Goal: Feedback & Contribution: Contribute content

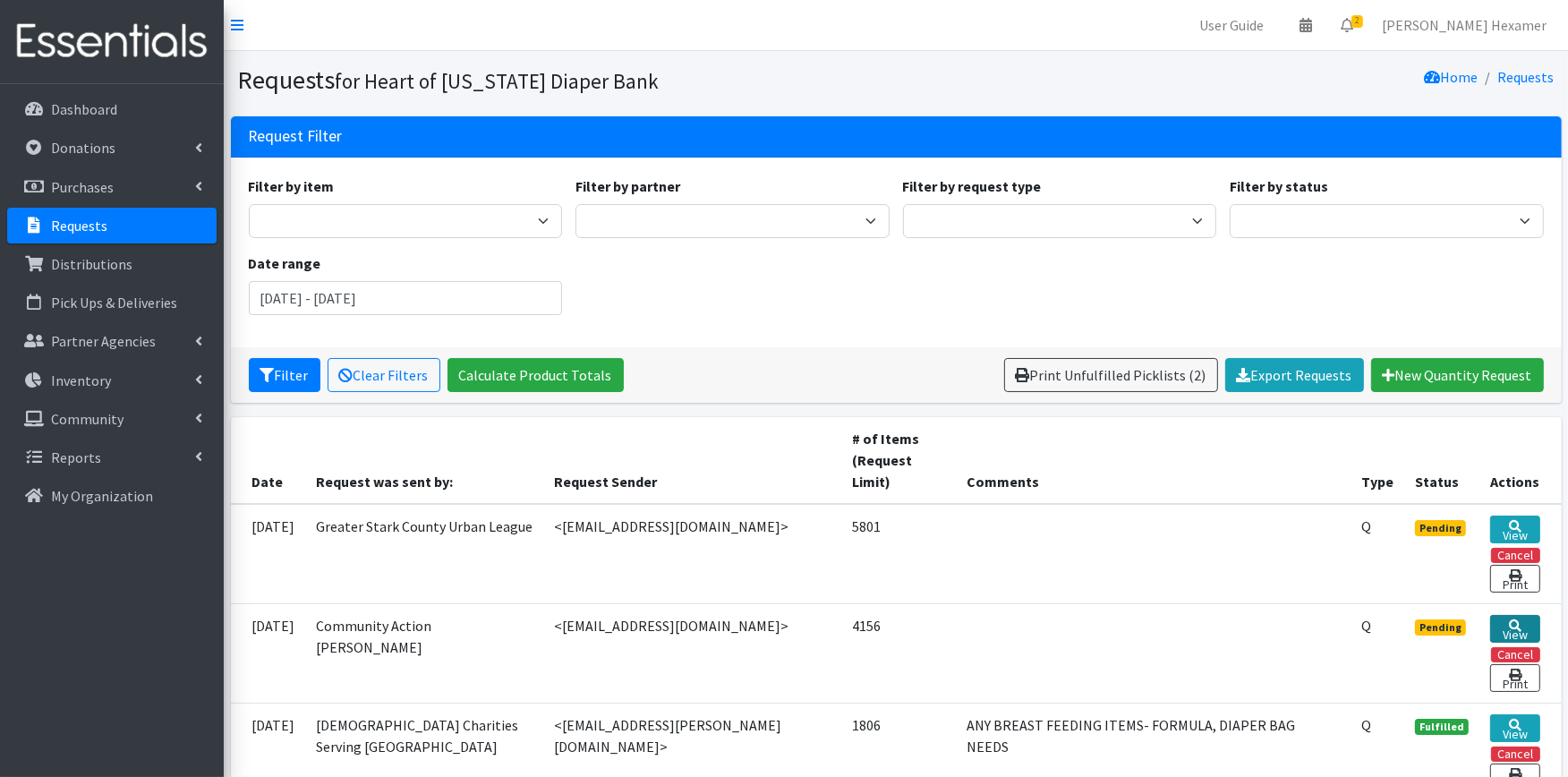
click at [1502, 633] on link "View" at bounding box center [1516, 628] width 50 height 28
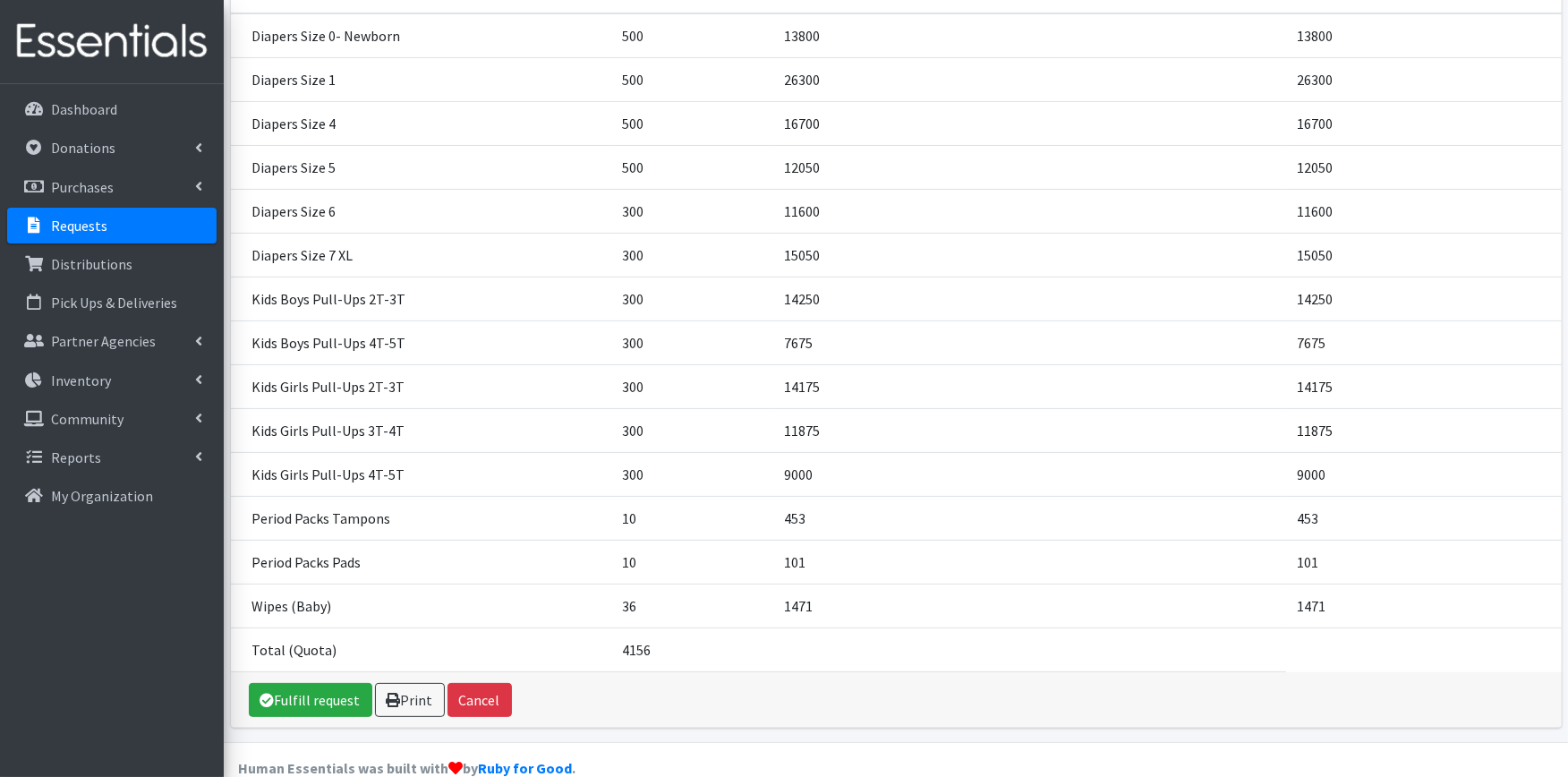
scroll to position [322, 0]
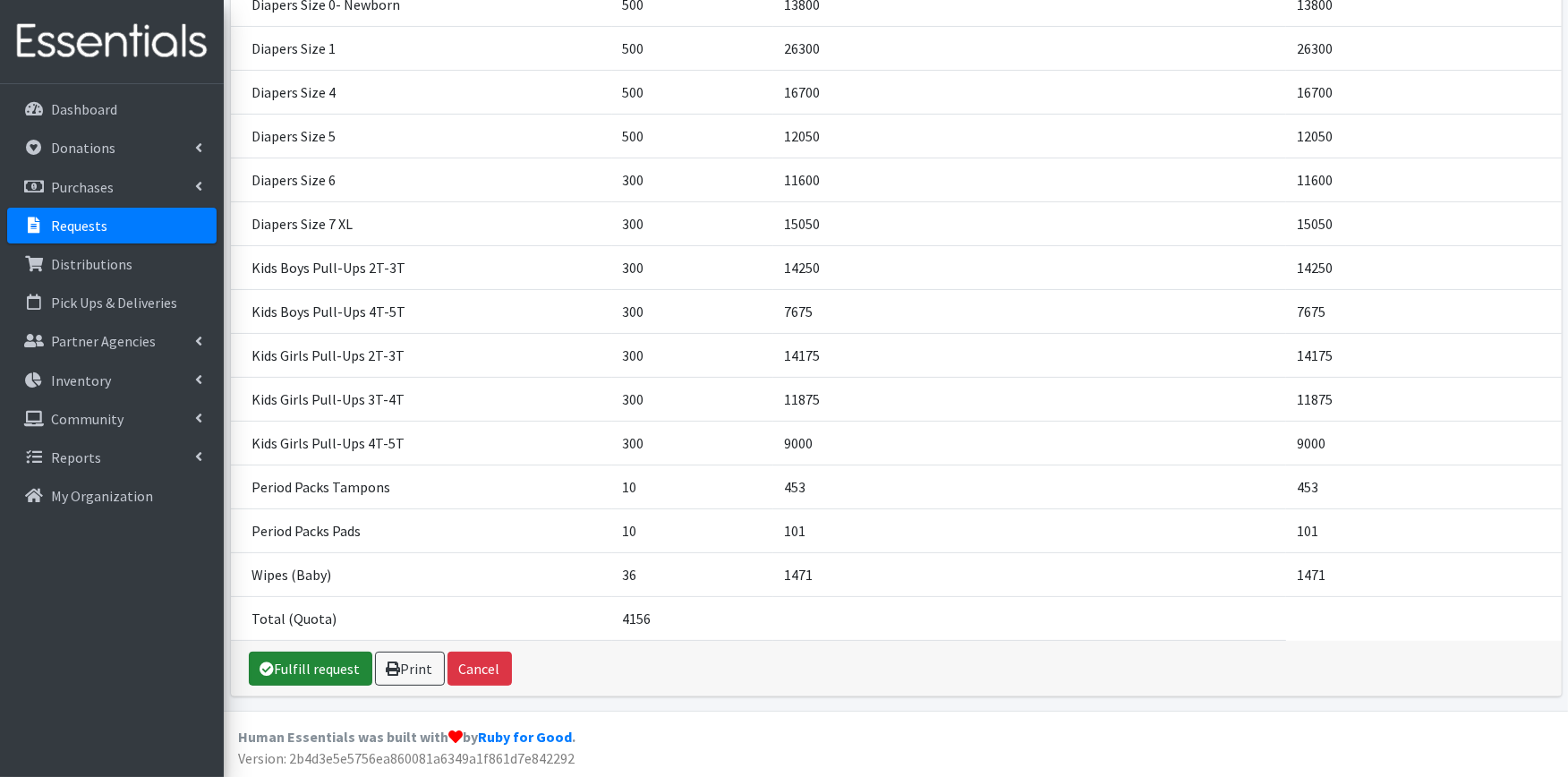
click at [290, 665] on link "Fulfill request" at bounding box center [310, 669] width 124 height 34
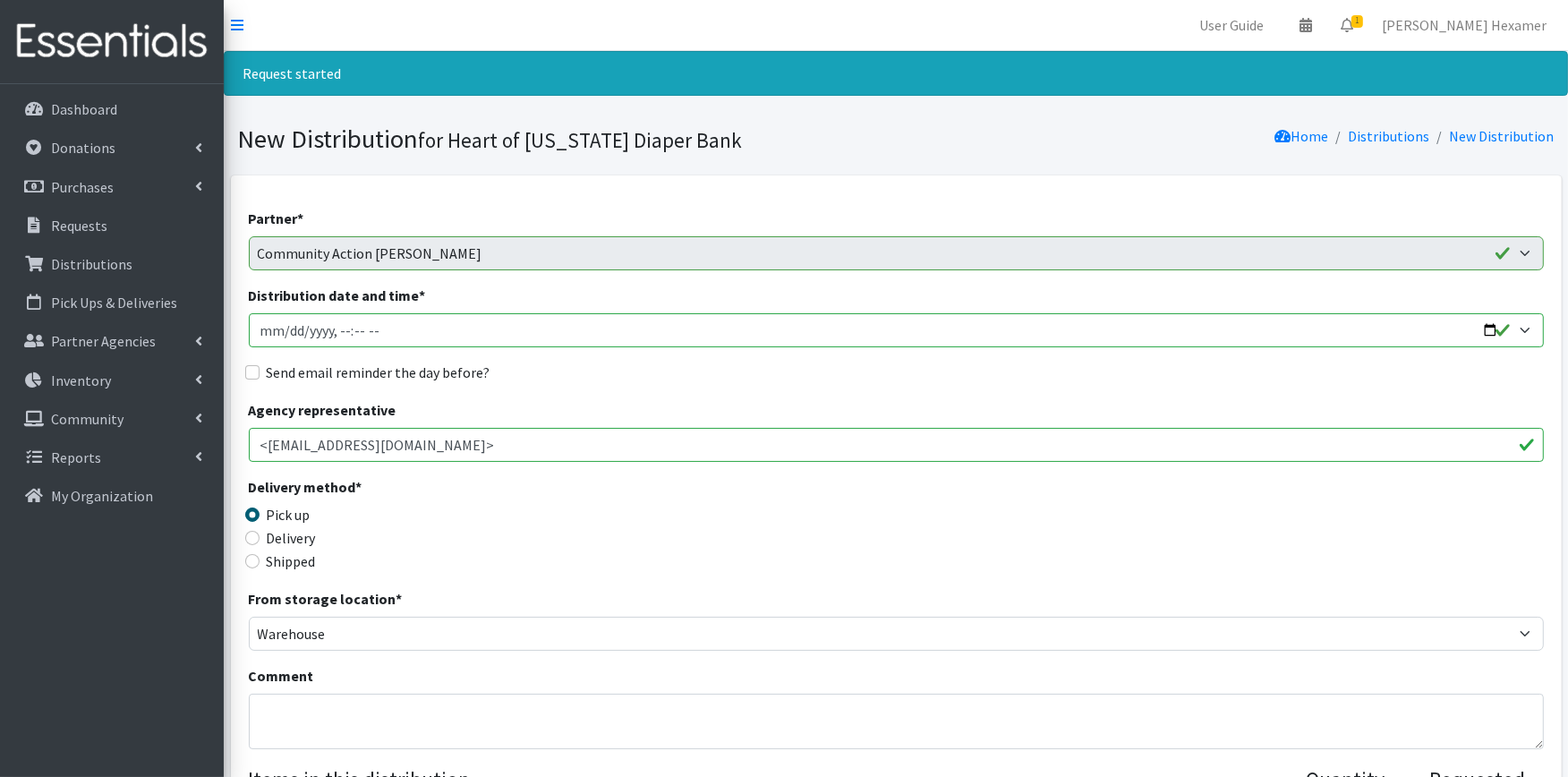
click at [1487, 331] on input "Distribution date and time *" at bounding box center [896, 330] width 1296 height 34
type input "2025-09-23T09:00"
click at [630, 502] on div "Delivery method * Pick up Delivery Shipped Shipping cost" at bounding box center [896, 532] width 1296 height 112
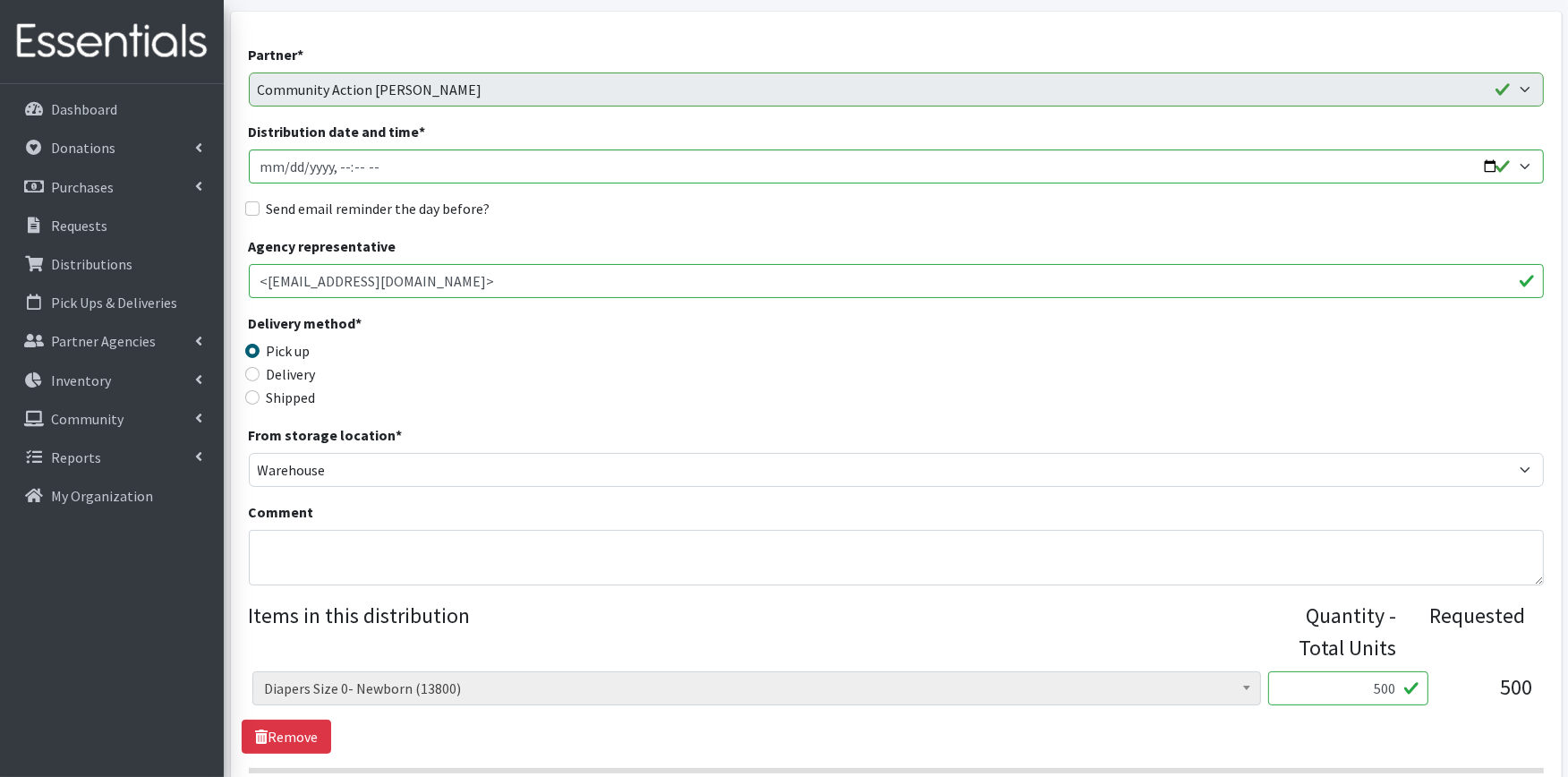
scroll to position [199, 0]
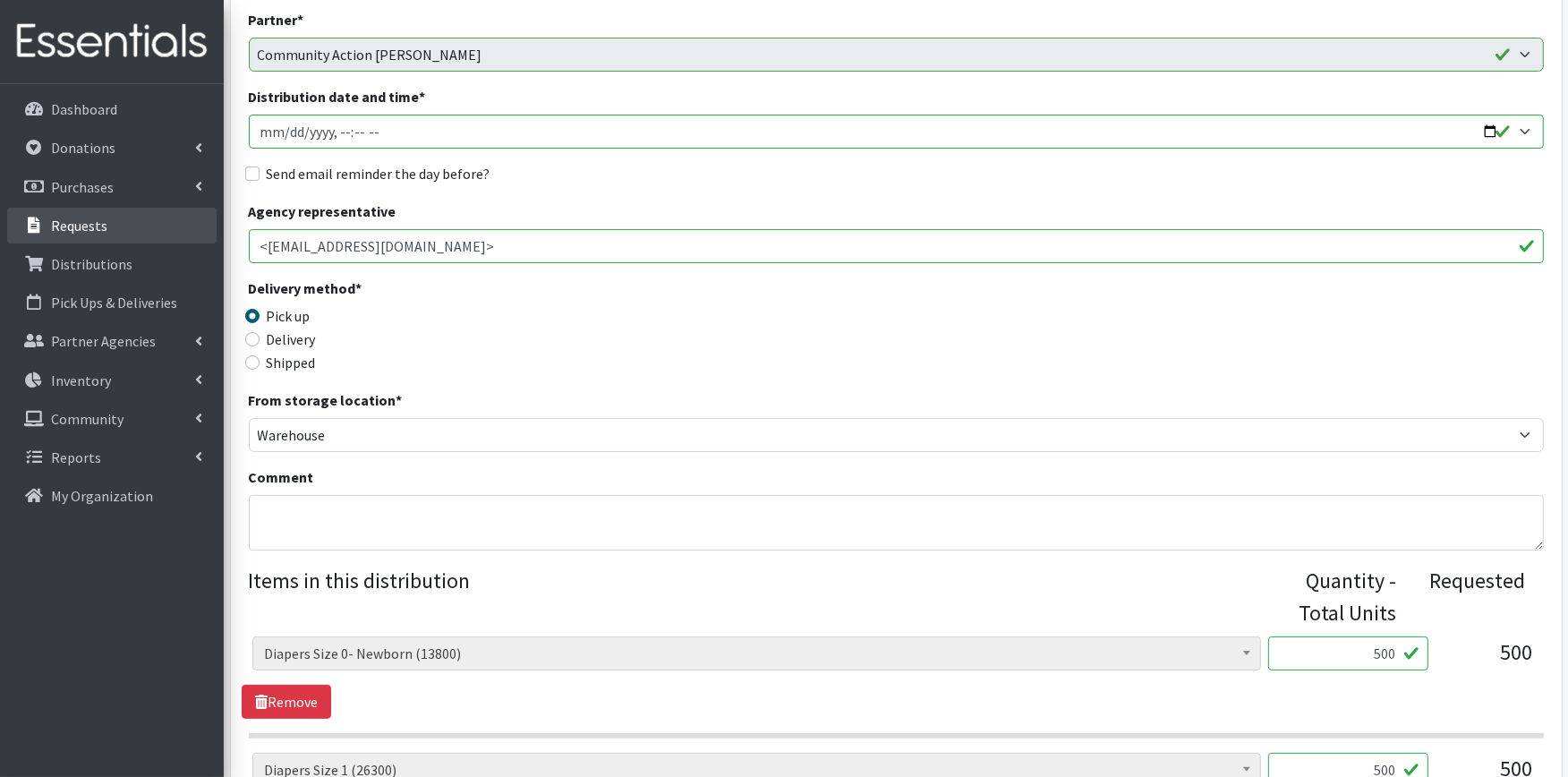
click at [103, 226] on p "Requests" at bounding box center [79, 226] width 56 height 18
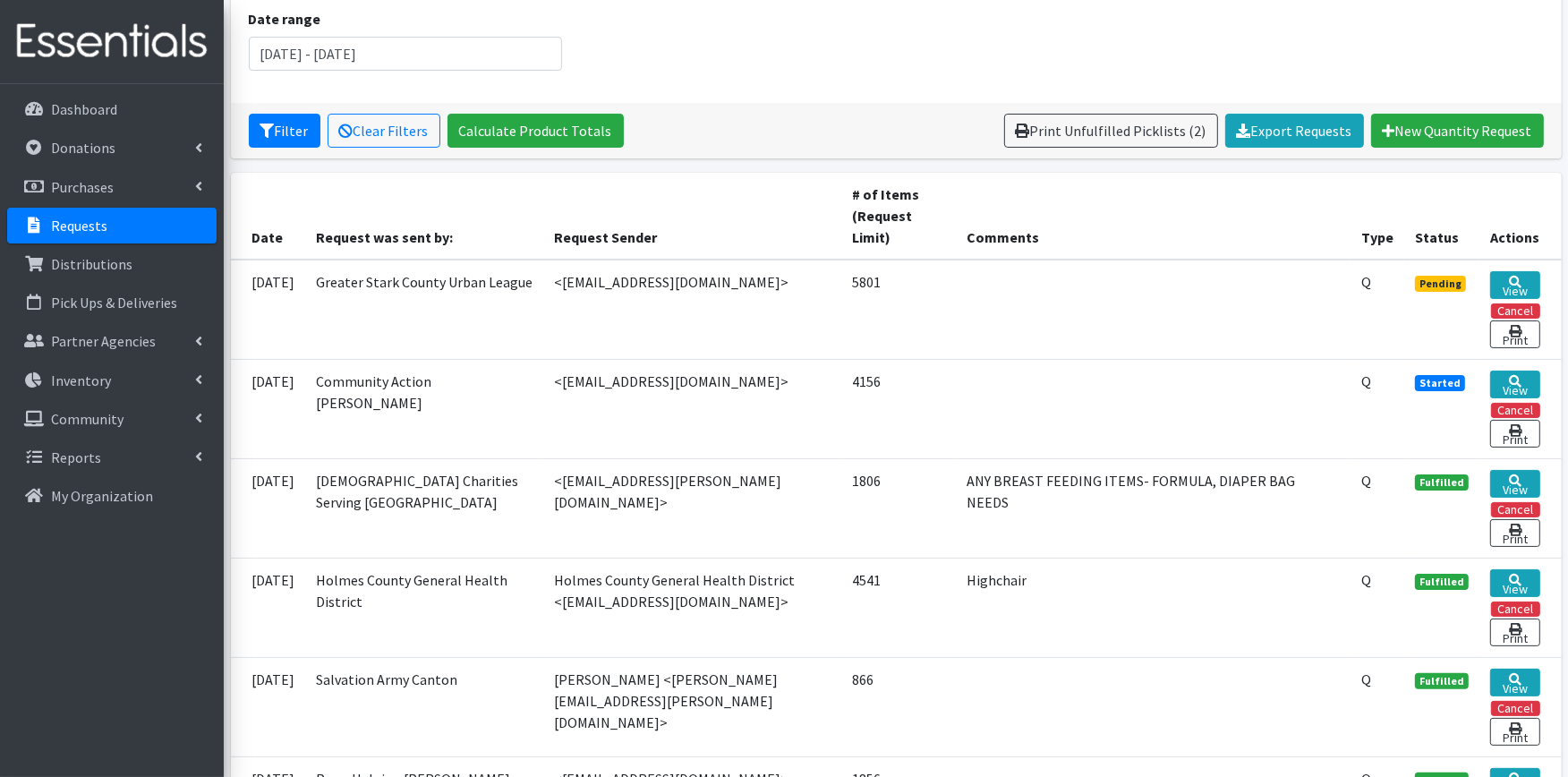
scroll to position [298, 0]
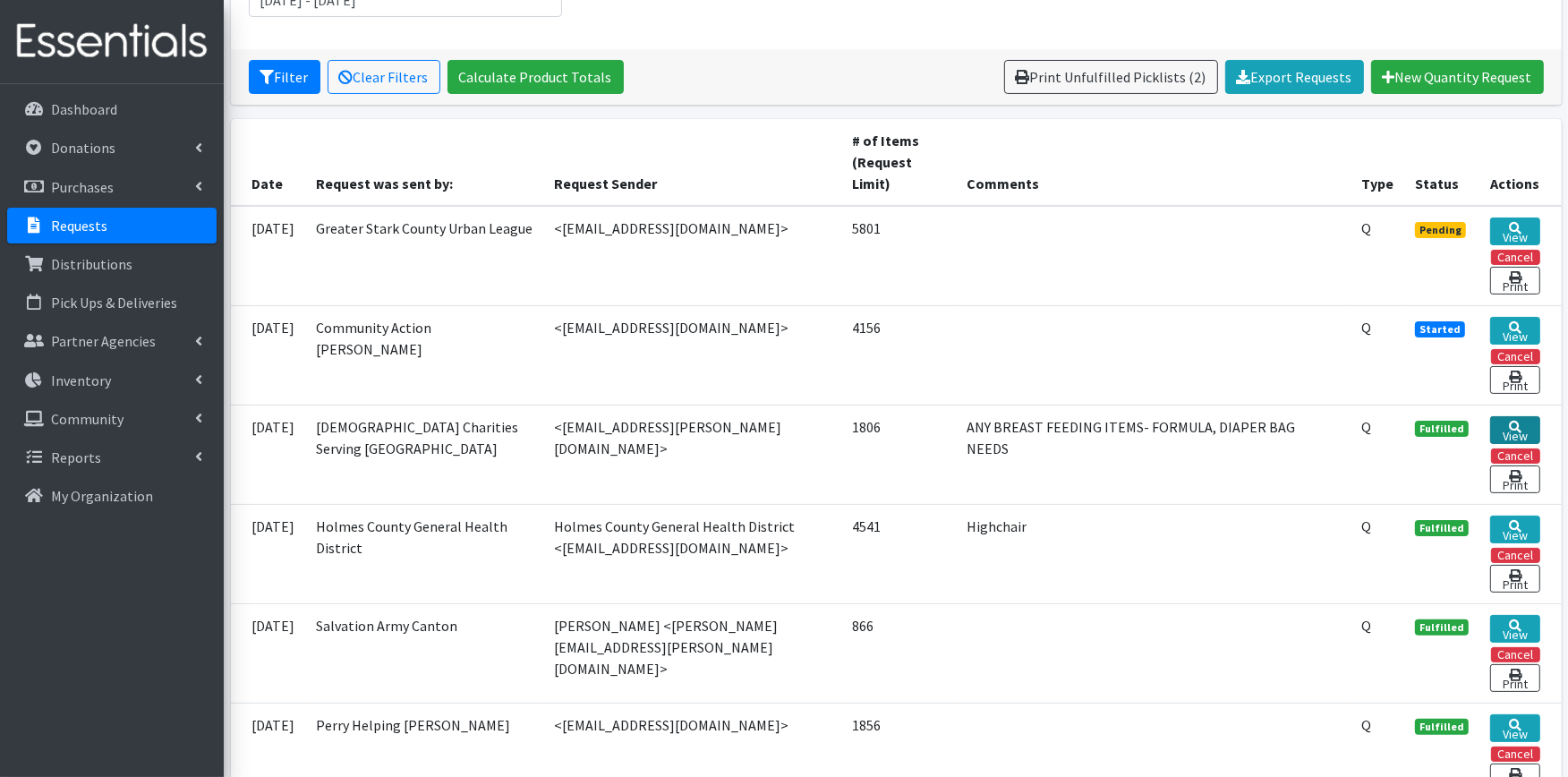
click at [1511, 427] on link "View" at bounding box center [1516, 429] width 50 height 28
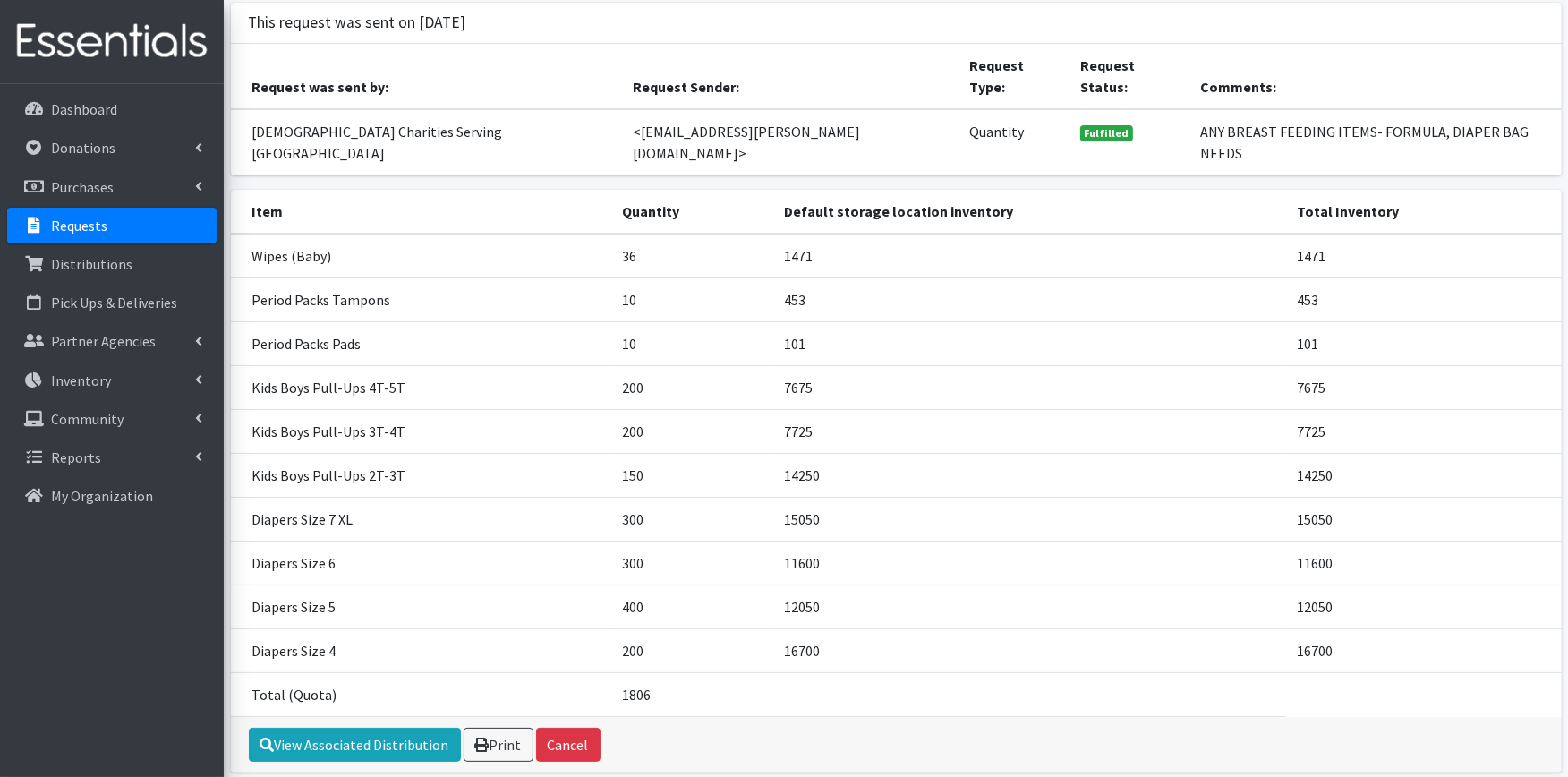
scroll to position [146, 0]
click at [381, 727] on link "View Associated Distribution" at bounding box center [354, 744] width 212 height 34
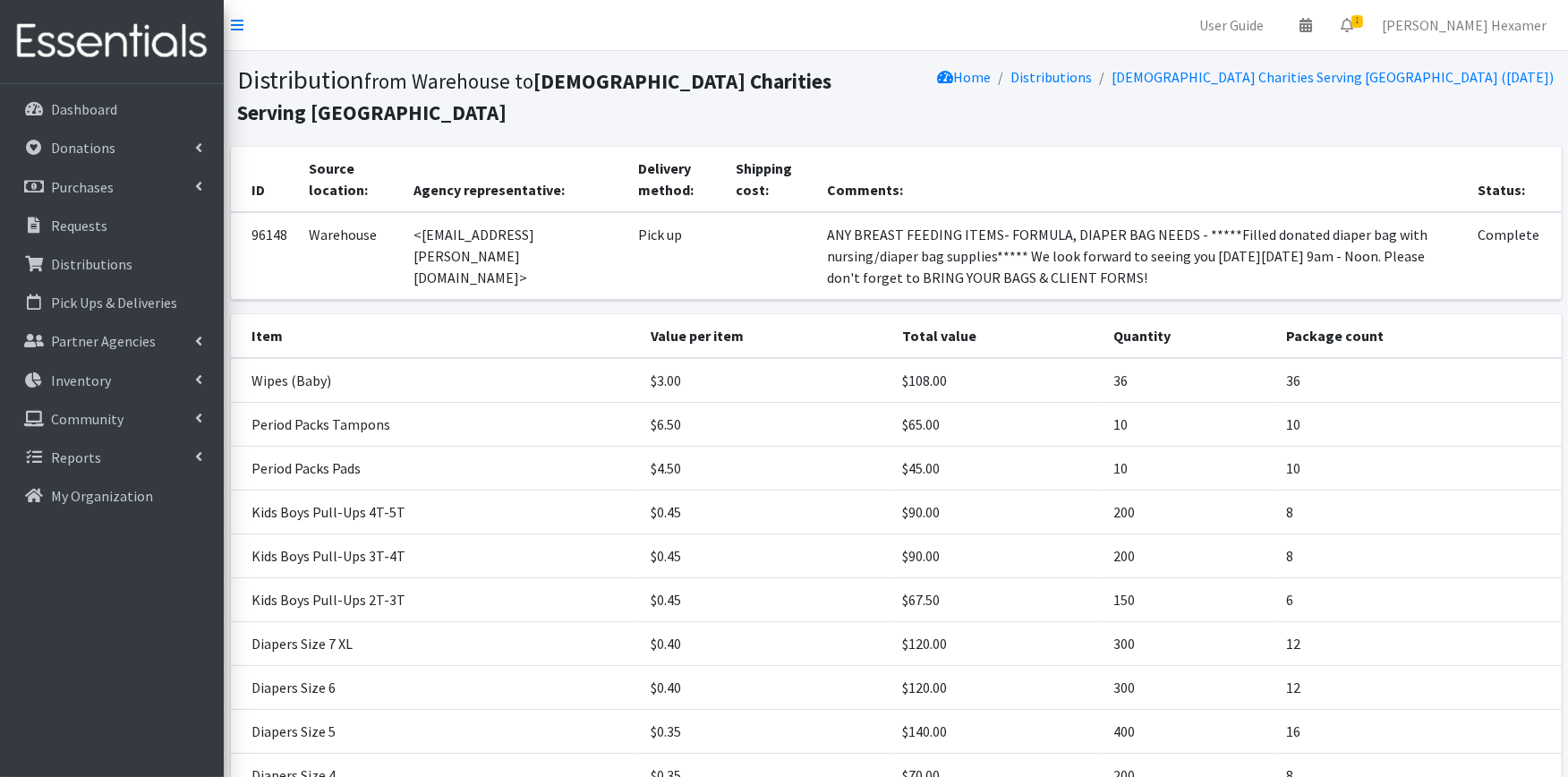
drag, startPoint x: 1309, startPoint y: 278, endPoint x: 1063, endPoint y: 256, distance: 247.0
click at [1063, 256] on td "ANY BREAST FEEDING ITEMS- FORMULA, DIAPER BAG NEEDS - *****Filled donated diape…" at bounding box center [1142, 256] width 651 height 88
copy td "We look forward to seeing you [DATE][DATE] 9am - Noon. Please don't forget to B…"
click at [81, 217] on p "Requests" at bounding box center [79, 226] width 56 height 18
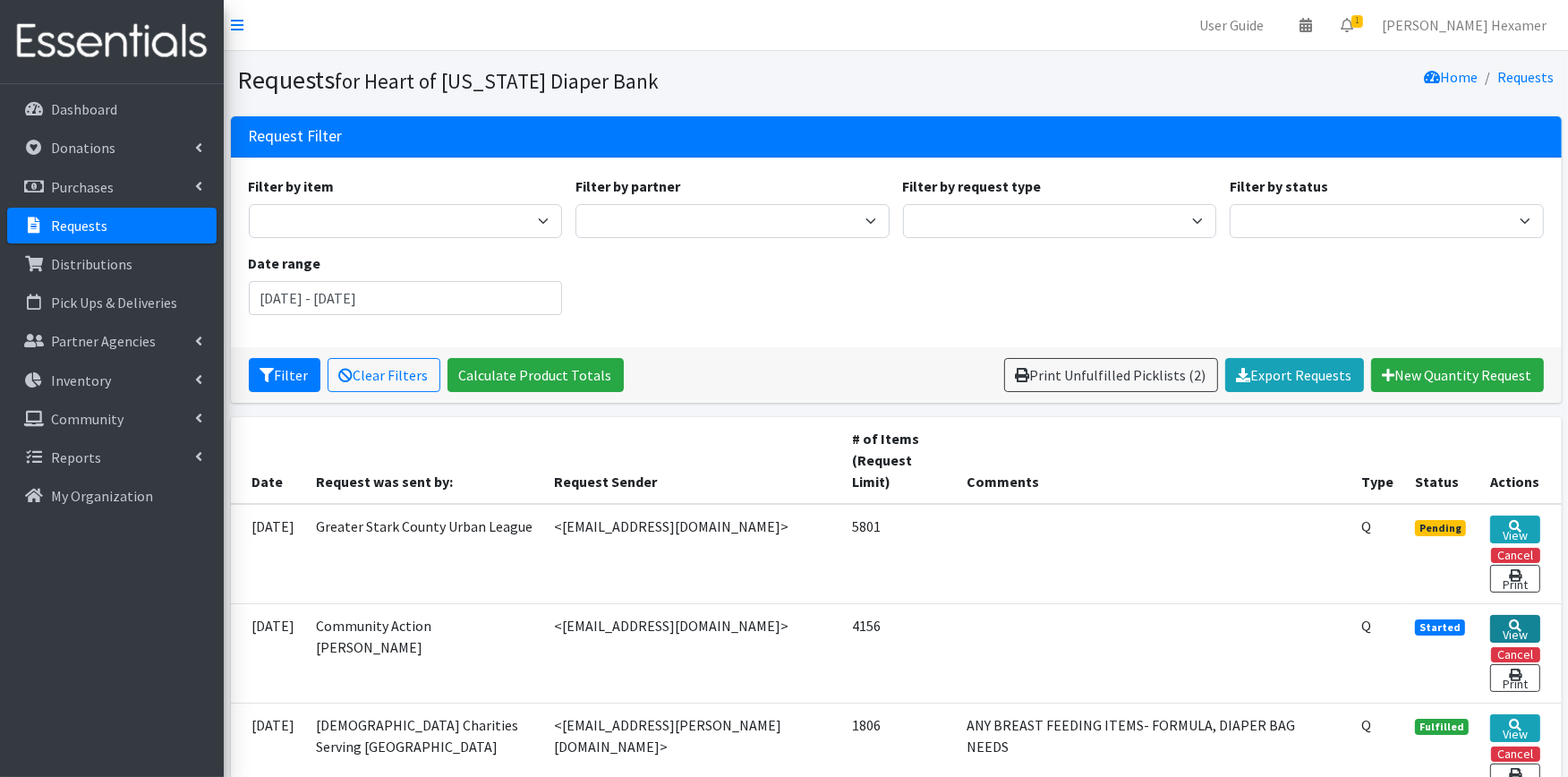
click at [1495, 625] on link "View" at bounding box center [1516, 628] width 50 height 28
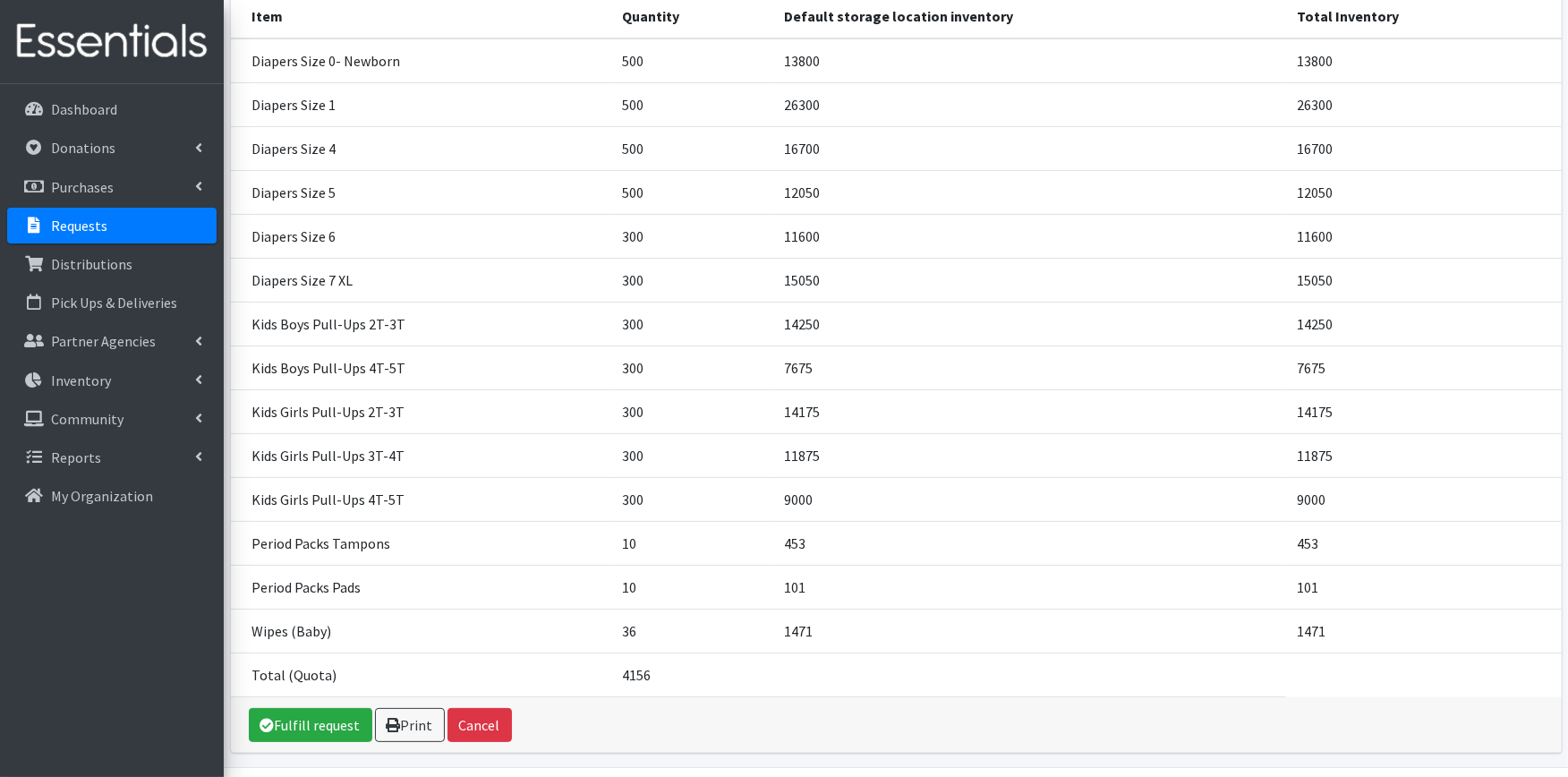
scroll to position [322, 0]
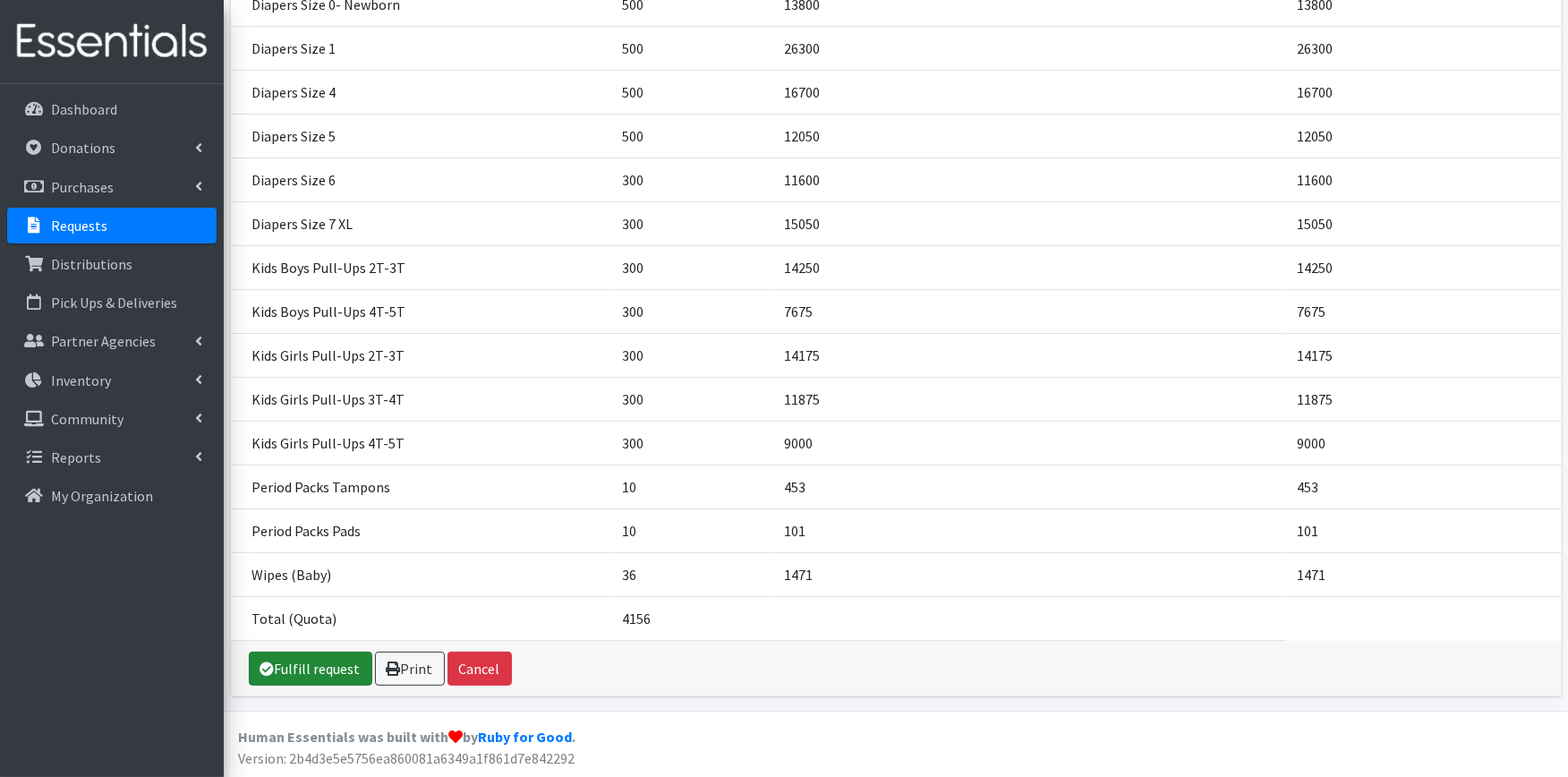
click at [321, 660] on link "Fulfill request" at bounding box center [310, 669] width 124 height 34
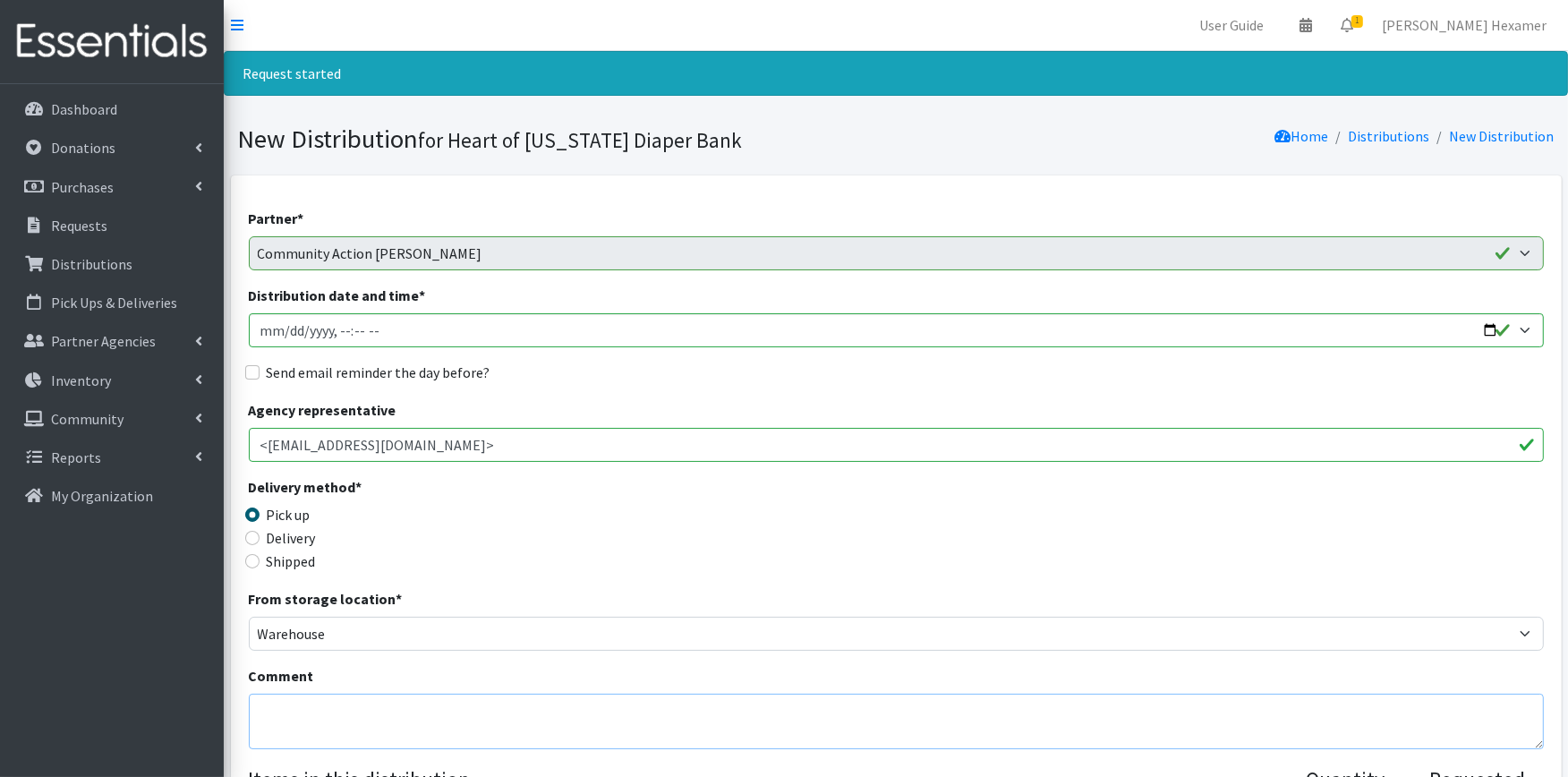
click at [512, 711] on textarea "Comment" at bounding box center [896, 722] width 1296 height 55
paste textarea "We look forward to seeing you [DATE][DATE] 9am - Noon. Please don't forget to B…"
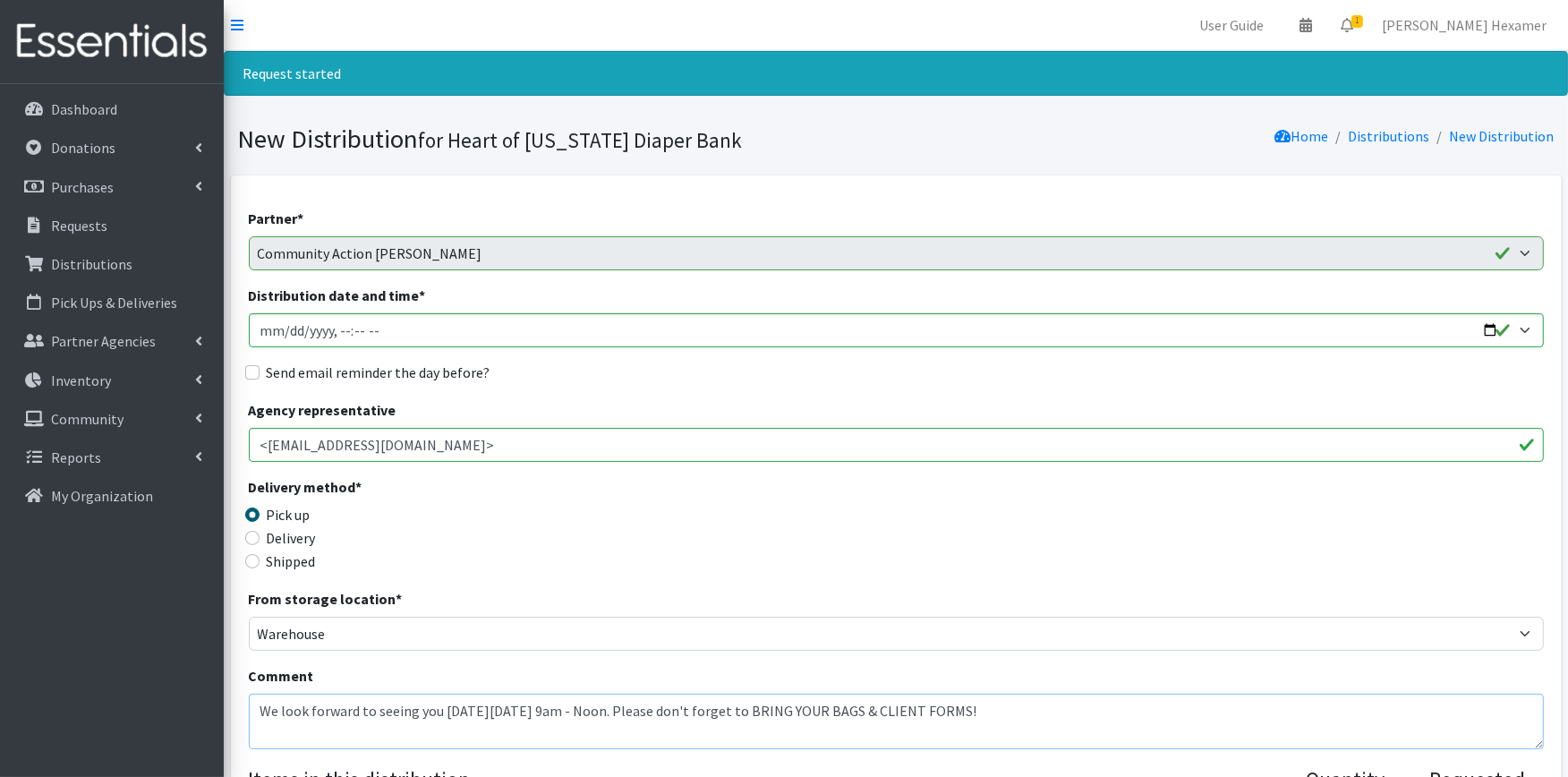
type textarea "We look forward to seeing you [DATE][DATE] 9am - Noon. Please don't forget to B…"
click at [1480, 328] on input "Distribution date and time *" at bounding box center [896, 330] width 1296 height 34
type input "2025-09-23T09:00"
click at [452, 376] on label "Send email reminder the day before?" at bounding box center [378, 372] width 224 height 22
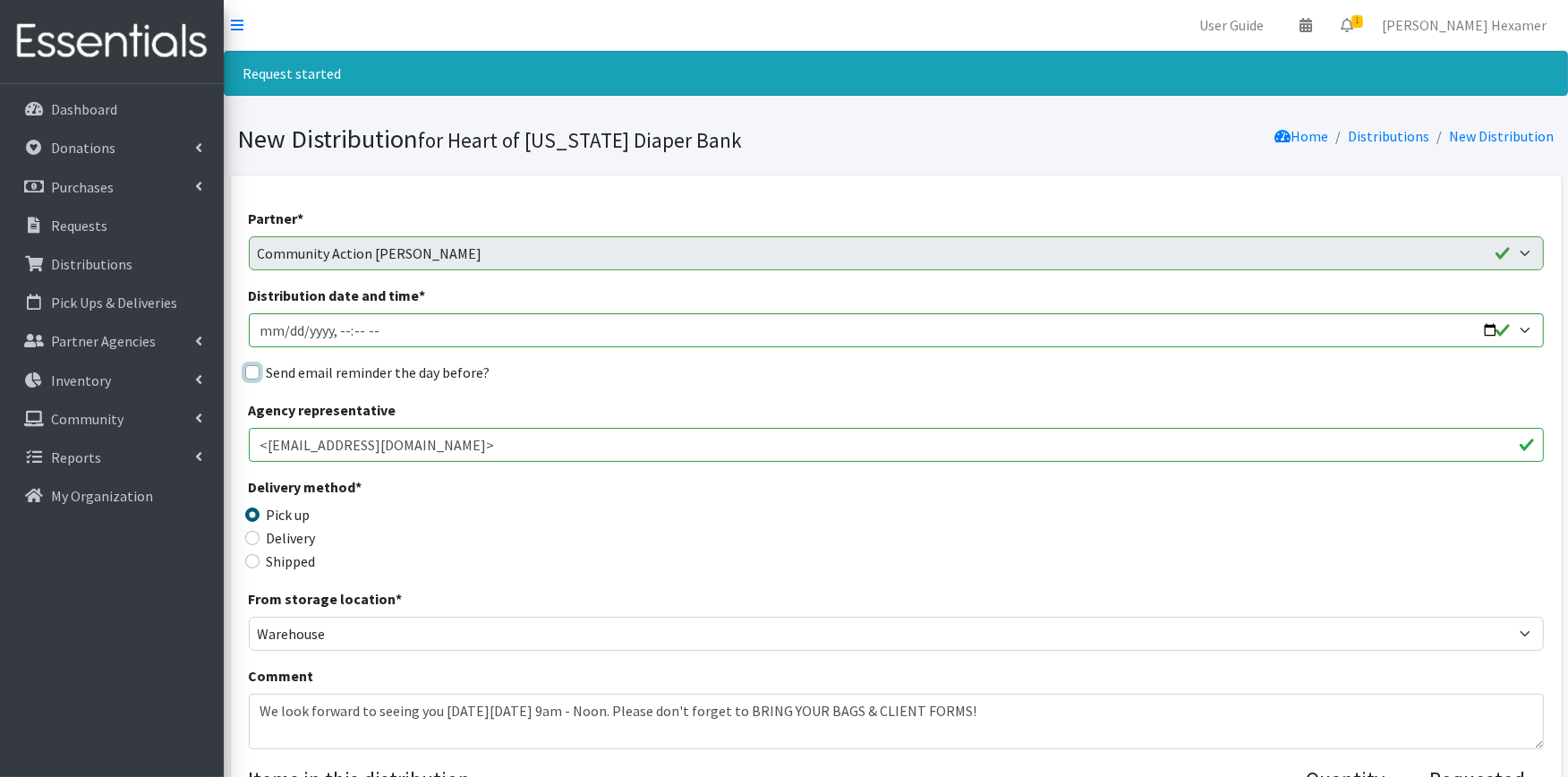
click at [260, 376] on input "Send email reminder the day before?" at bounding box center [252, 372] width 14 height 14
checkbox input "true"
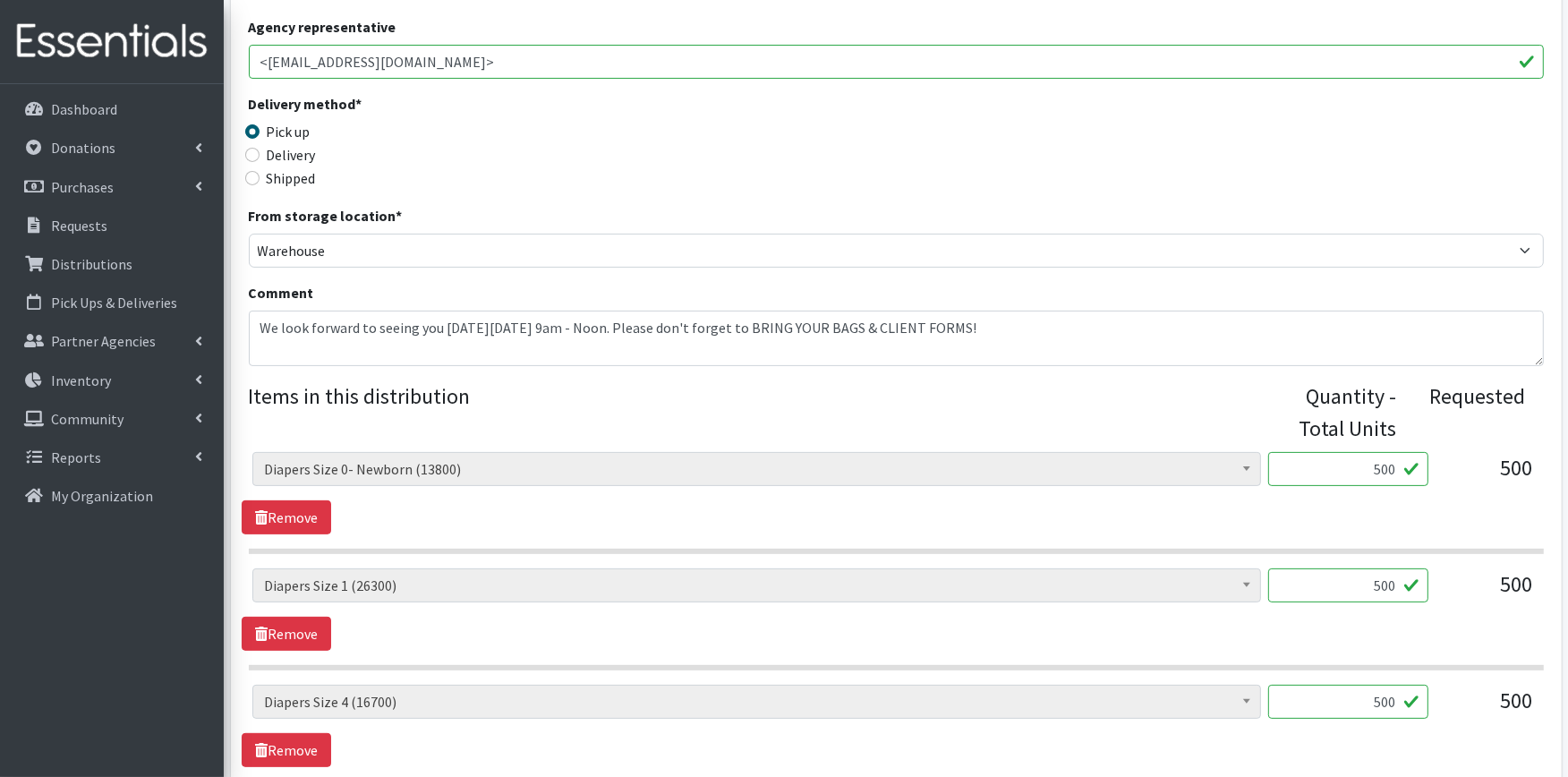
scroll to position [397, 0]
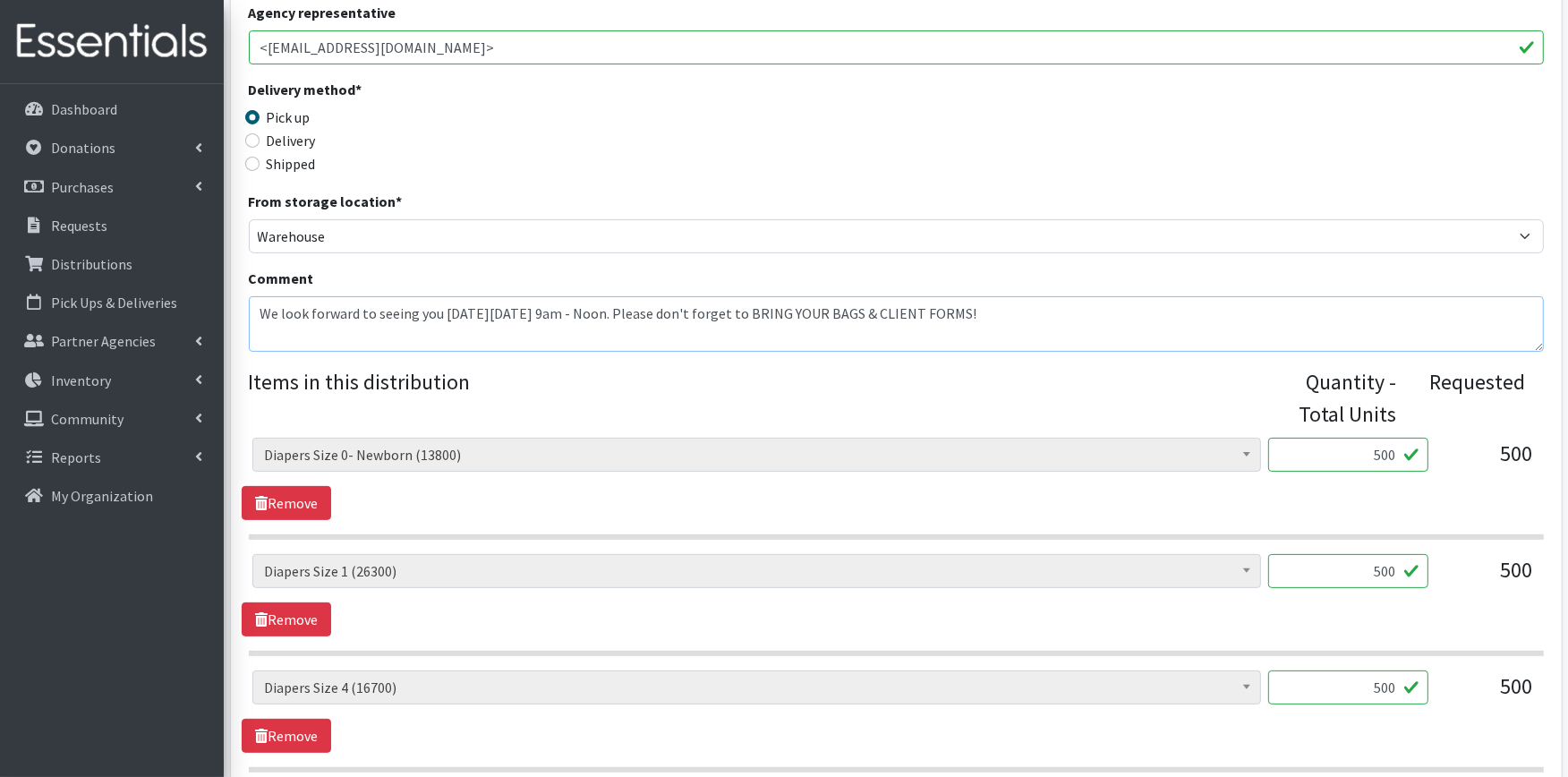
click at [253, 309] on textarea "We look forward to seeing you on Tuesday, September 23 from 9am - Noon. Please …" at bounding box center [896, 324] width 1296 height 55
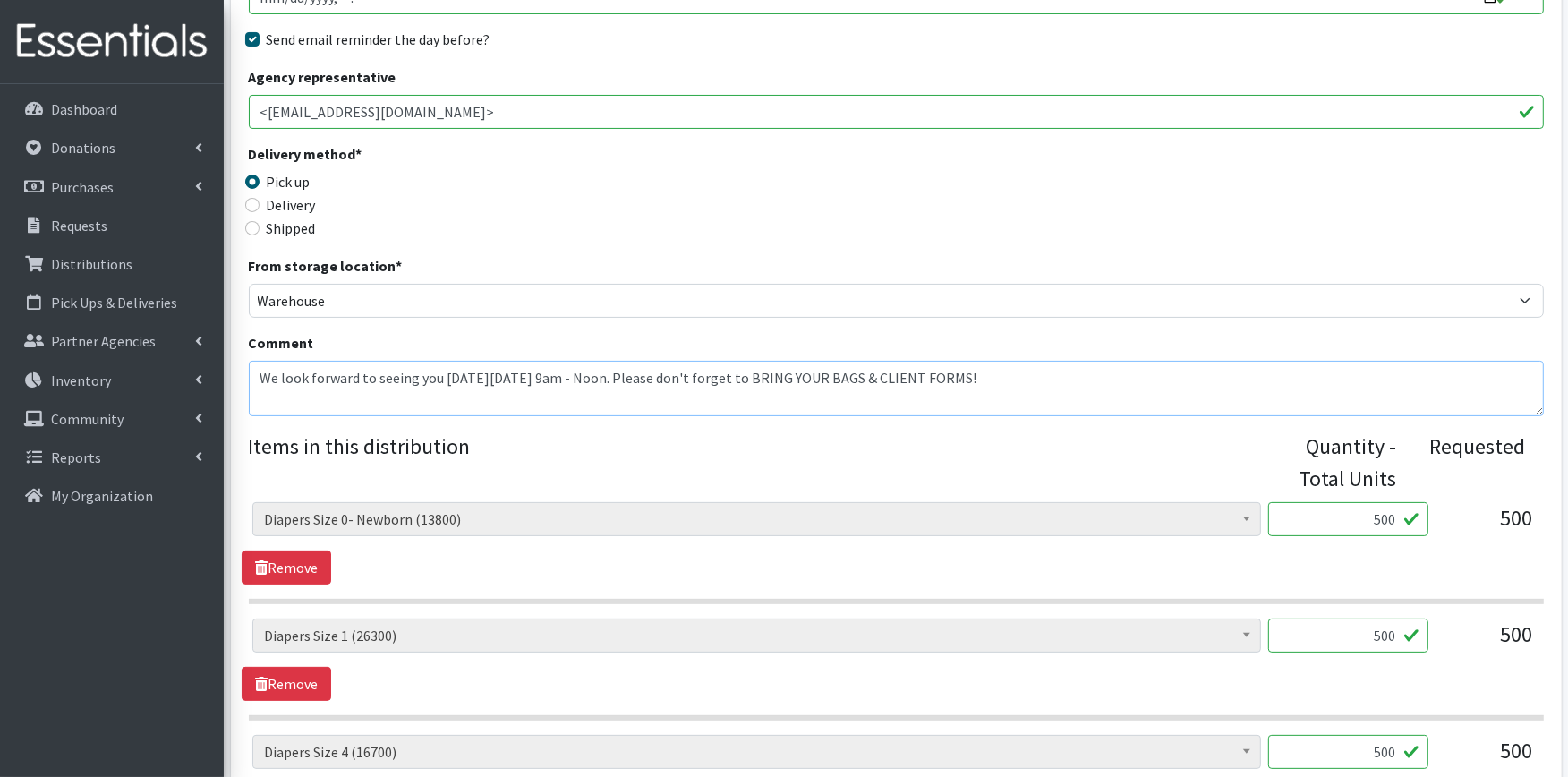
scroll to position [298, 0]
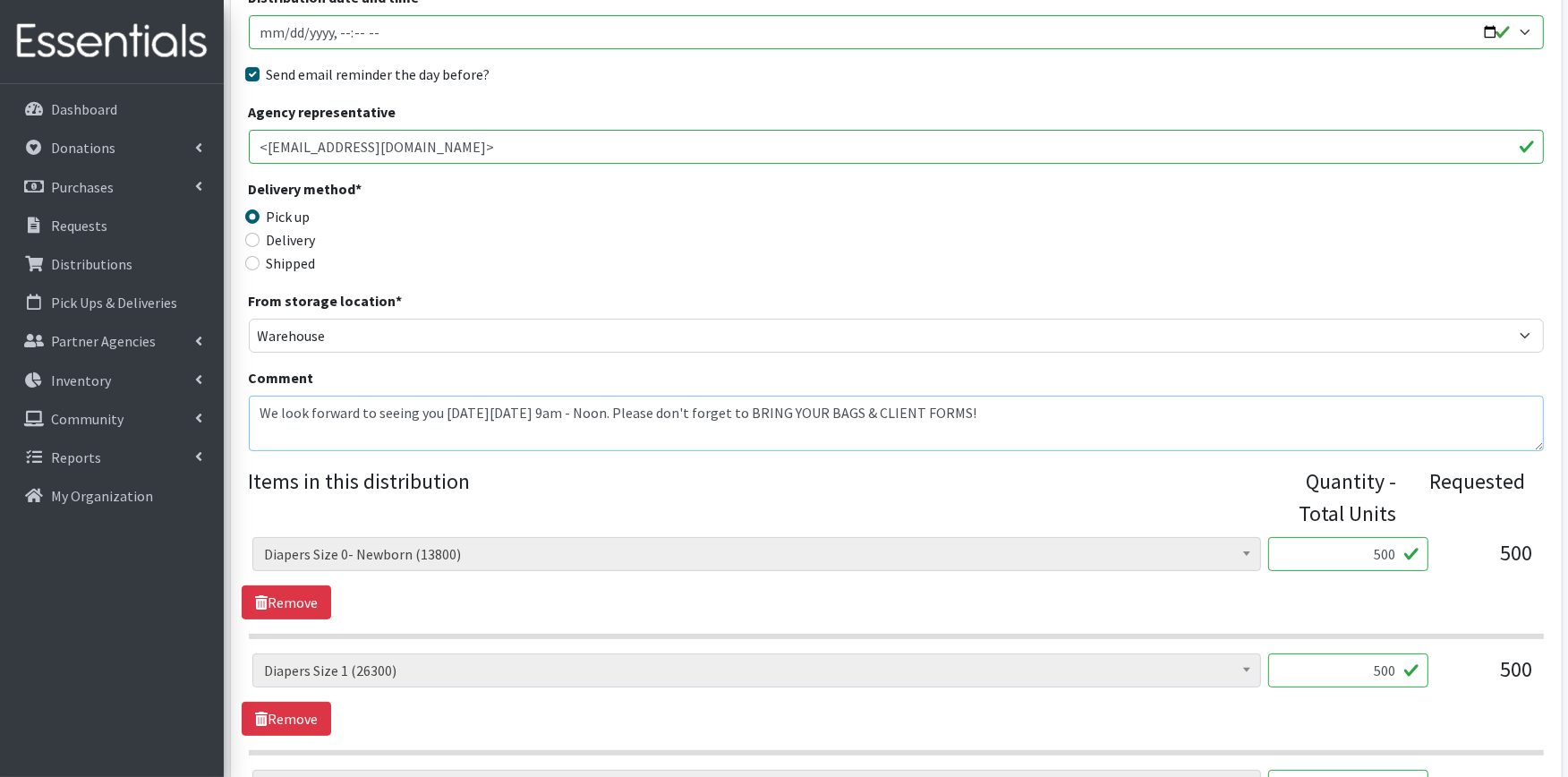
click at [1080, 412] on textarea "We look forward to seeing you on Tuesday, September 23 from 9am - Noon. Please …" at bounding box center [896, 424] width 1296 height 55
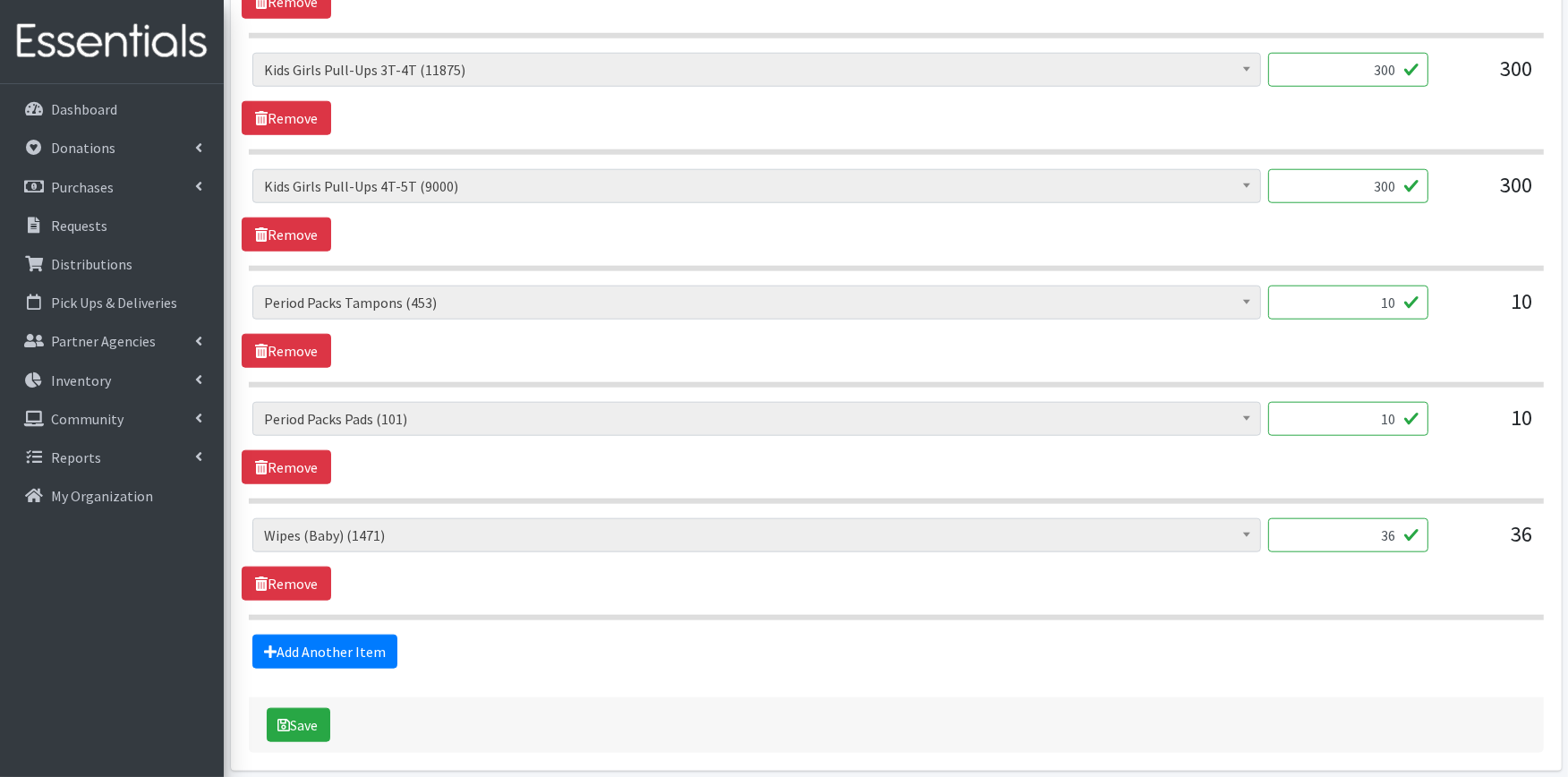
scroll to position [1908, 0]
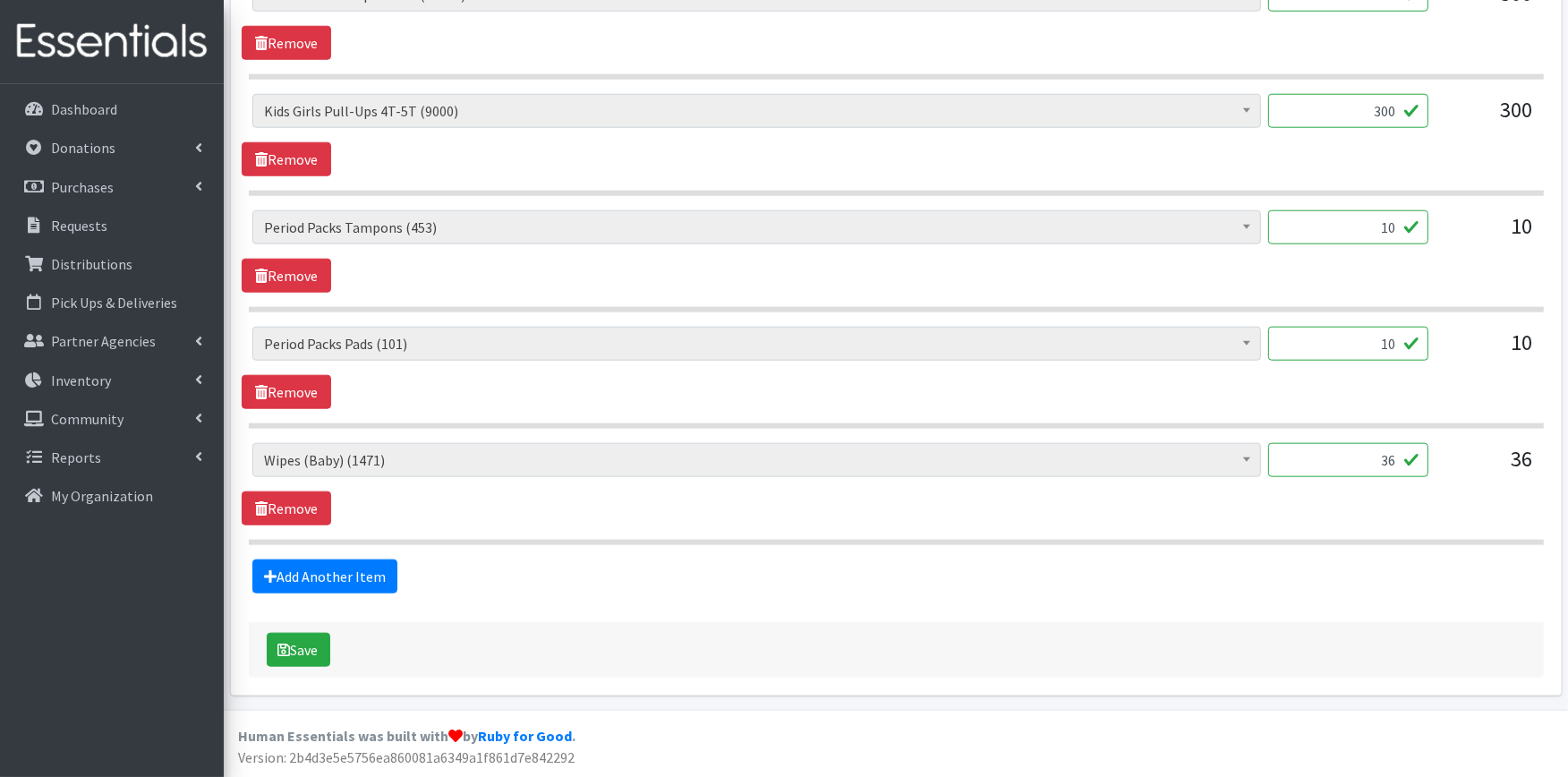
type textarea "We look forward to seeing you on Tuesday, September 23 from 9am - Noon. Please …"
click at [262, 648] on div "Save" at bounding box center [896, 649] width 1296 height 55
click at [268, 648] on button "Save" at bounding box center [298, 650] width 64 height 34
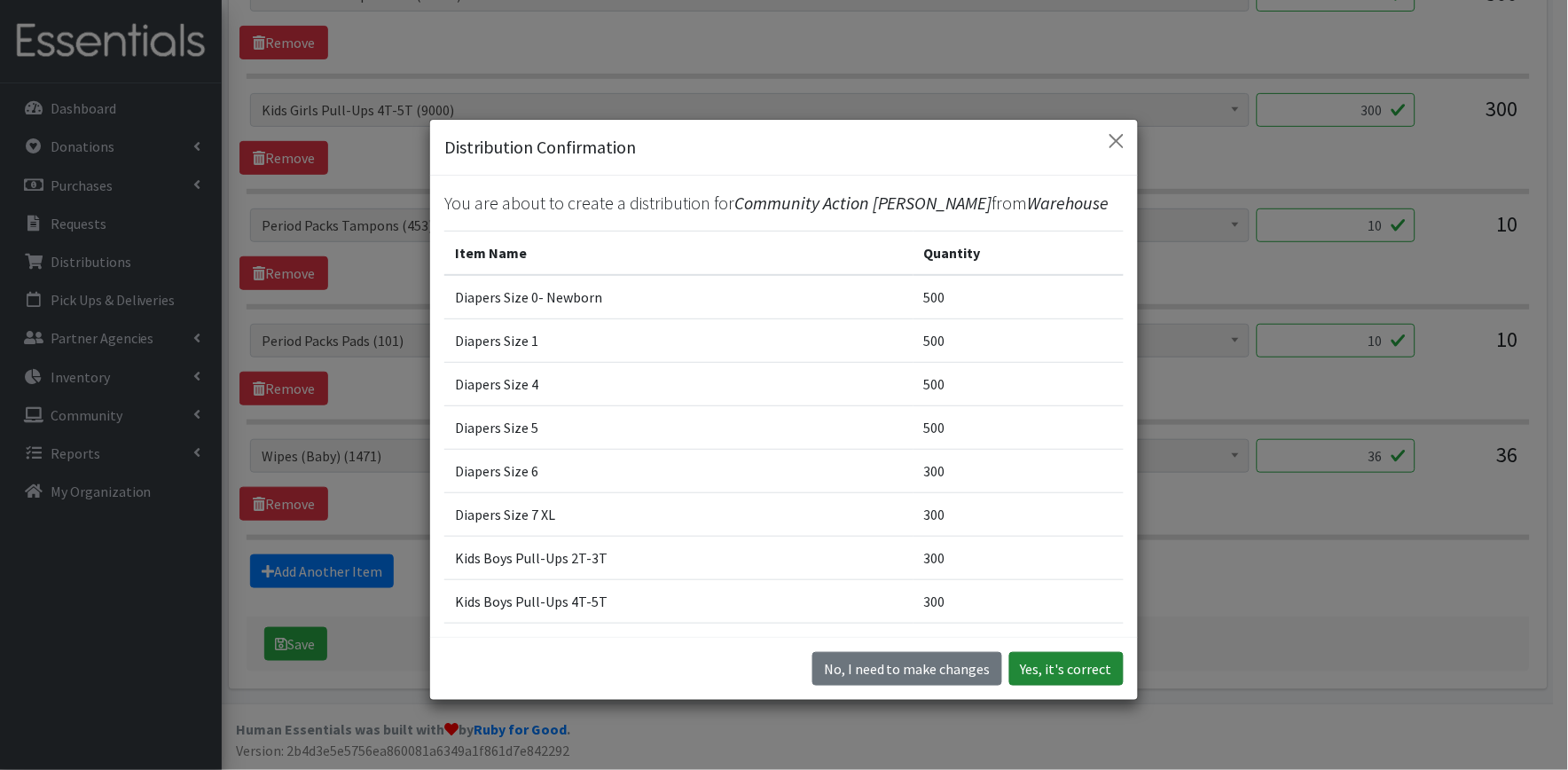
click at [1089, 662] on button "Yes, it's correct" at bounding box center [1066, 669] width 114 height 34
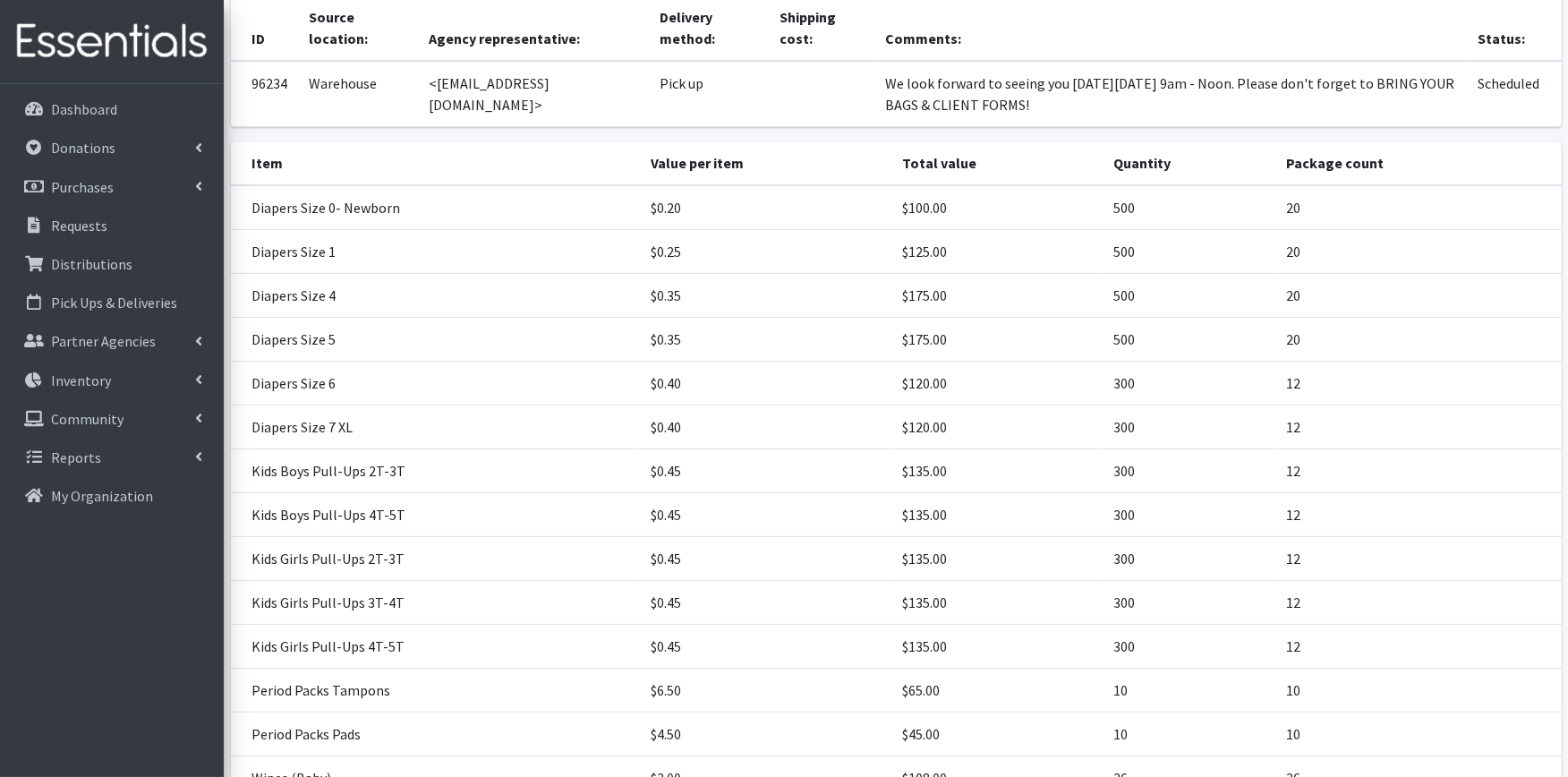
scroll to position [464, 0]
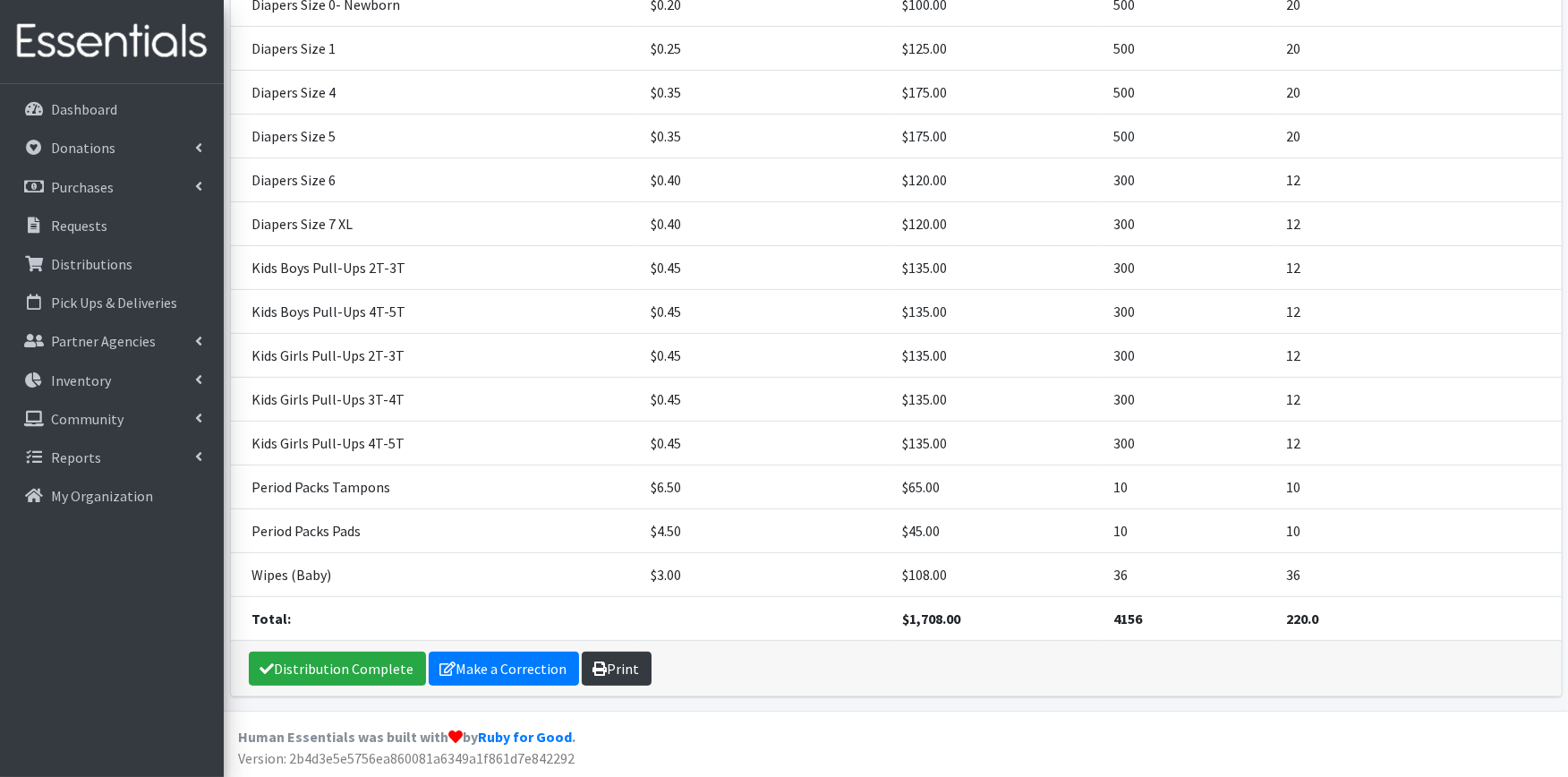
click at [622, 668] on link "Print" at bounding box center [616, 669] width 69 height 34
click at [335, 667] on link "Distribution Complete" at bounding box center [337, 669] width 177 height 34
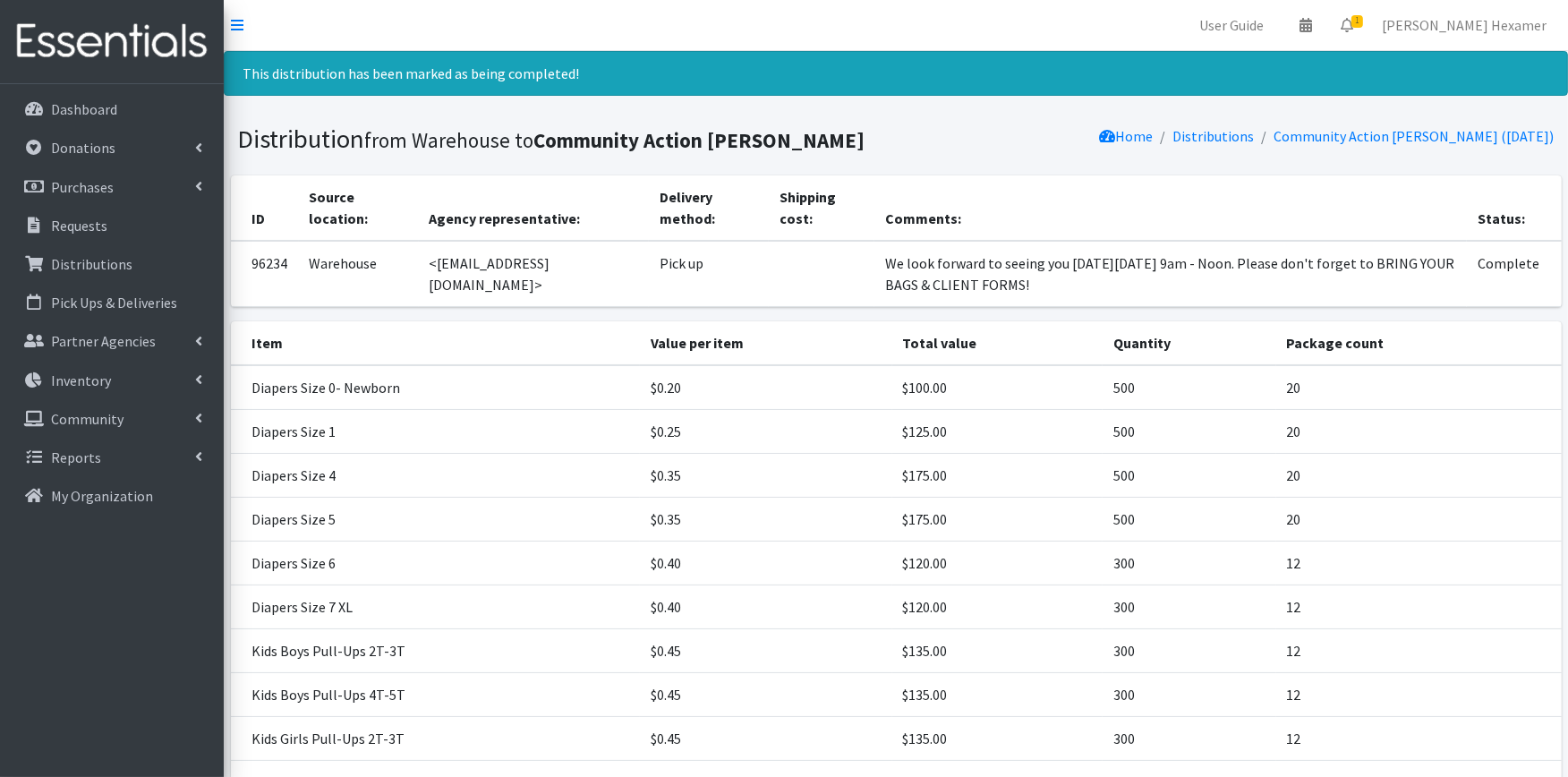
scroll to position [199, 0]
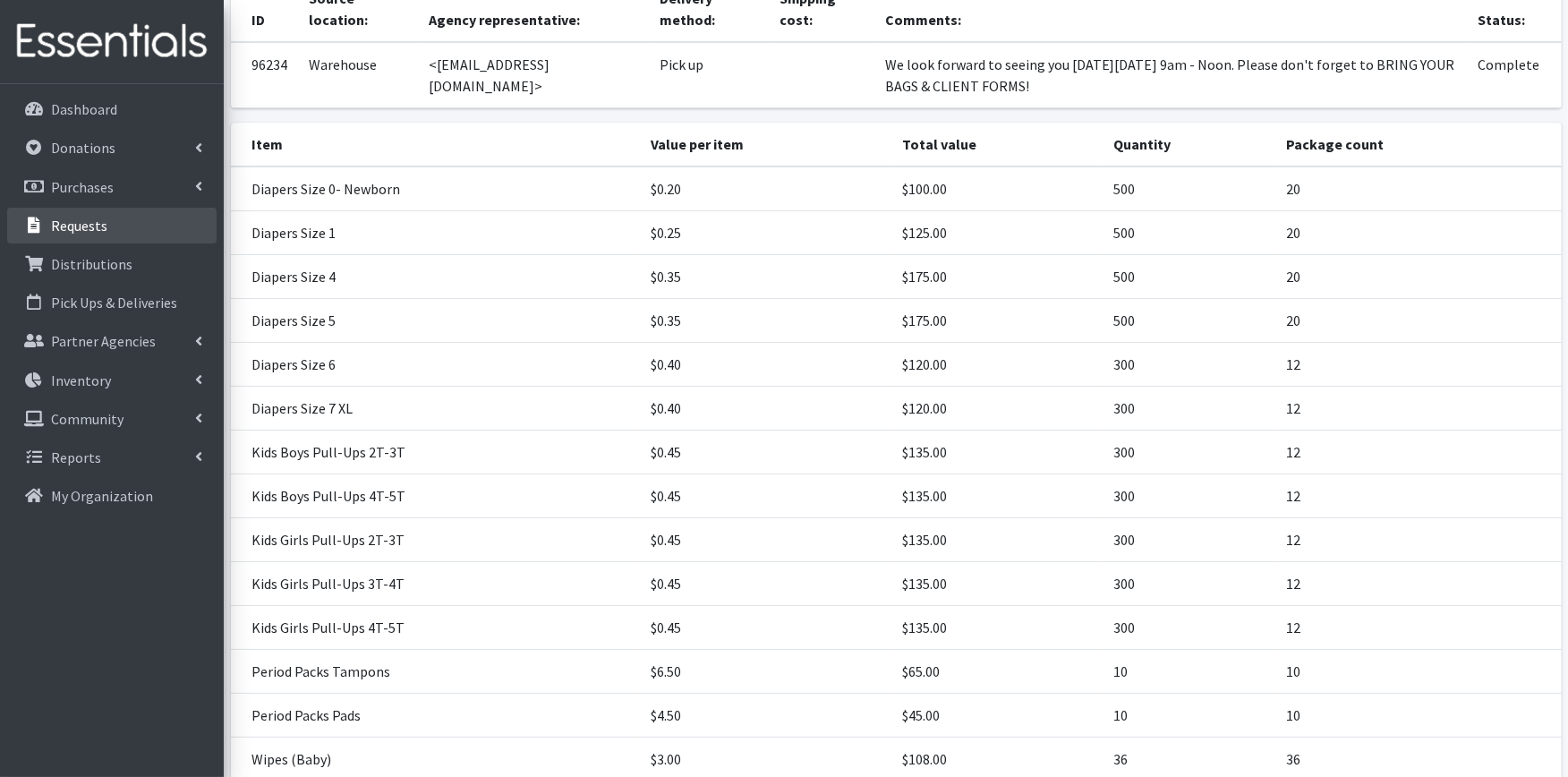
click at [104, 220] on p "Requests" at bounding box center [79, 226] width 56 height 18
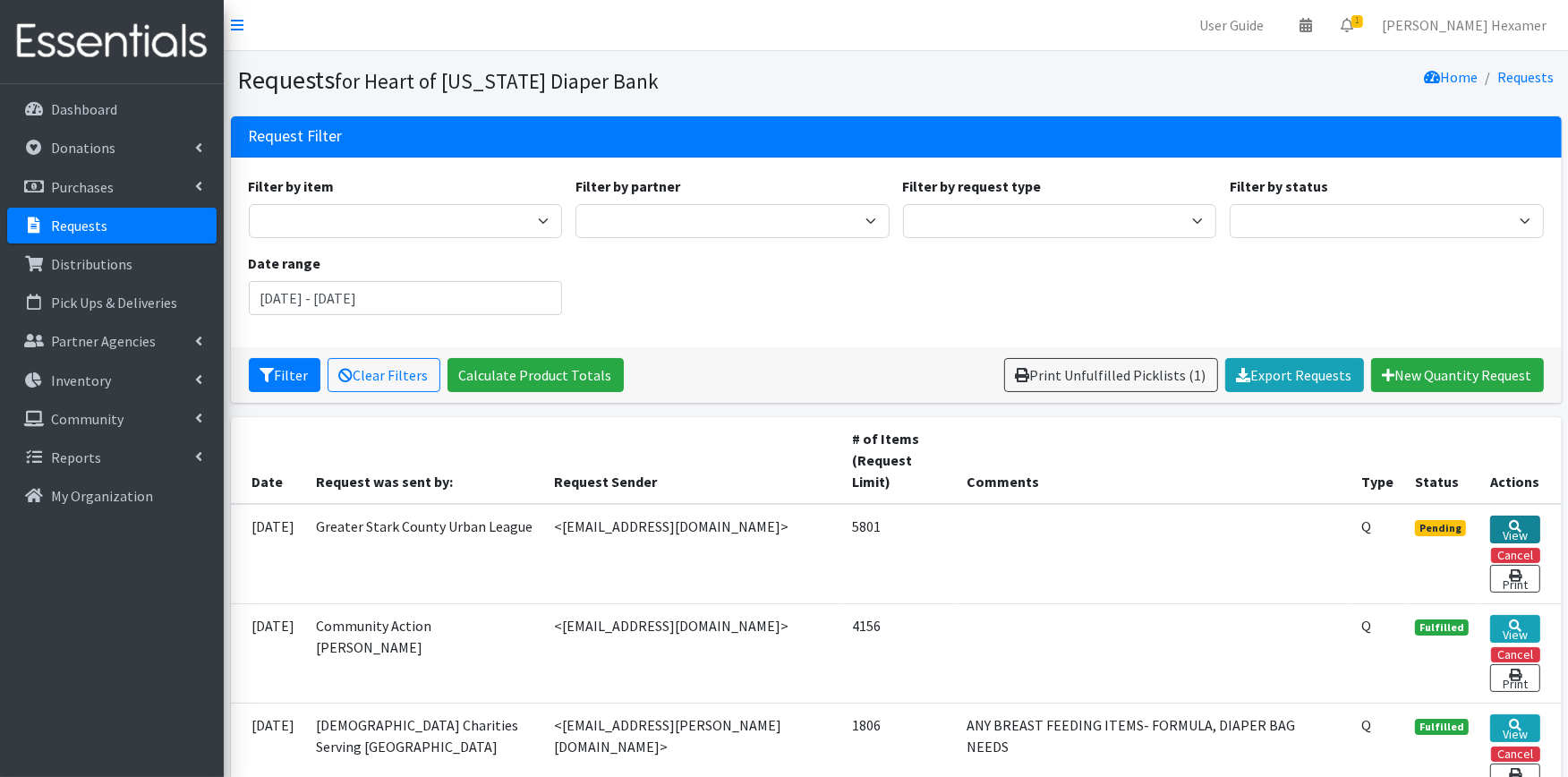
click at [1506, 526] on link "View" at bounding box center [1516, 529] width 50 height 28
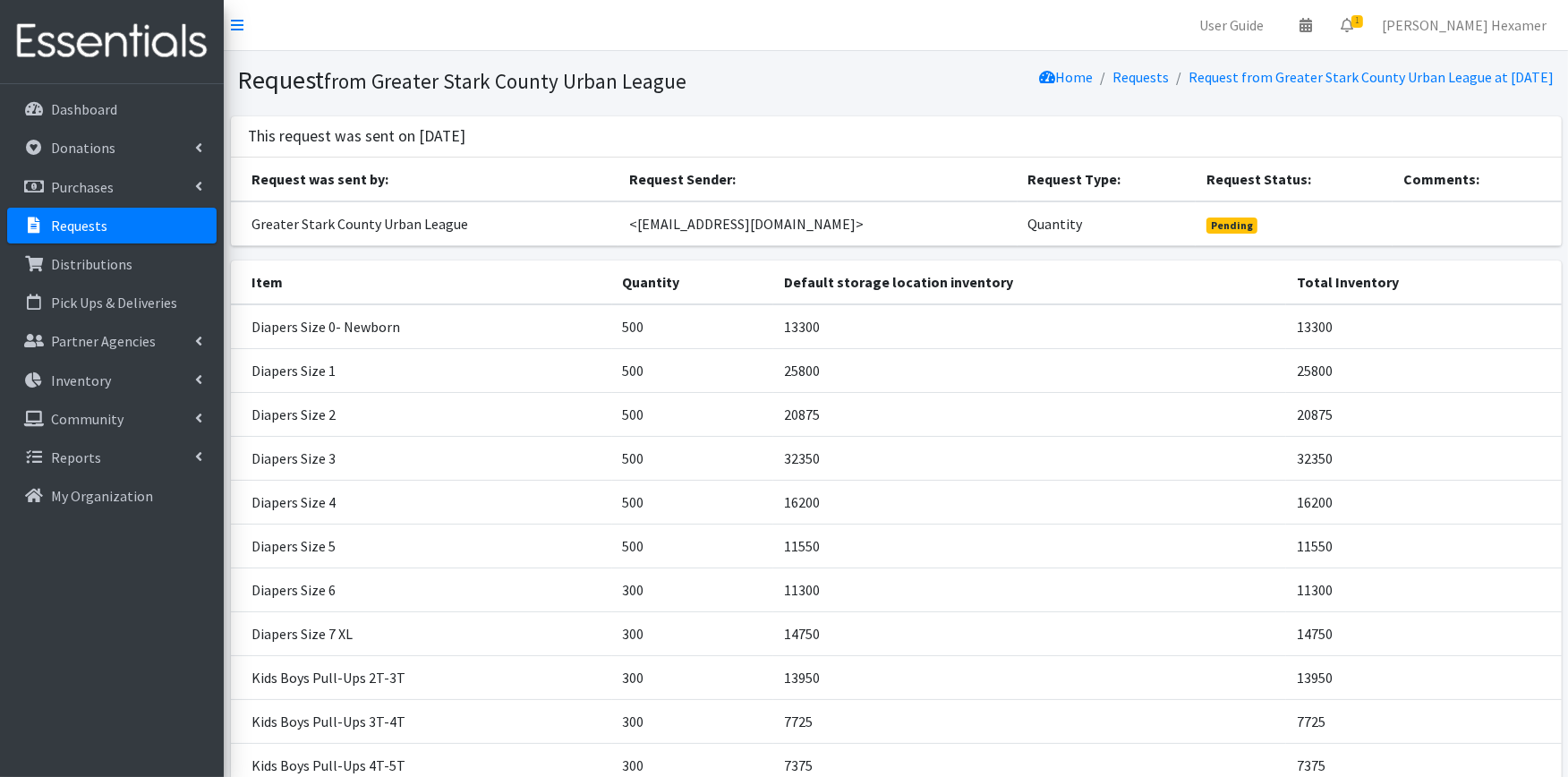
scroll to position [762, 0]
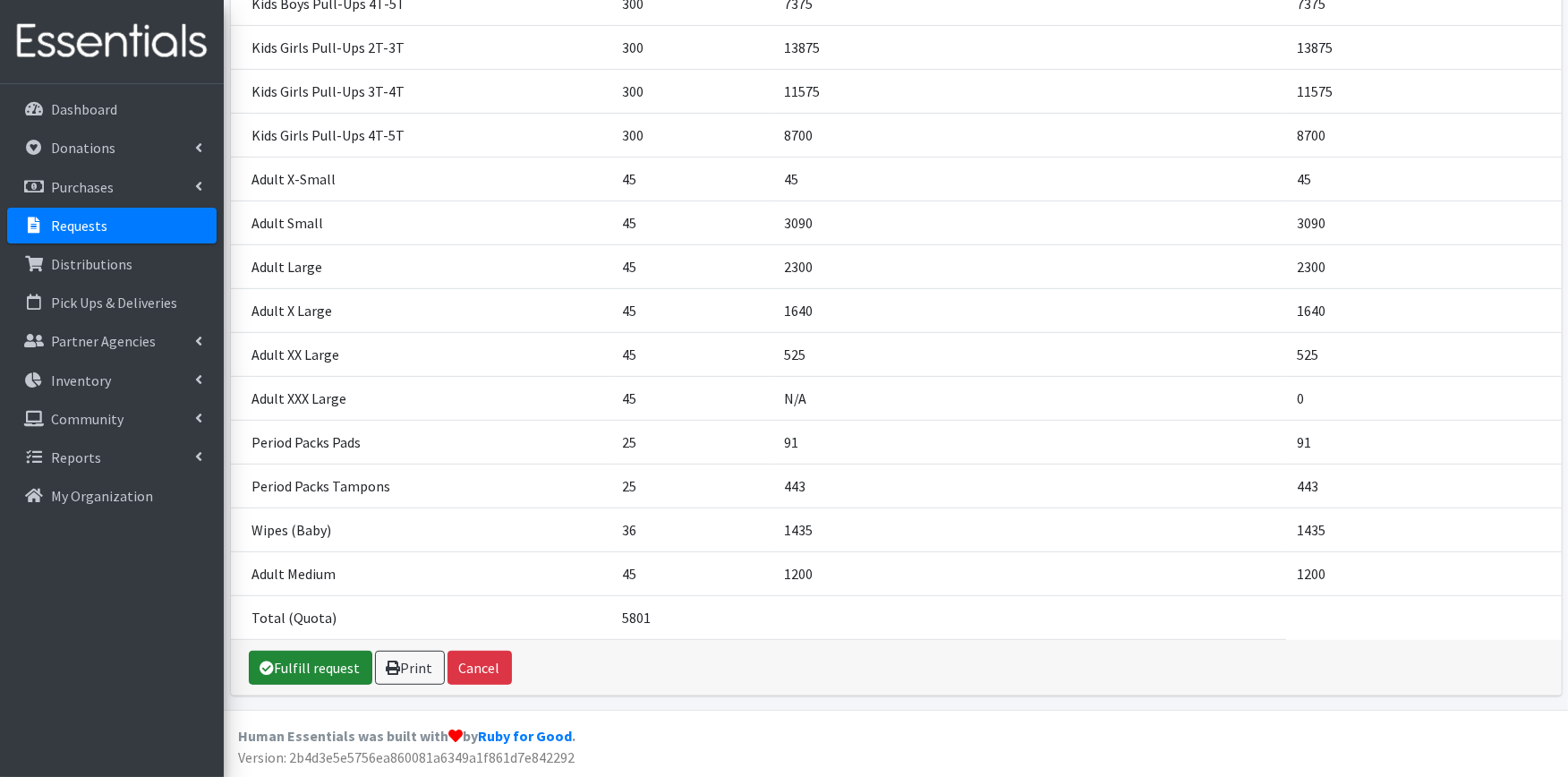
click at [319, 682] on link "Fulfill request" at bounding box center [310, 668] width 124 height 34
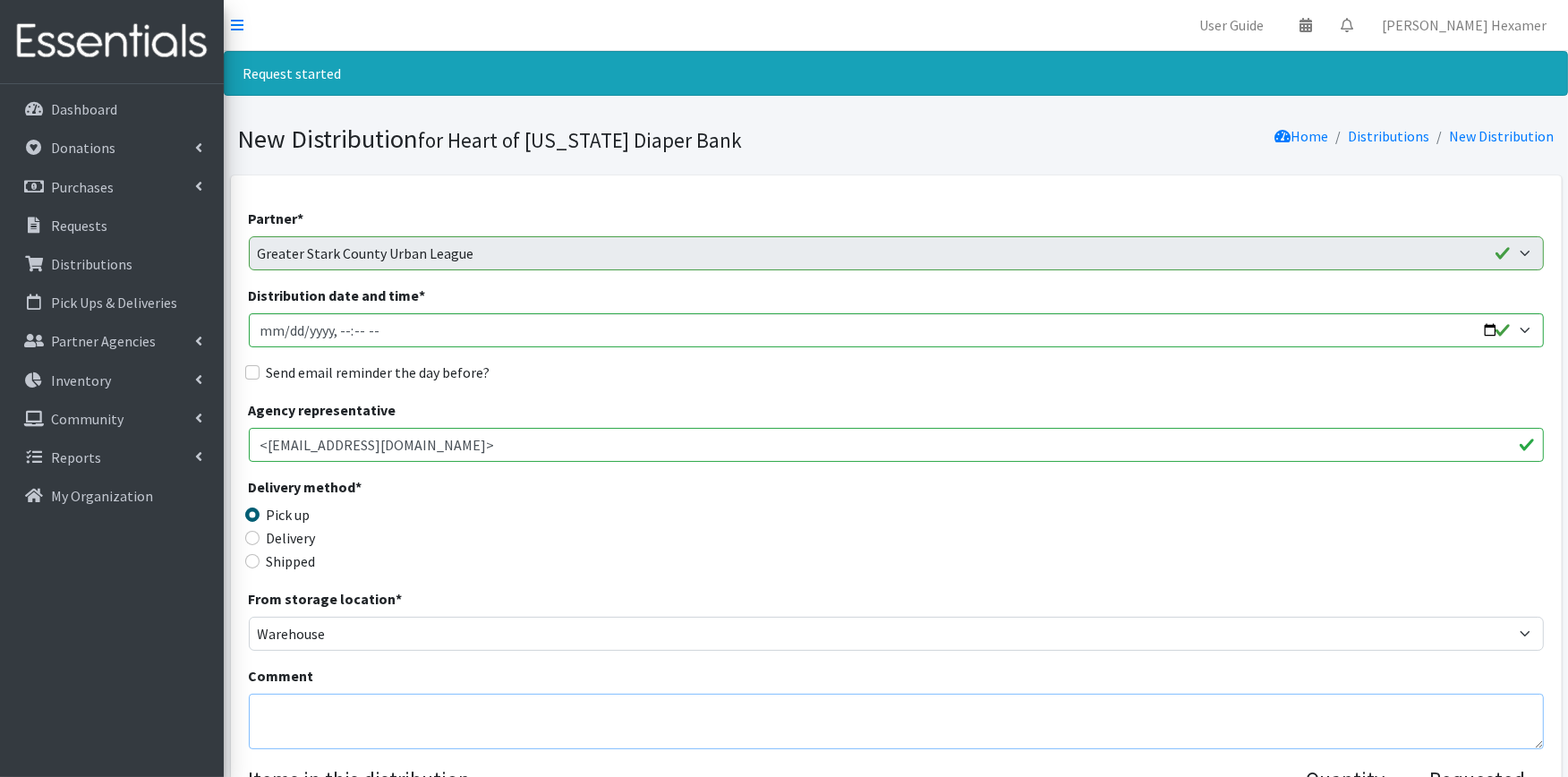
click at [308, 702] on textarea "Comment" at bounding box center [896, 722] width 1296 height 55
paste textarea "We look forward to seeing you [DATE][DATE] 9am - Noon. Please don't forget to B…"
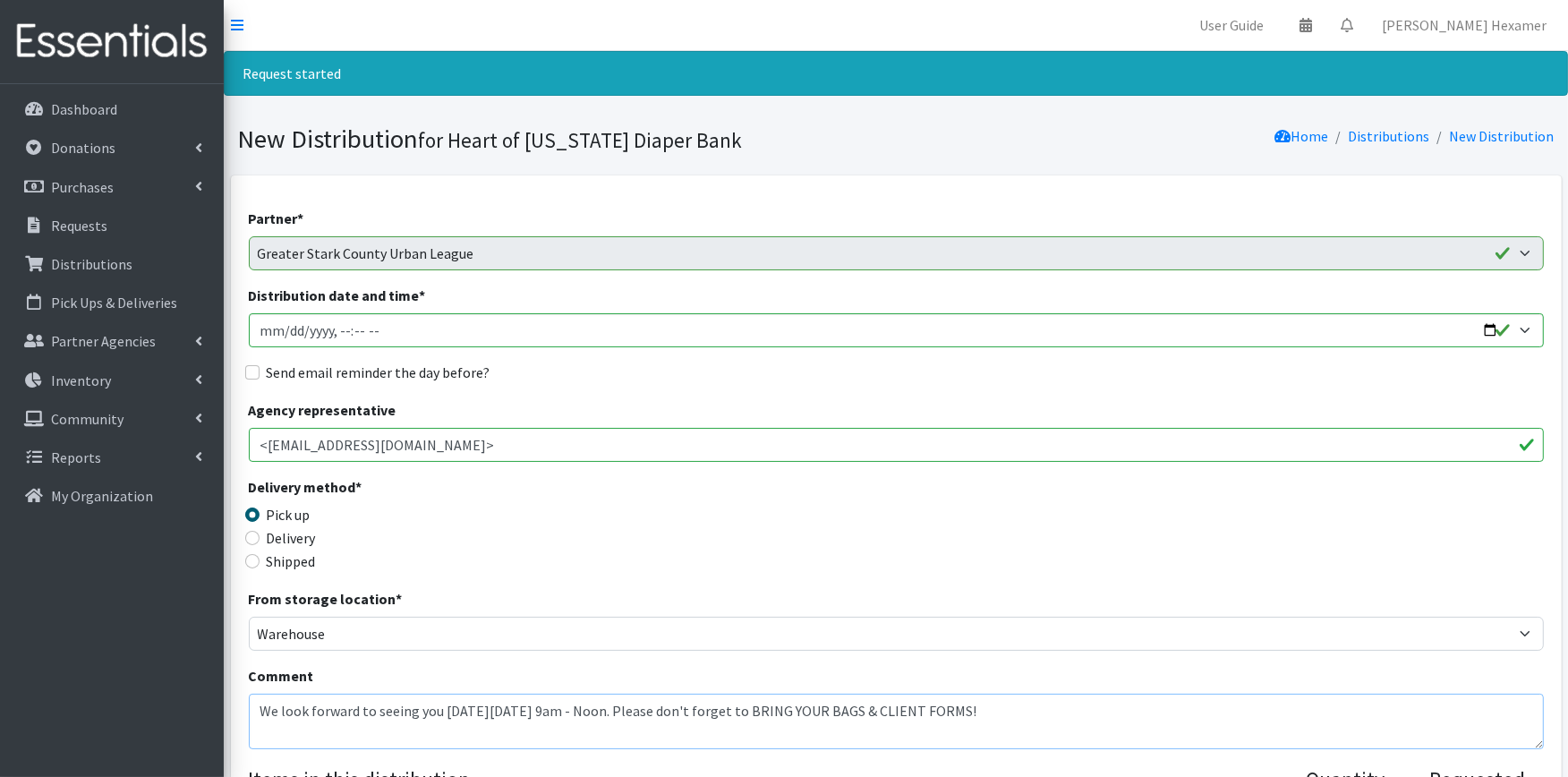
click at [254, 709] on textarea "We look forward to seeing you [DATE][DATE] 9am - Noon. Please don't forget to B…" at bounding box center [896, 722] width 1296 height 55
click at [564, 706] on textarea "** Unfortunately, we don't have ant Adults X-Smalls or XXX-Large. We look forwa…" at bounding box center [896, 722] width 1296 height 55
click at [659, 740] on textarea "** Unfortunately, we don't have any Adults X-Small or XXX-Large. We look forwar…" at bounding box center [896, 722] width 1296 height 55
click at [647, 703] on textarea "** Unfortunately, we don't have any Adults X-Small or XXX-Large. We look forwar…" at bounding box center [896, 722] width 1296 height 55
click at [1178, 710] on textarea "** Unfortunately, we don't have any Adults X-Small or XXX-Large.** We look forw…" at bounding box center [896, 722] width 1296 height 55
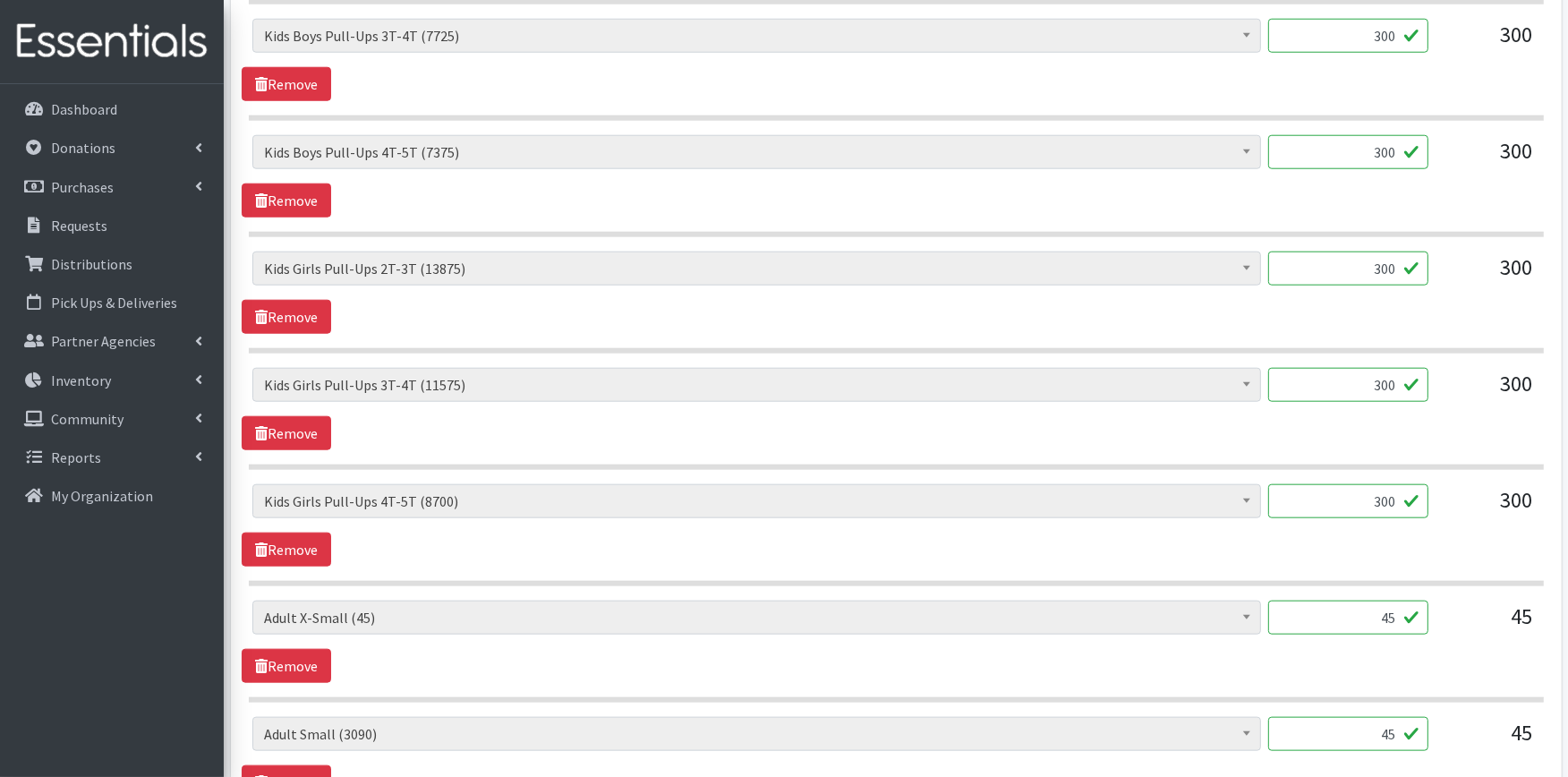
scroll to position [1890, 0]
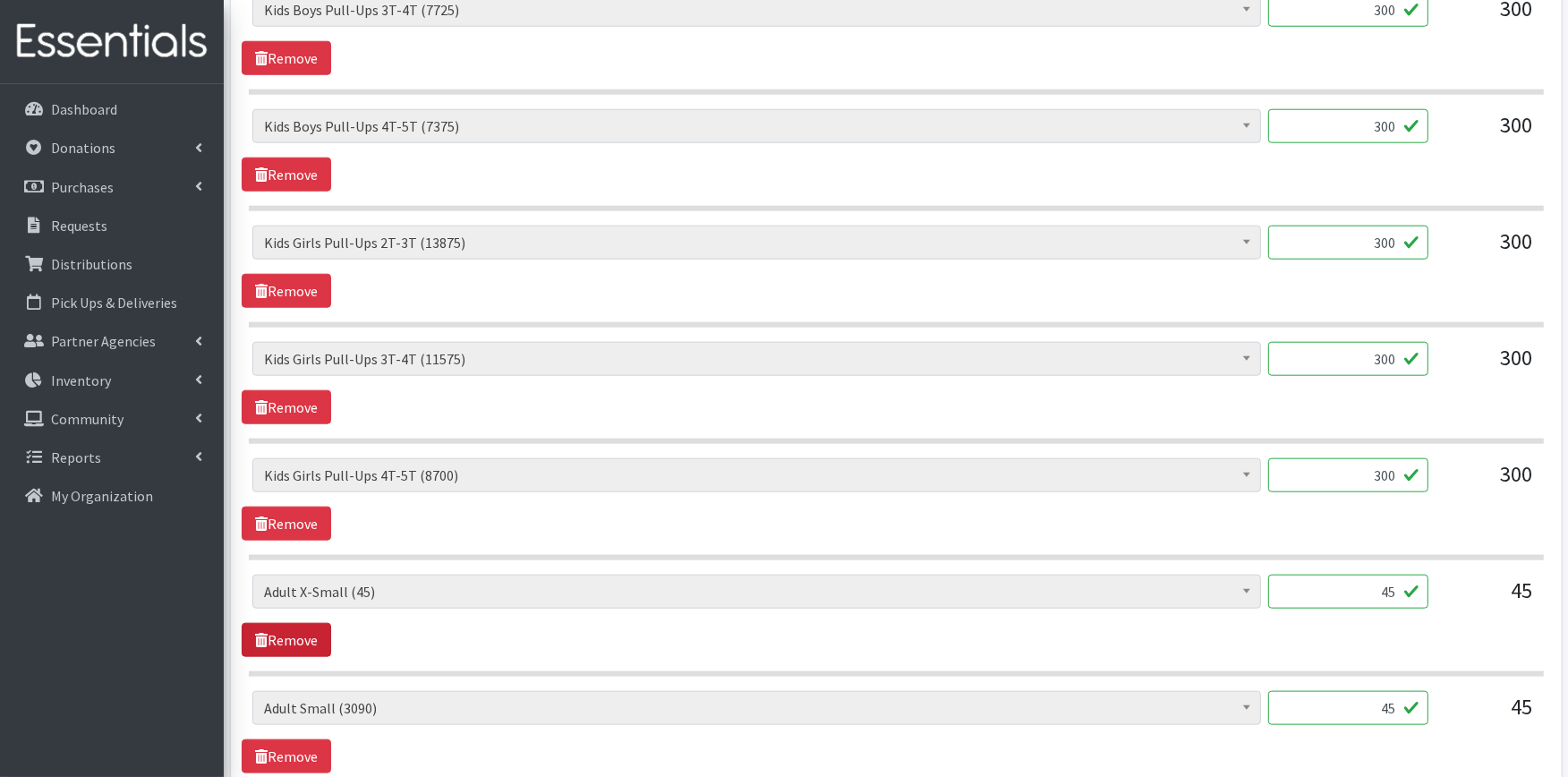
type textarea "** Unfortunately, we don't have any Adults X-Small or XXX-Large.** We look forw…"
click at [308, 639] on link "Remove" at bounding box center [287, 640] width 89 height 34
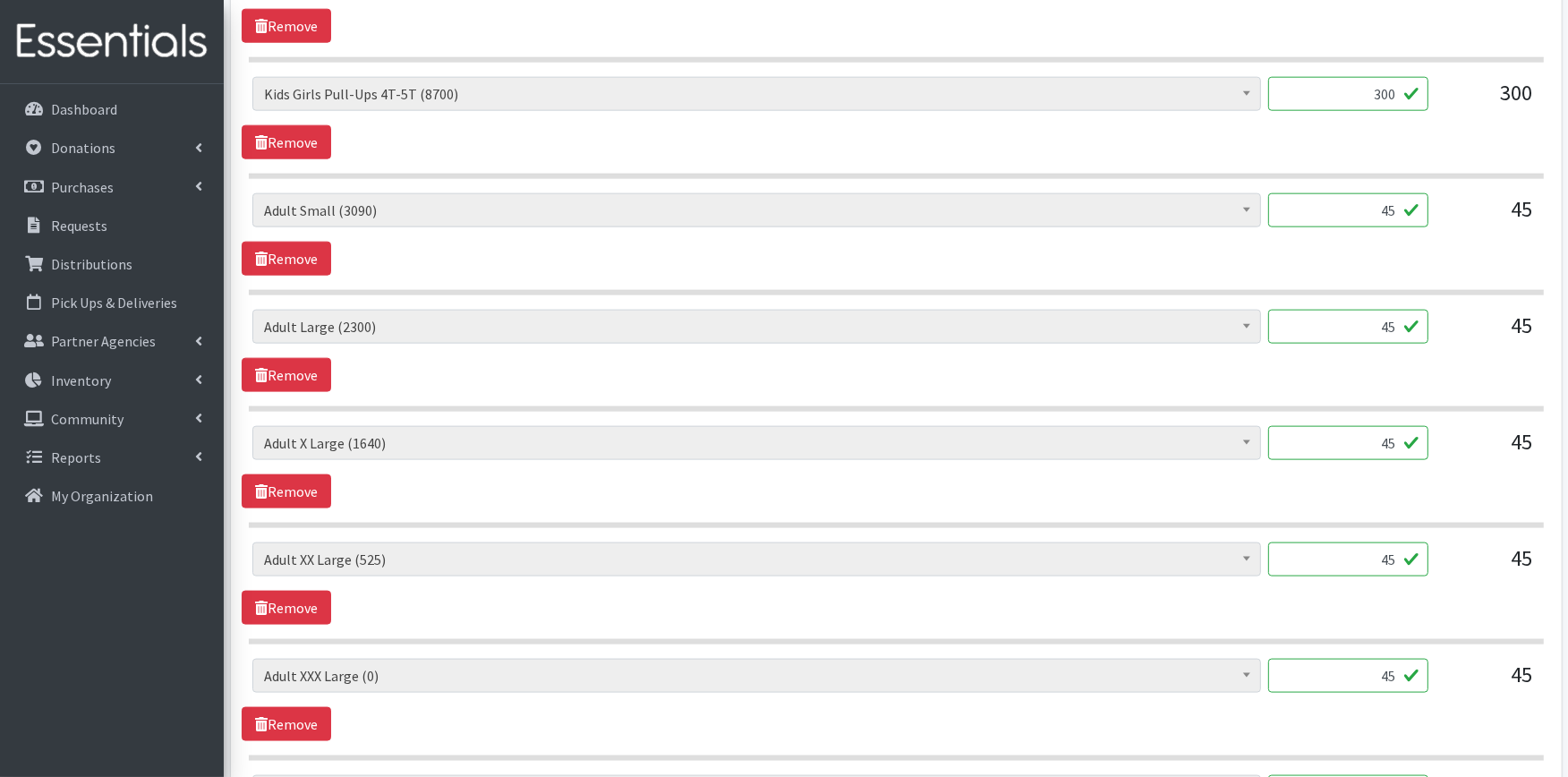
scroll to position [2287, 0]
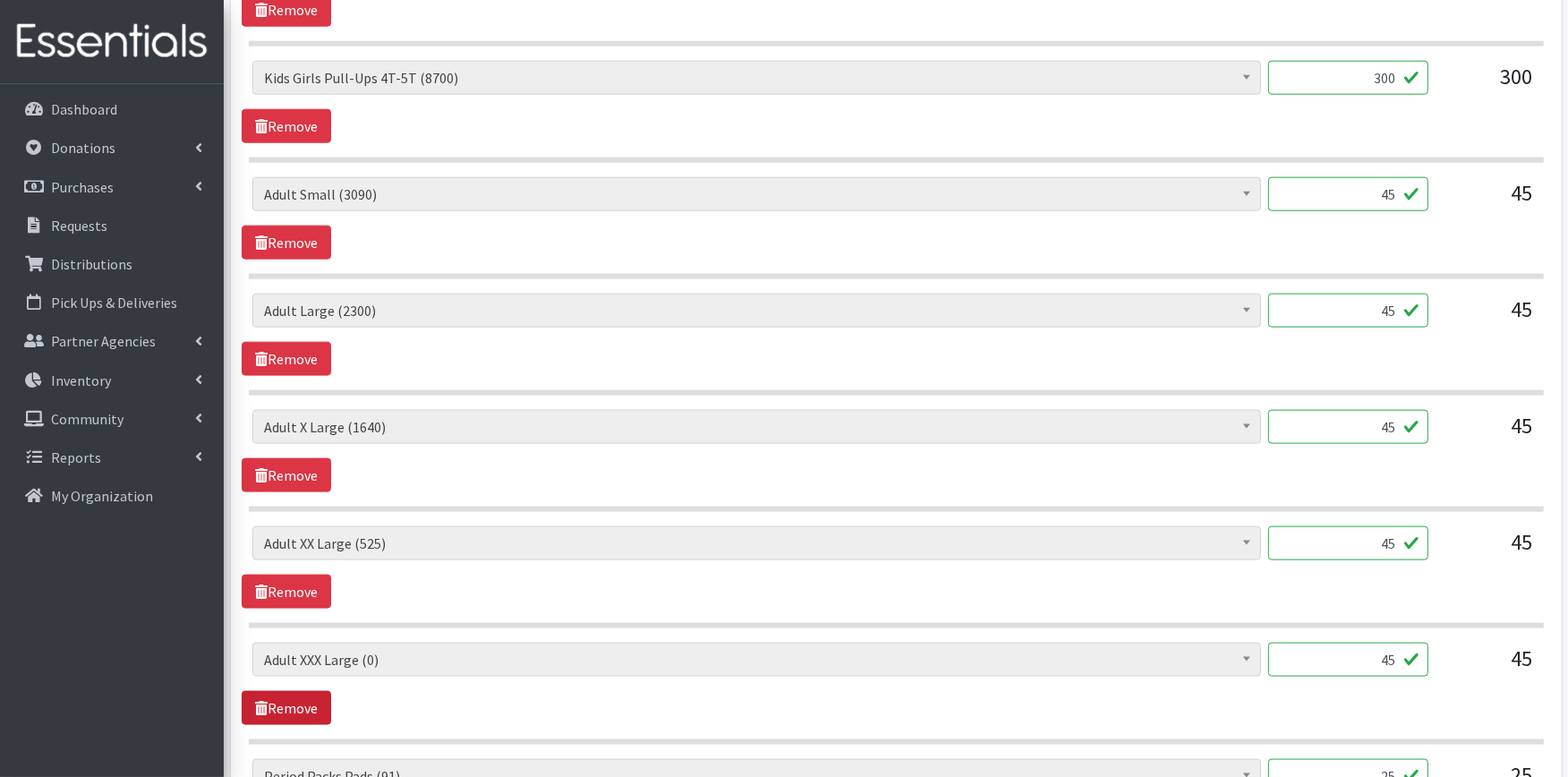
click at [265, 710] on icon at bounding box center [261, 707] width 12 height 14
click at [300, 709] on link "Remove" at bounding box center [287, 708] width 89 height 34
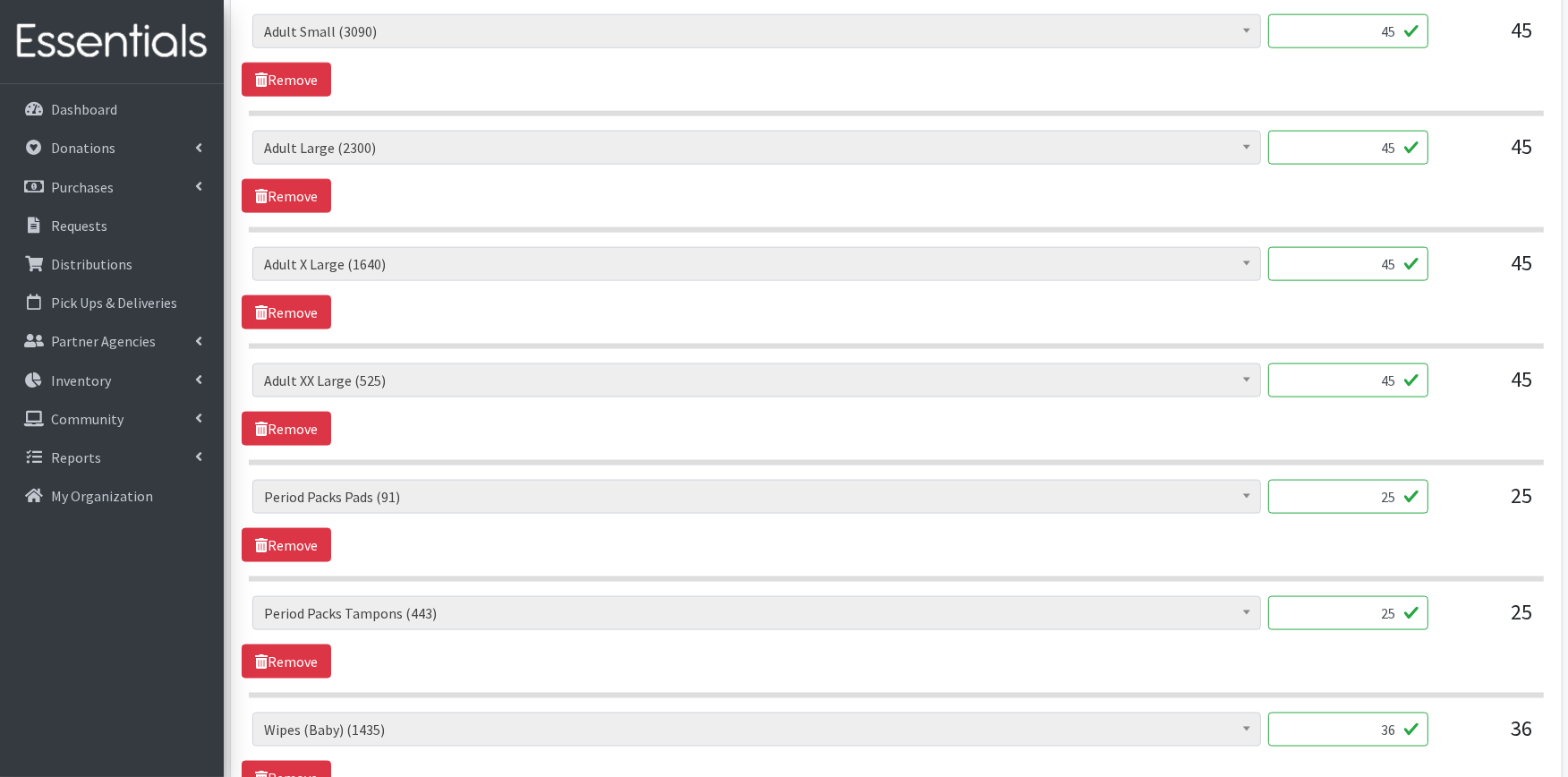
scroll to position [2486, 0]
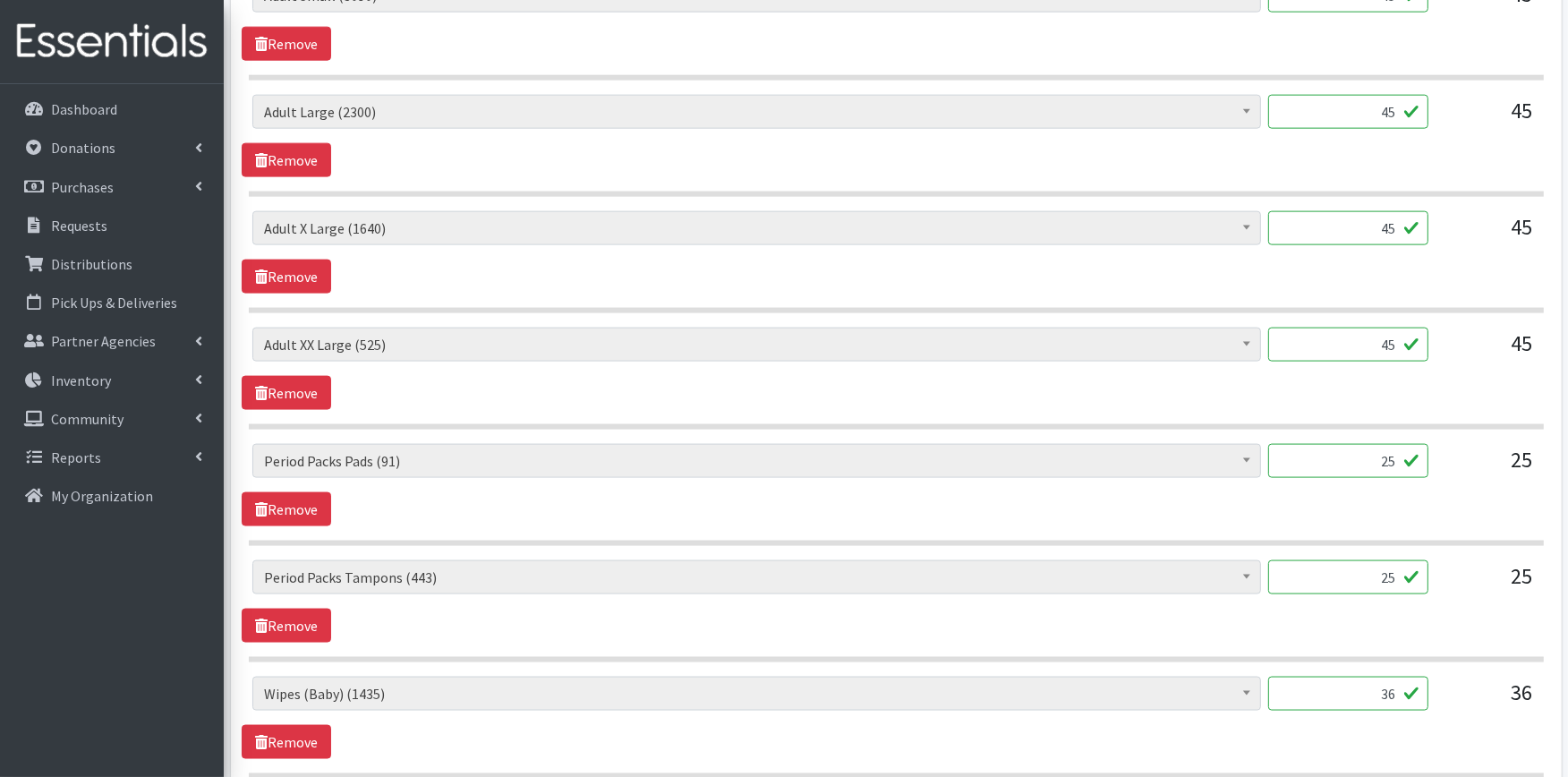
drag, startPoint x: 1325, startPoint y: 464, endPoint x: 1458, endPoint y: 461, distance: 133.0
click at [1458, 461] on div "Adult XXX Large (0) Adult Large (2300) Adult XX Large (525) Adult Medium (1200)…" at bounding box center [896, 468] width 1287 height 49
type input "10"
click at [1362, 600] on div "25" at bounding box center [1348, 585] width 160 height 49
drag, startPoint x: 1358, startPoint y: 586, endPoint x: 1469, endPoint y: 569, distance: 112.3
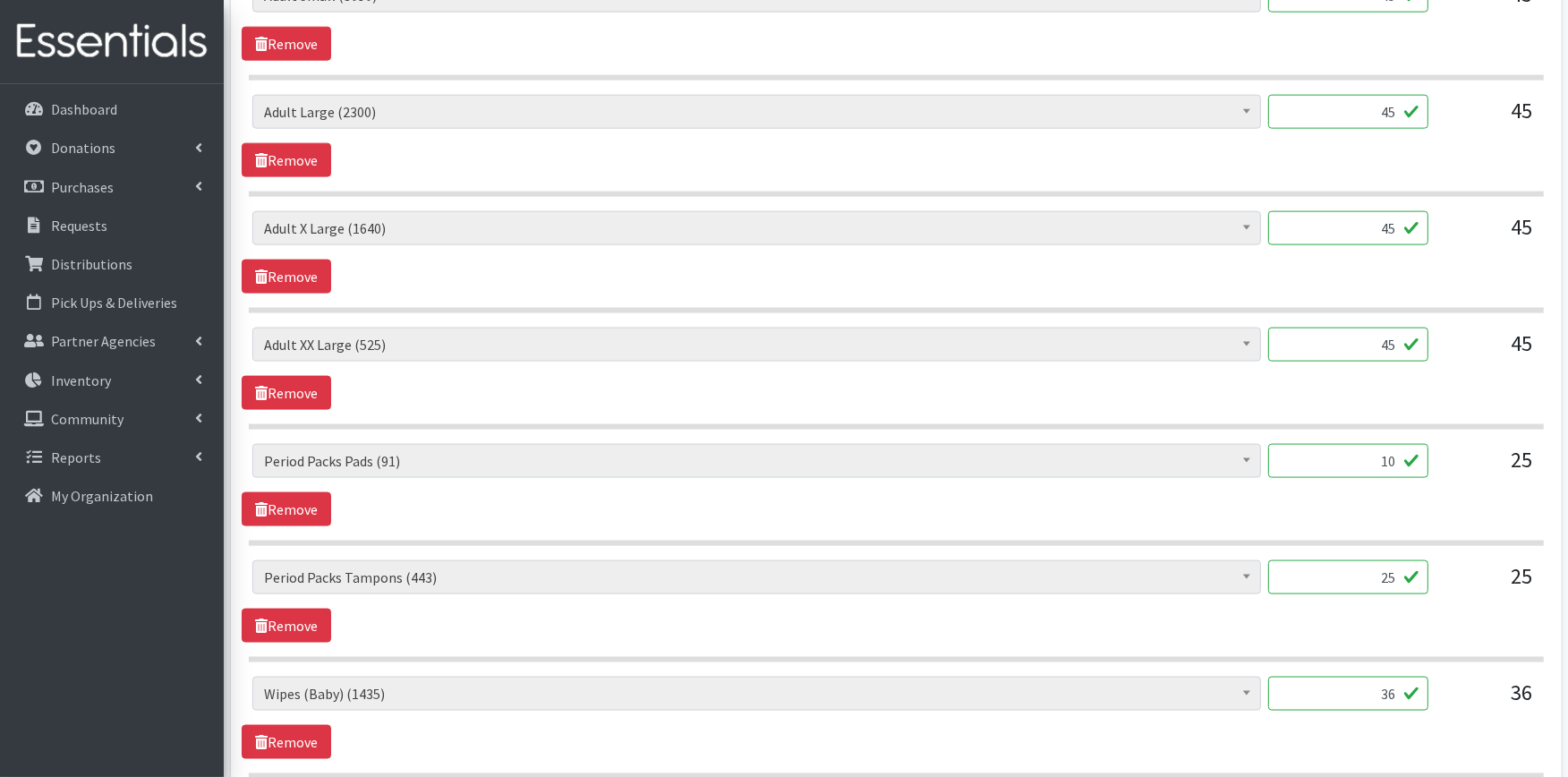
click at [1469, 569] on div "Adult XXX Large (0) Adult Large (2300) Adult XX Large (525) Adult Medium (1200)…" at bounding box center [896, 585] width 1287 height 49
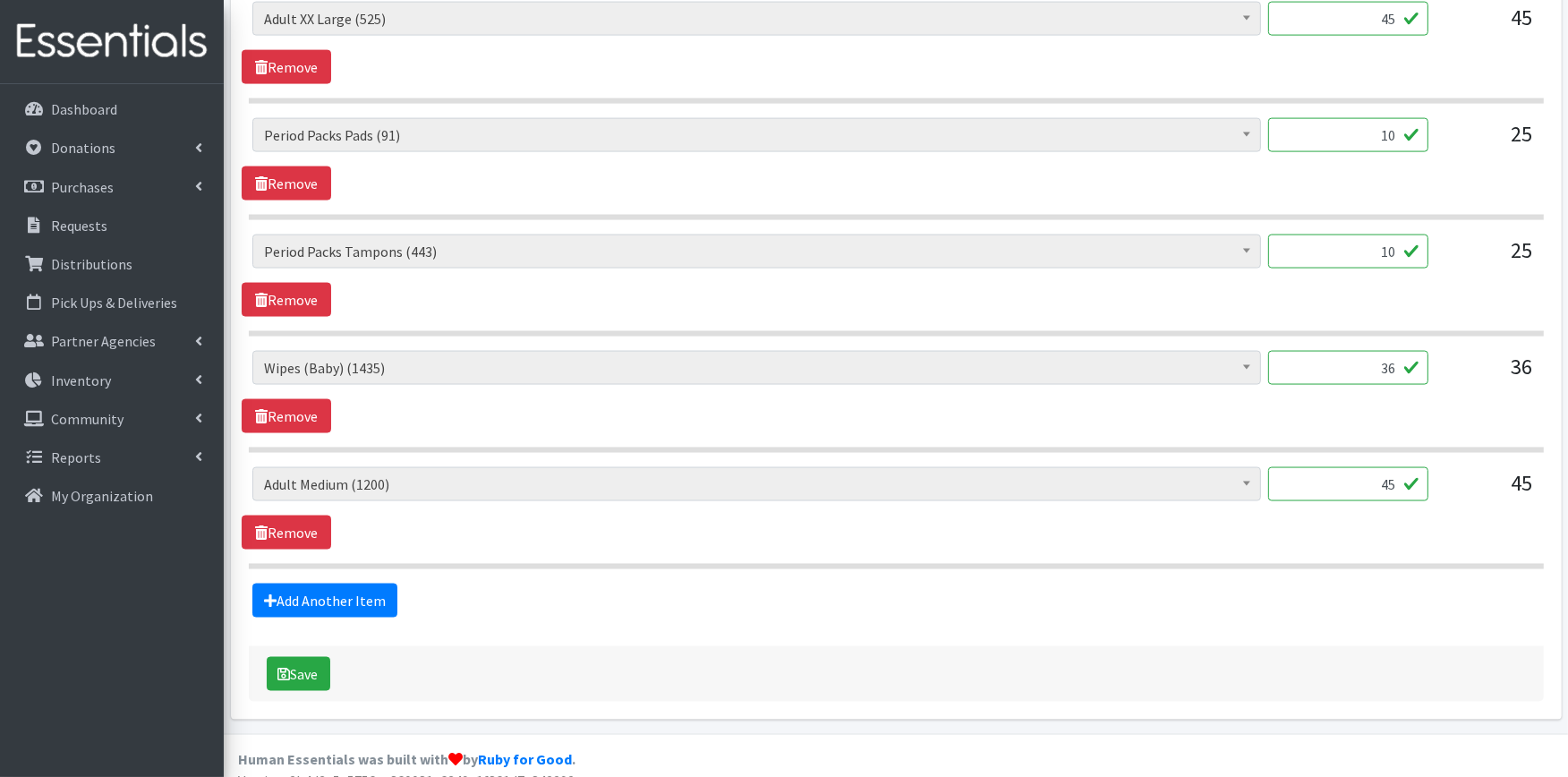
scroll to position [2840, 0]
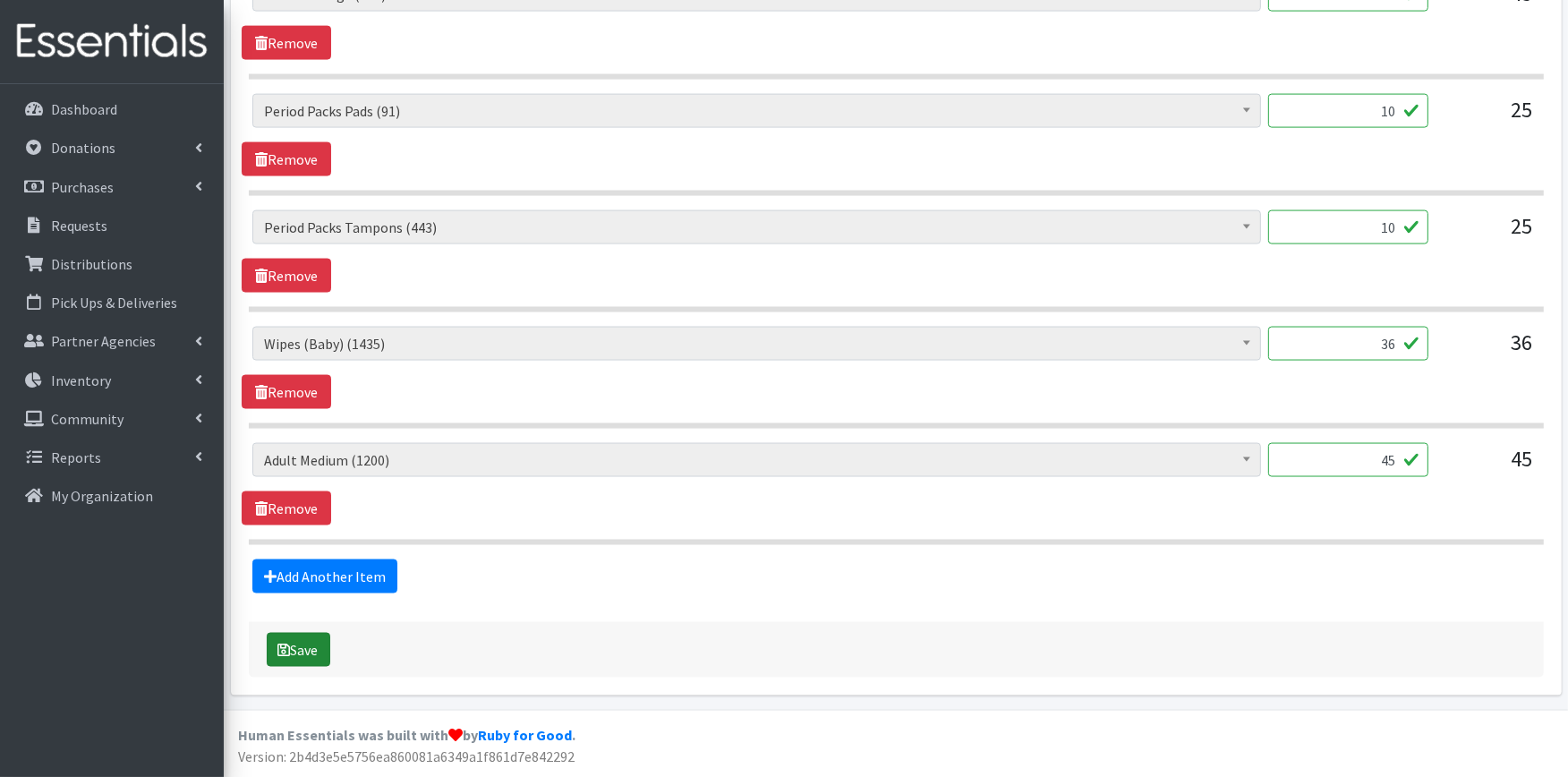
type input "10"
click at [306, 633] on button "Save" at bounding box center [298, 650] width 64 height 34
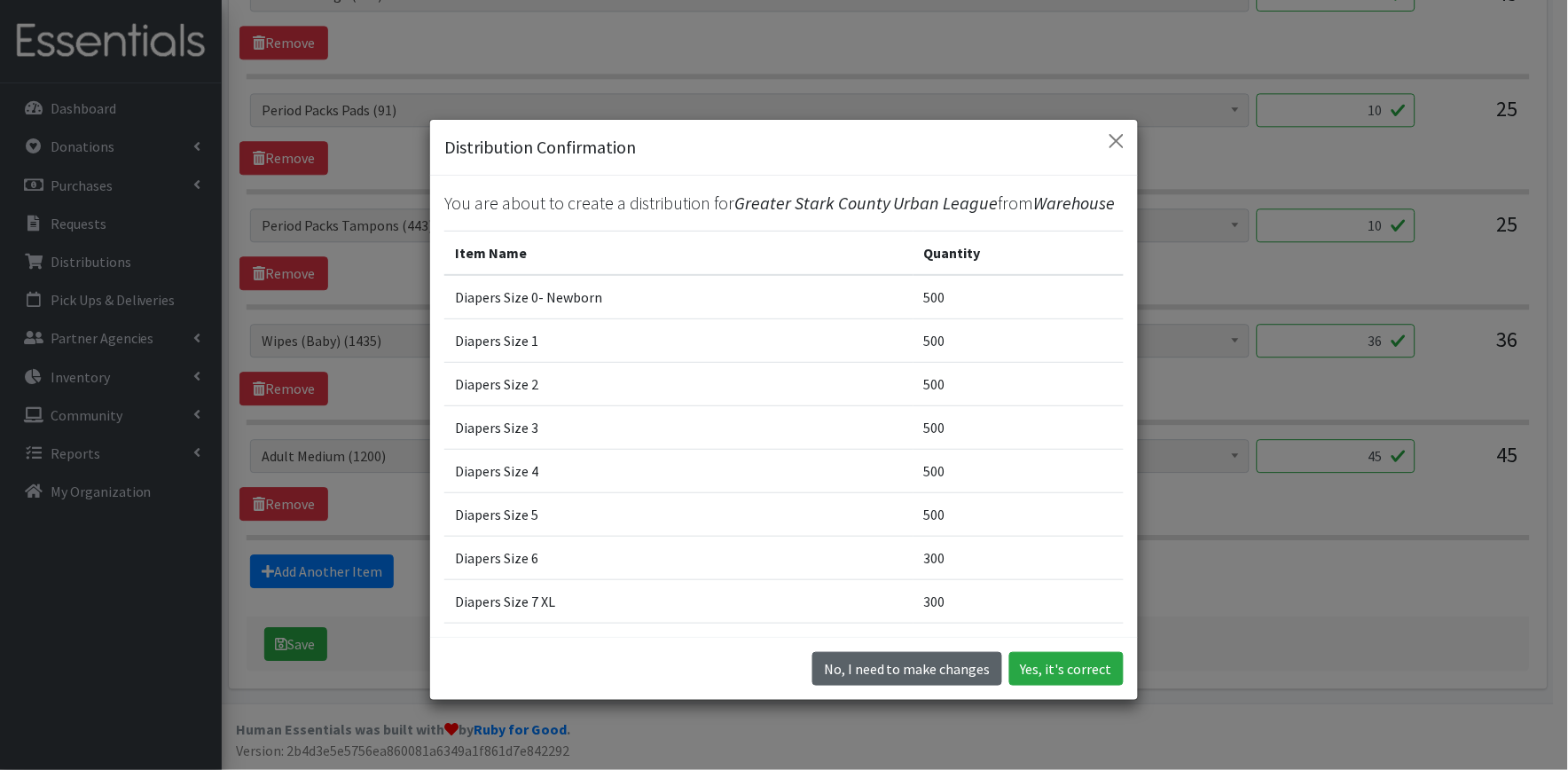
click at [903, 669] on button "No, I need to make changes" at bounding box center [907, 669] width 190 height 34
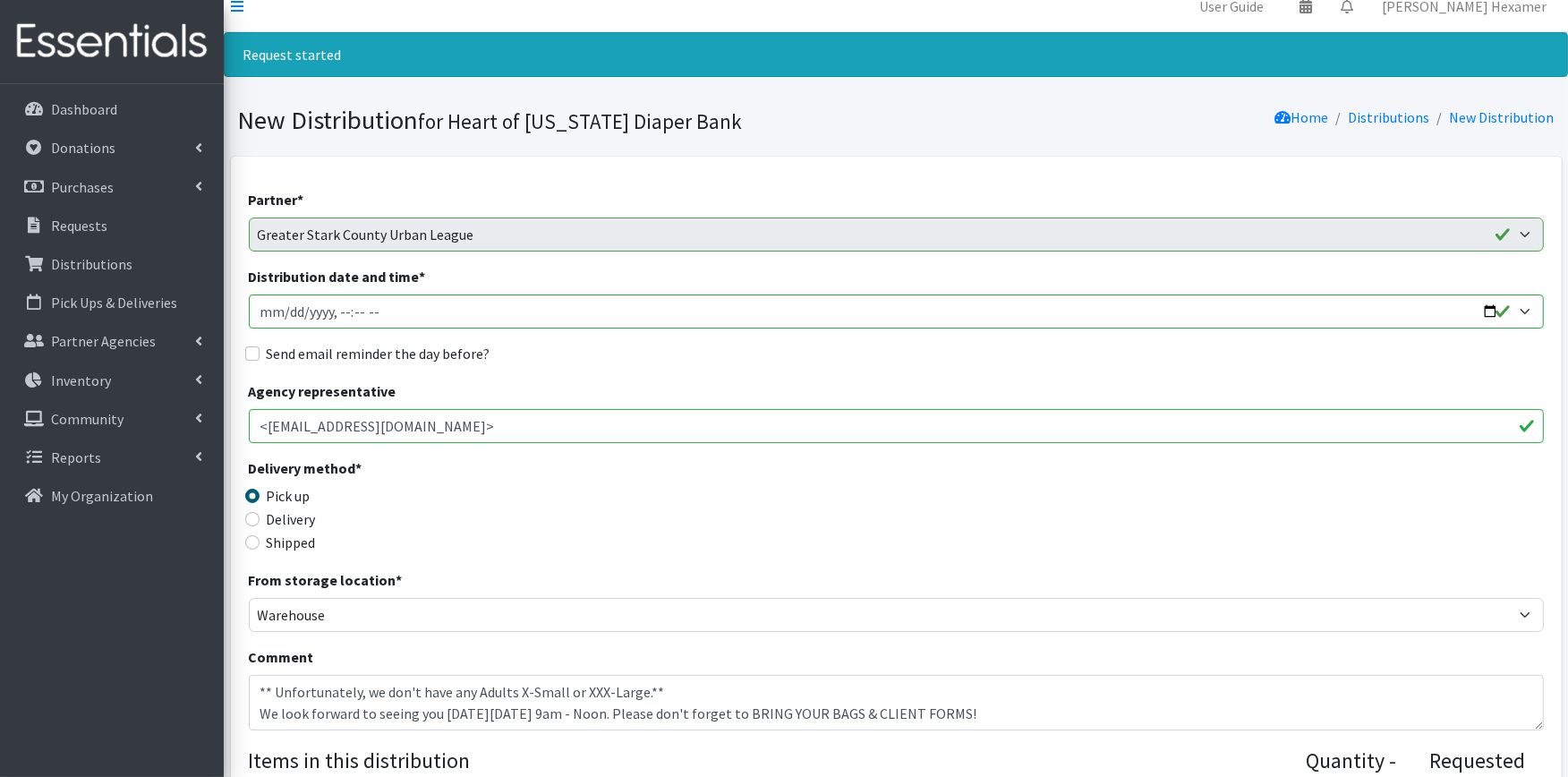
scroll to position [0, 0]
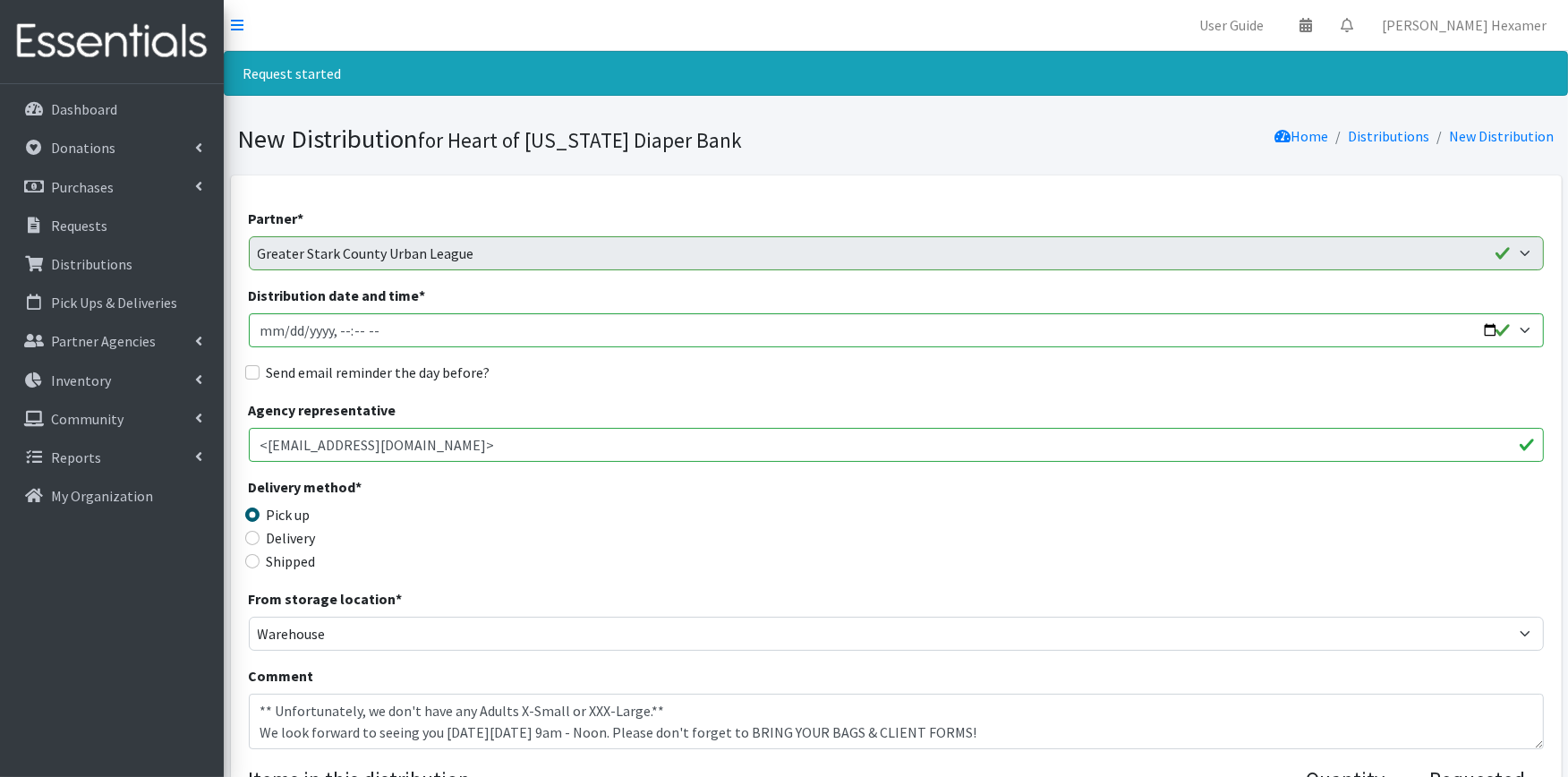
click at [419, 366] on label "Send email reminder the day before?" at bounding box center [378, 372] width 224 height 22
click at [260, 366] on input "Send email reminder the day before?" at bounding box center [252, 372] width 14 height 14
checkbox input "true"
click at [1484, 332] on input "Distribution date and time *" at bounding box center [896, 330] width 1296 height 34
type input "2025-09-23T09:00"
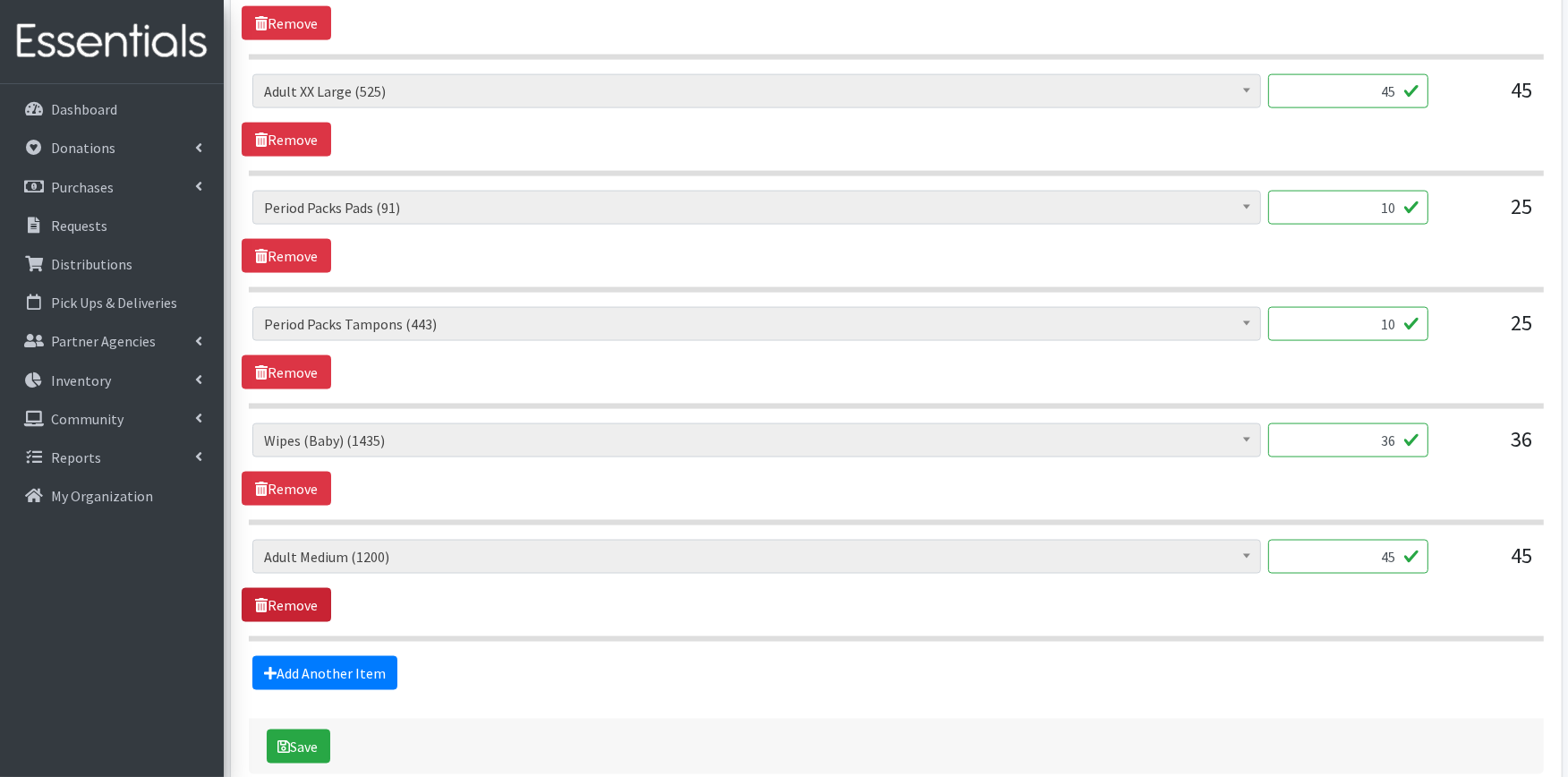
scroll to position [2840, 0]
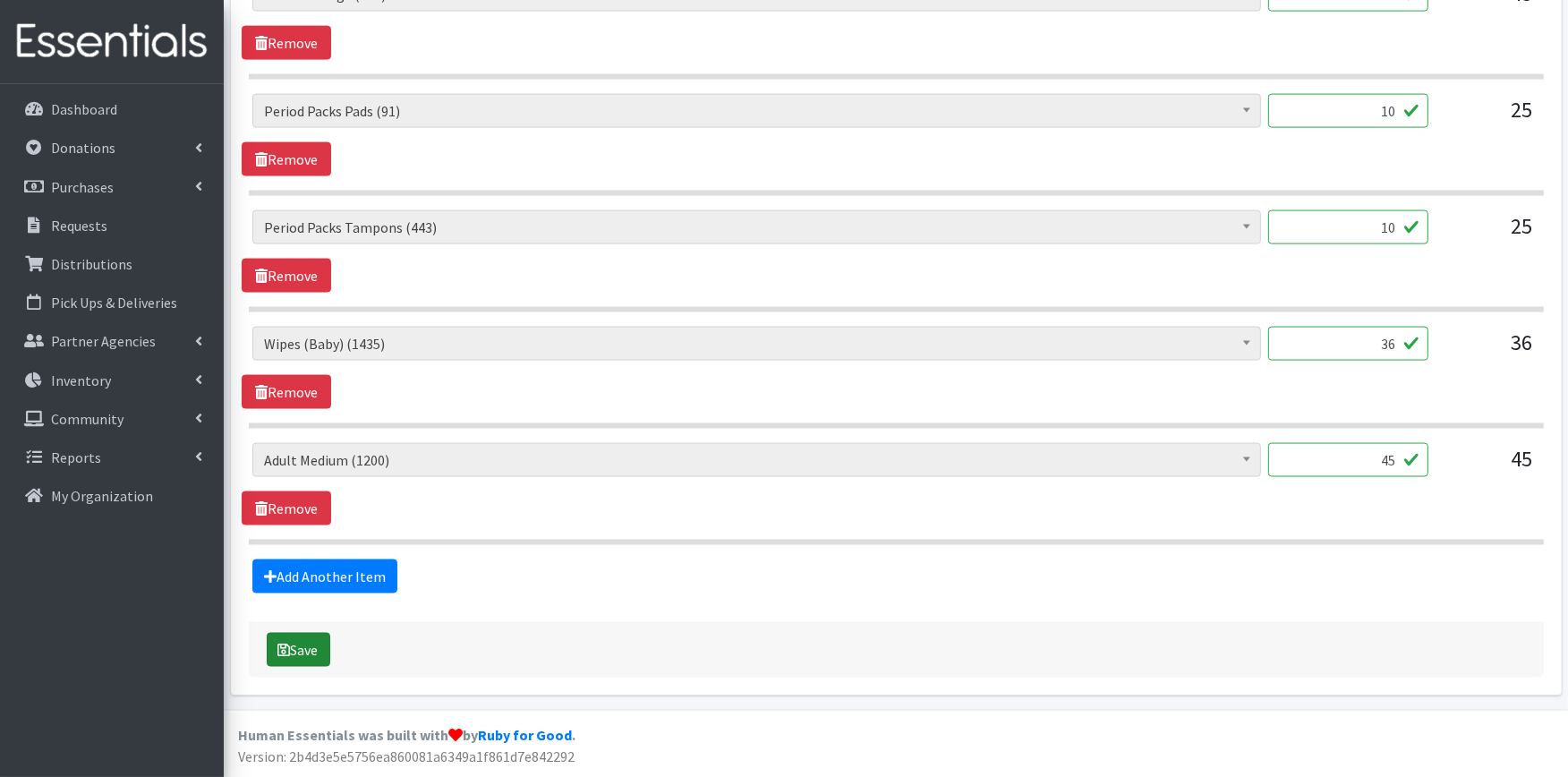
click at [311, 648] on button "Save" at bounding box center [298, 650] width 64 height 34
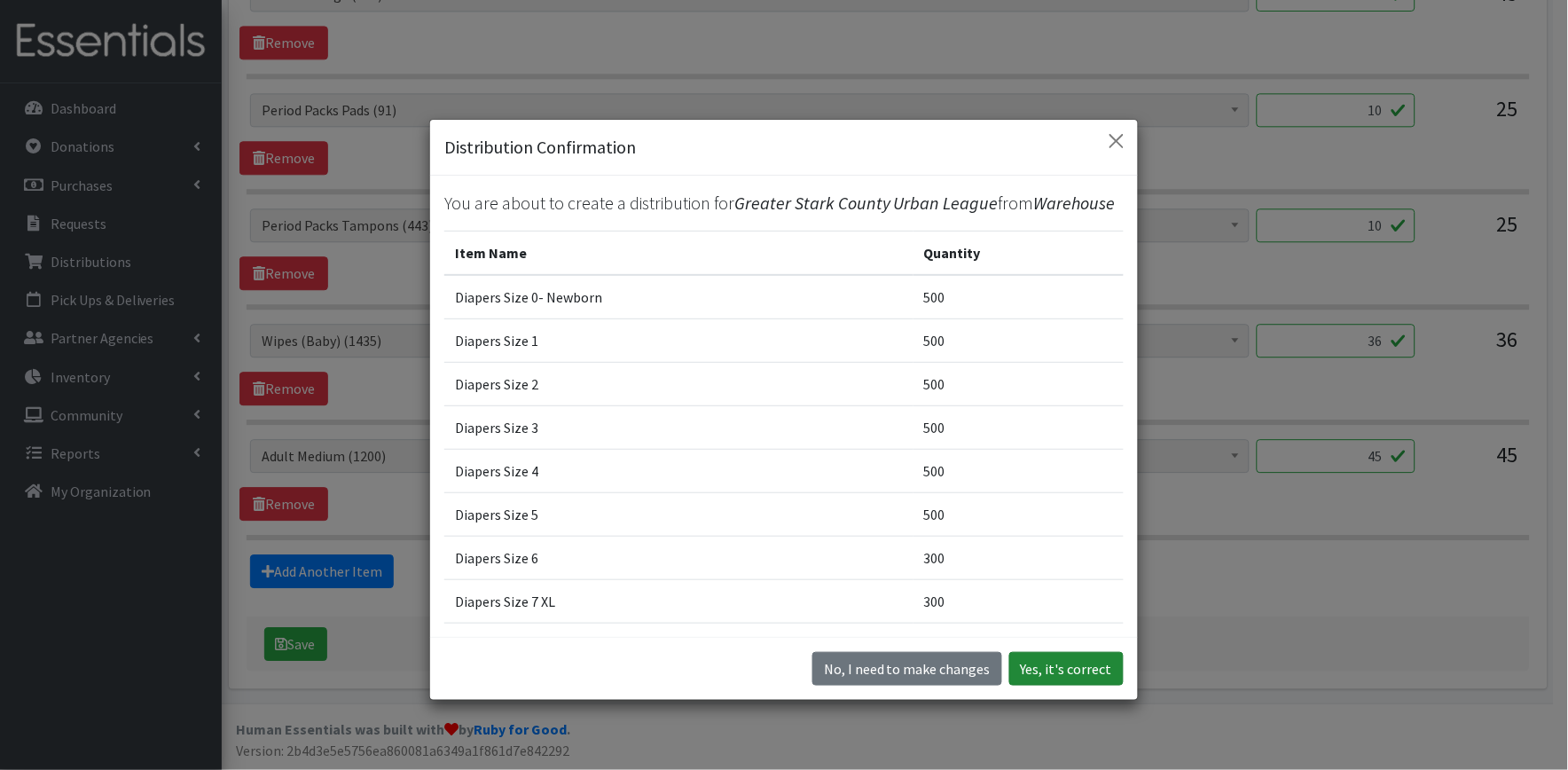
click at [1039, 667] on button "Yes, it's correct" at bounding box center [1066, 669] width 114 height 34
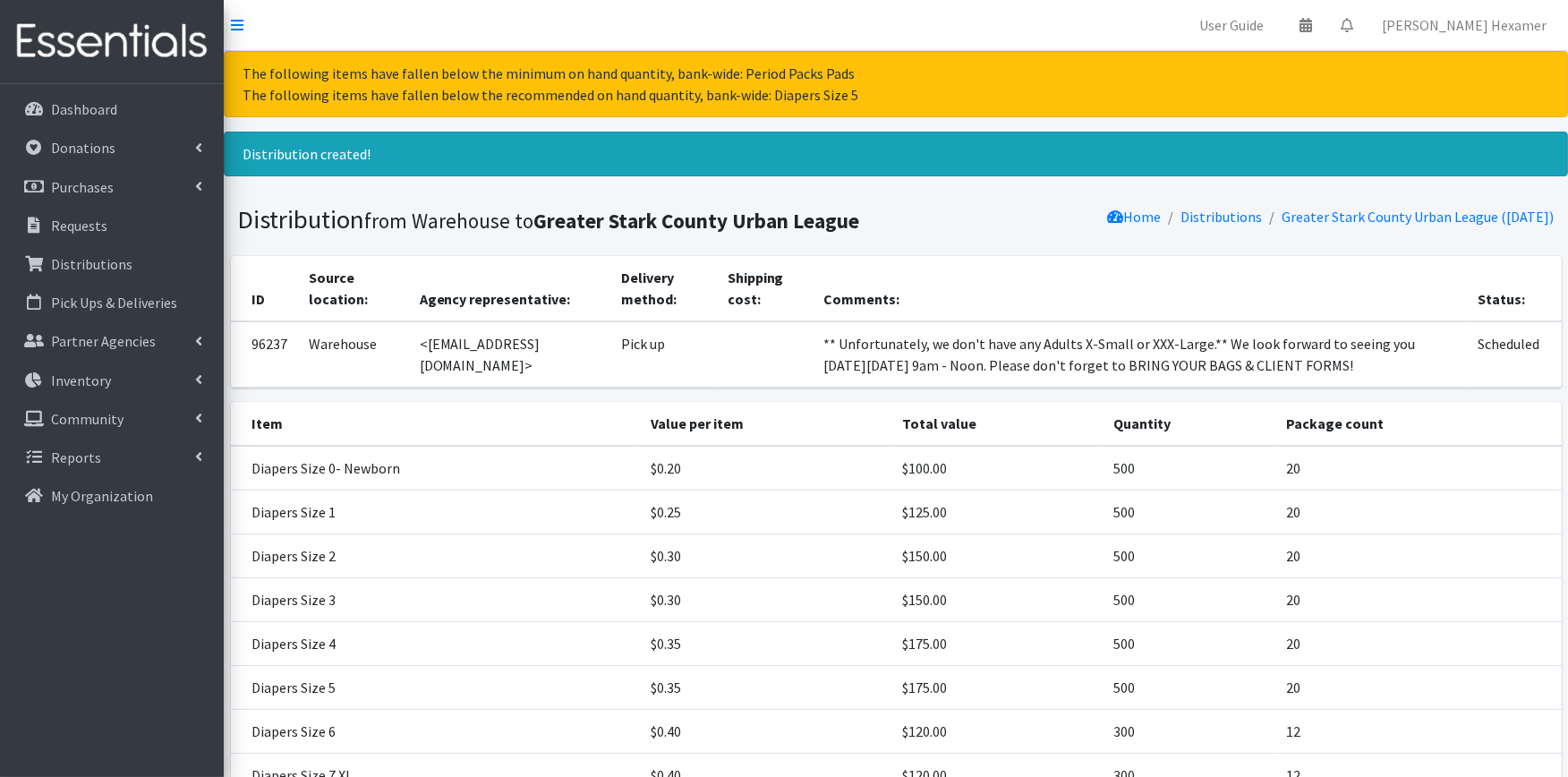
scroll to position [816, 0]
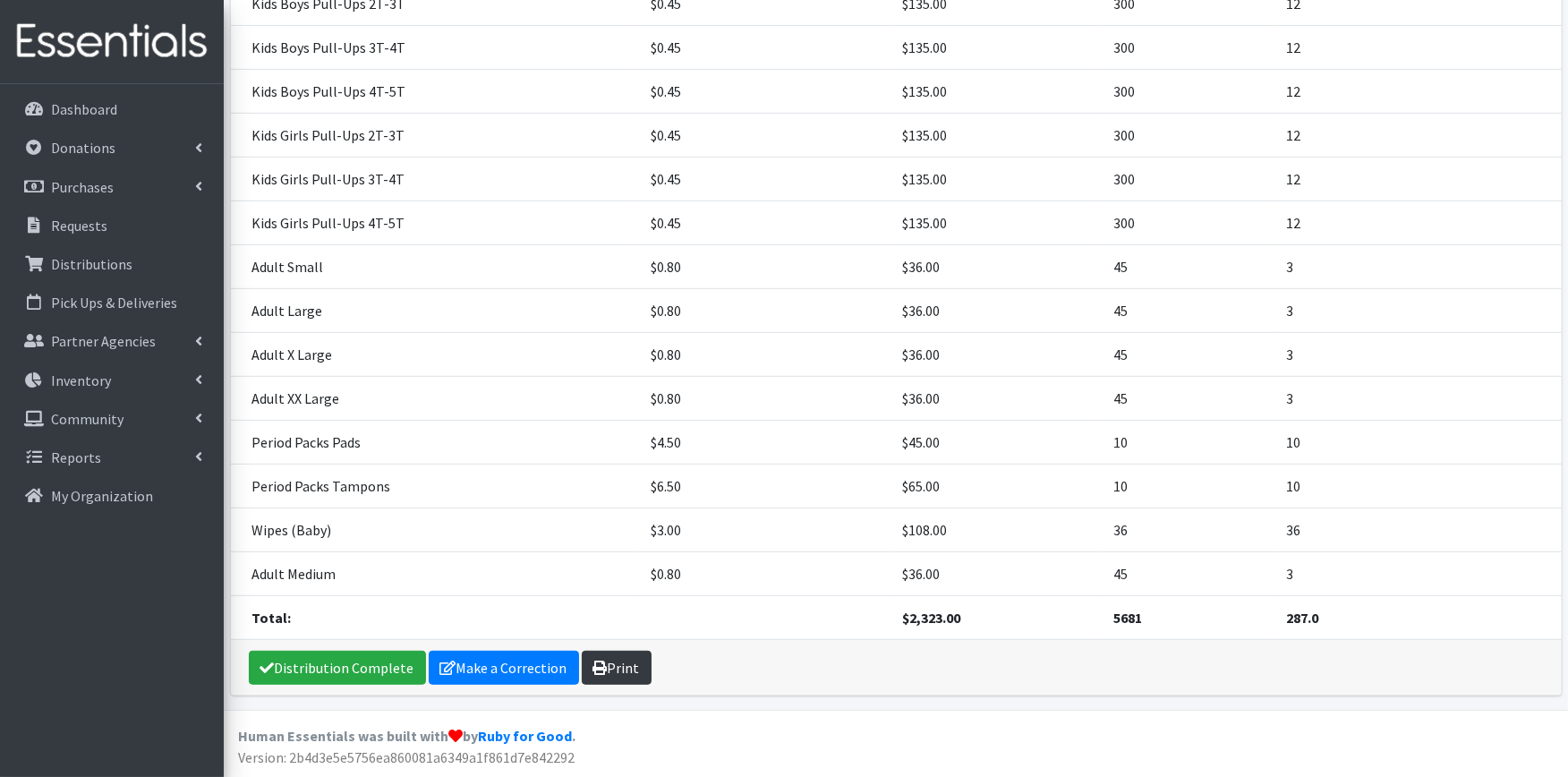
click at [614, 661] on link "Print" at bounding box center [616, 668] width 69 height 34
click at [281, 661] on link "Distribution Complete" at bounding box center [337, 668] width 177 height 34
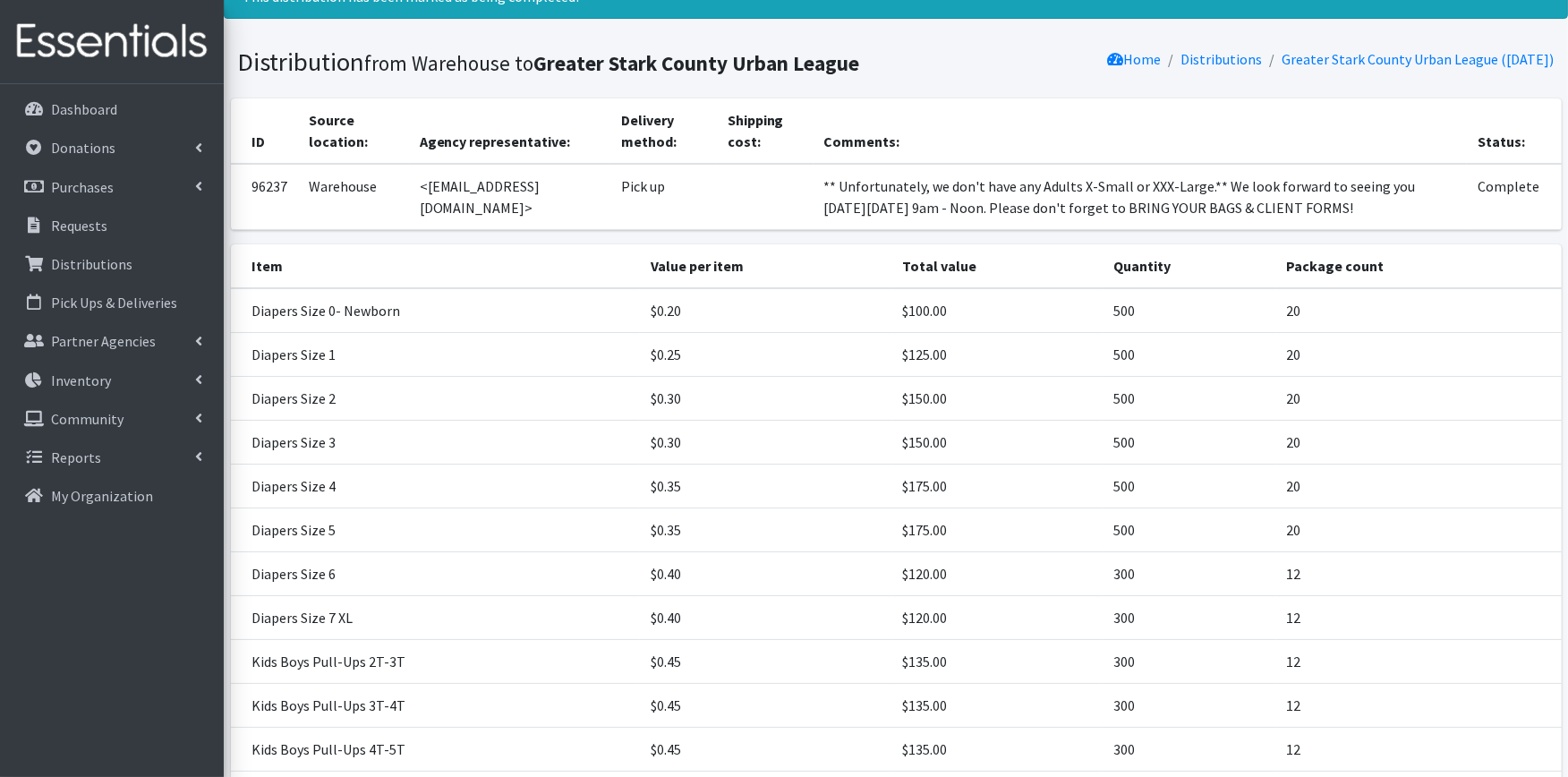
scroll to position [0, 0]
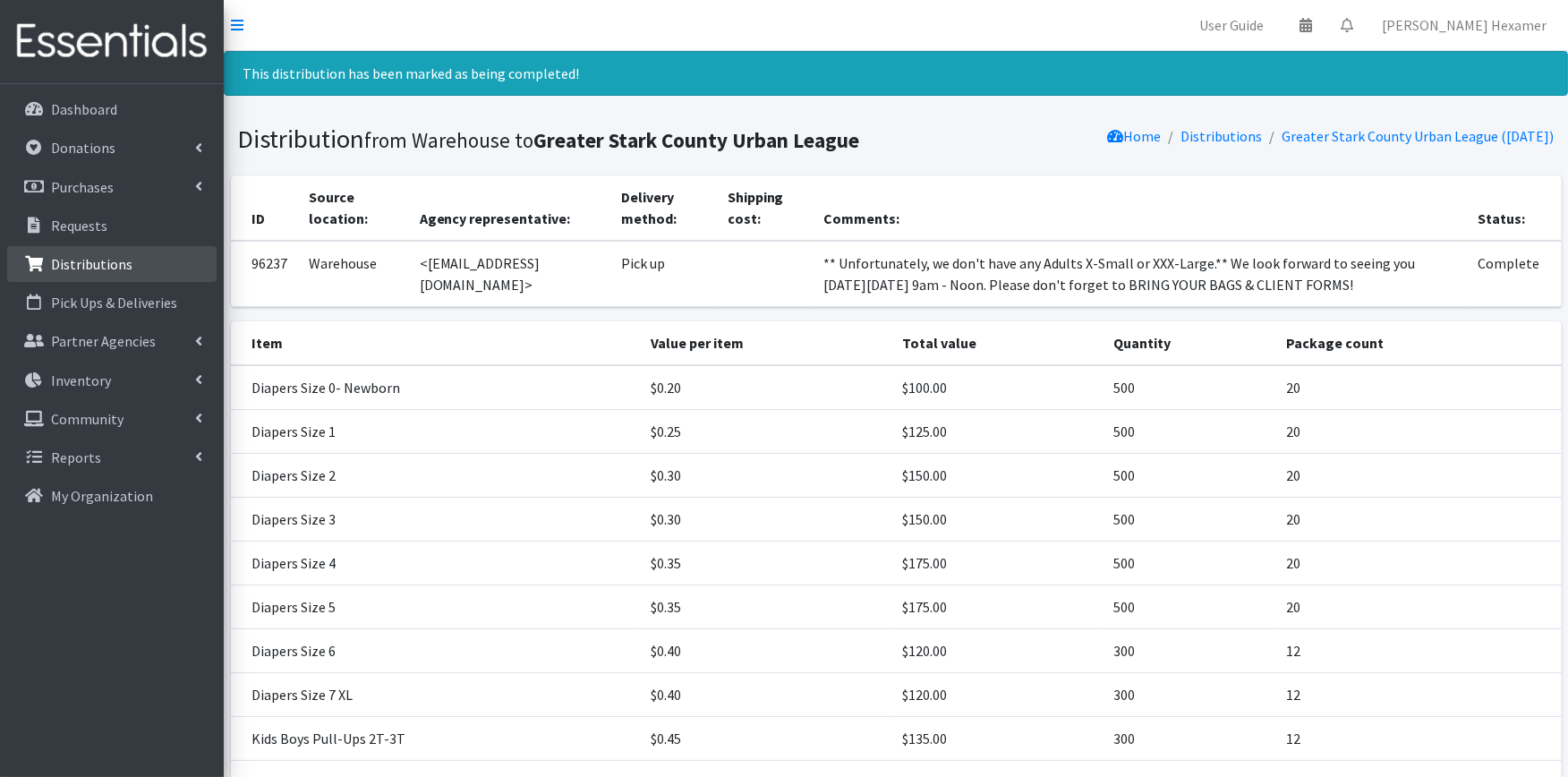
click at [103, 262] on p "Distributions" at bounding box center [92, 264] width 82 height 18
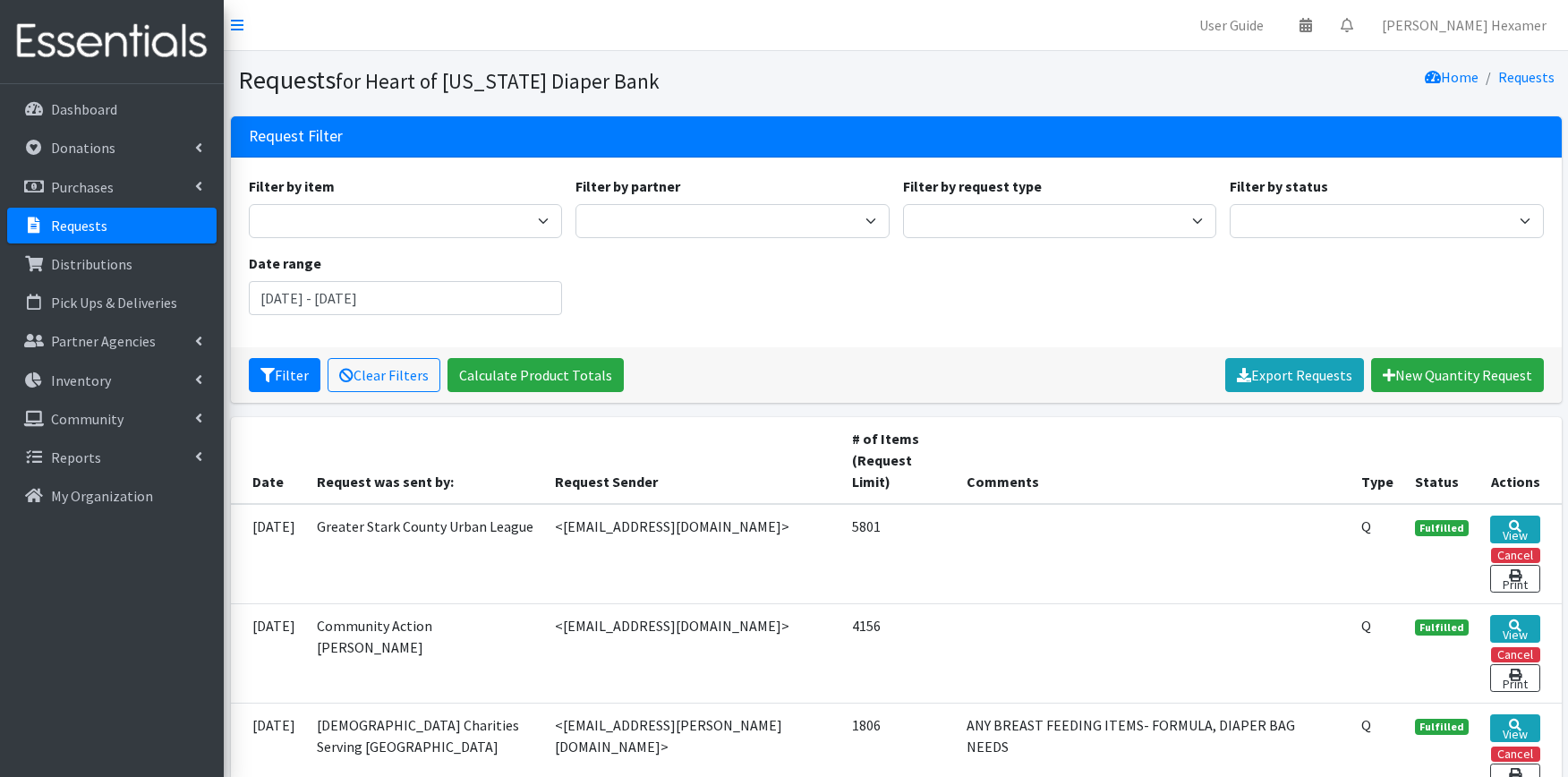
click at [95, 224] on p "Requests" at bounding box center [79, 226] width 56 height 18
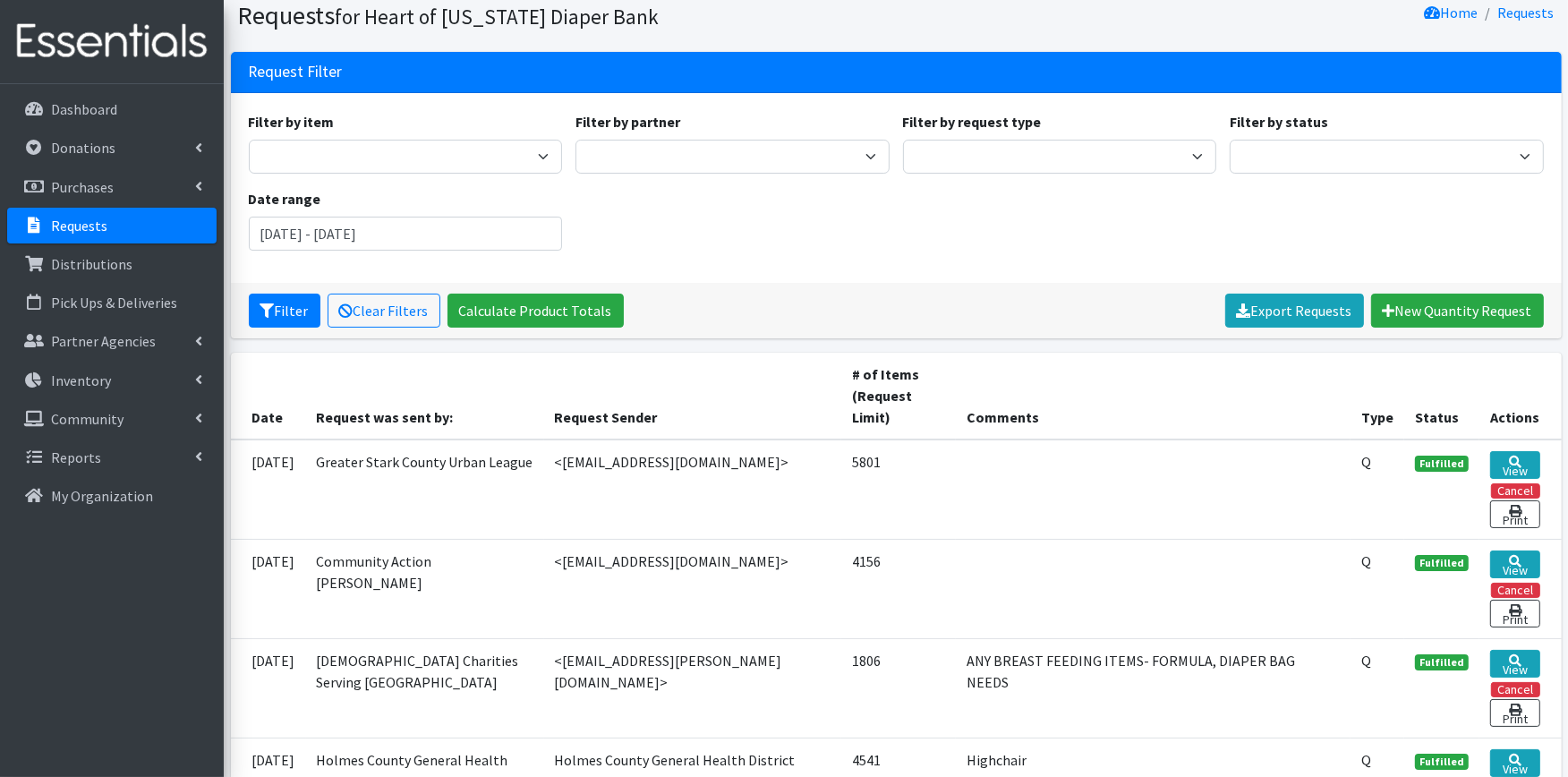
scroll to position [99, 0]
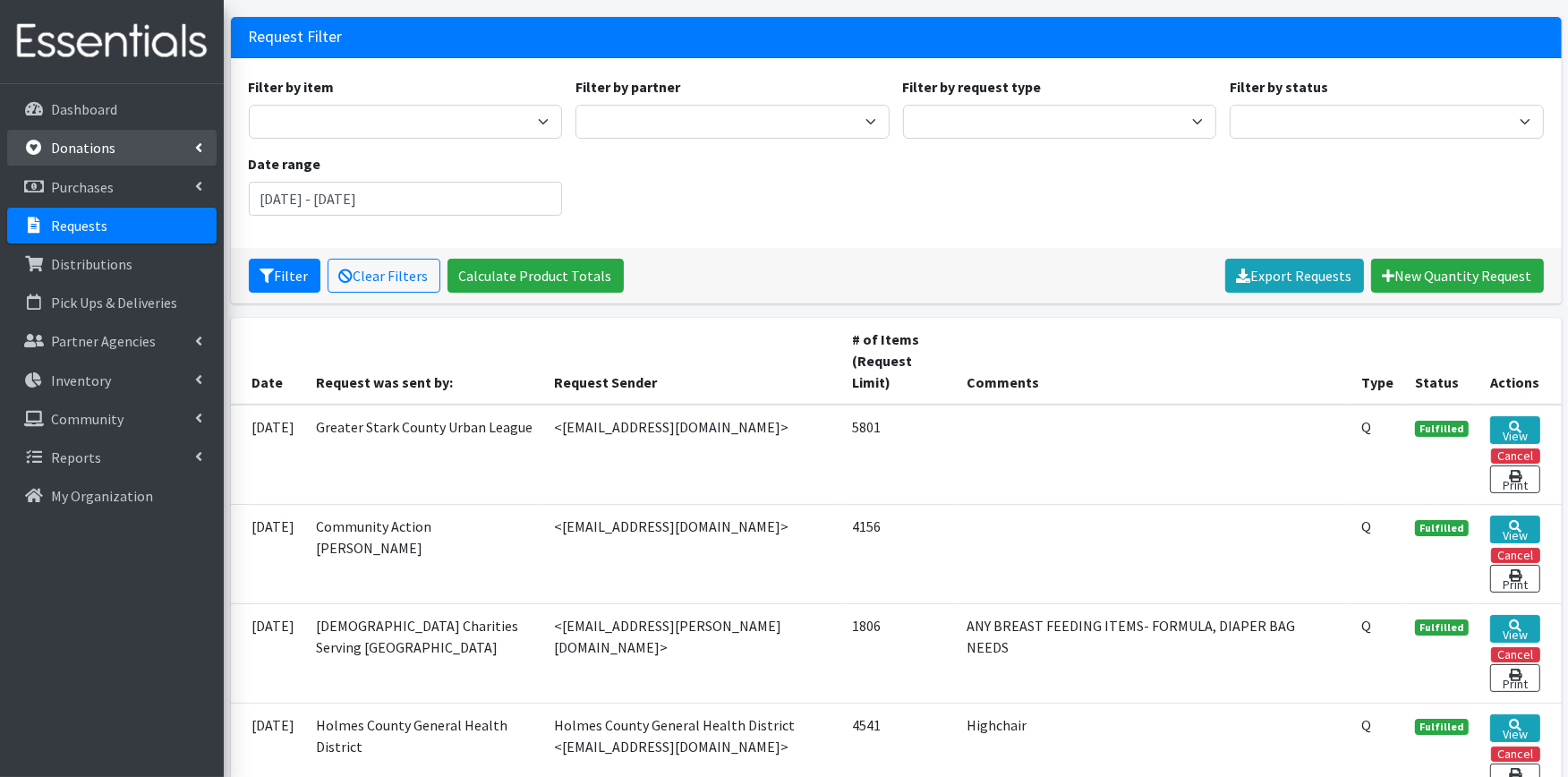
click at [83, 147] on p "Donations" at bounding box center [84, 148] width 65 height 18
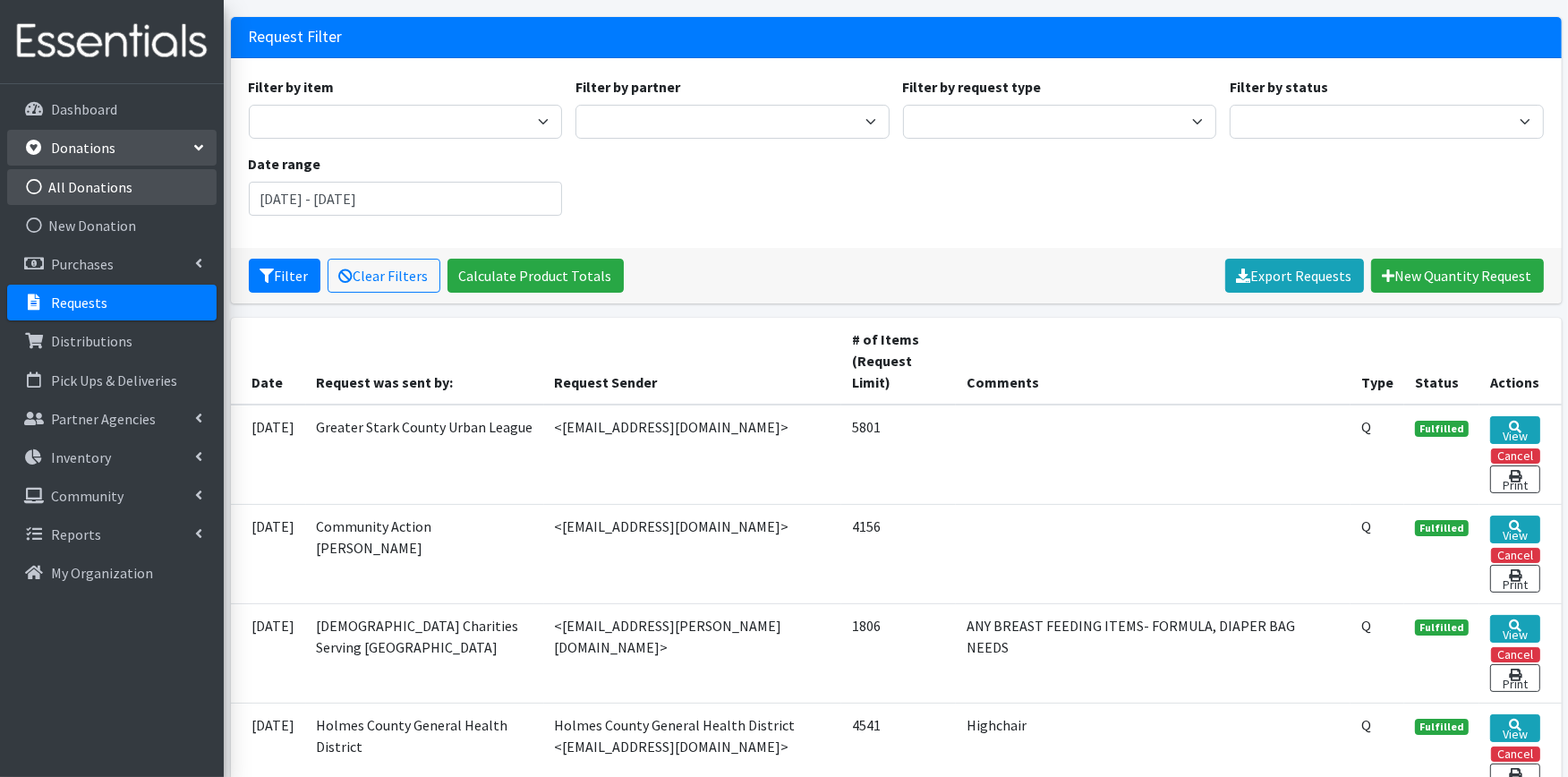
click at [102, 198] on link "All Donations" at bounding box center [112, 188] width 209 height 36
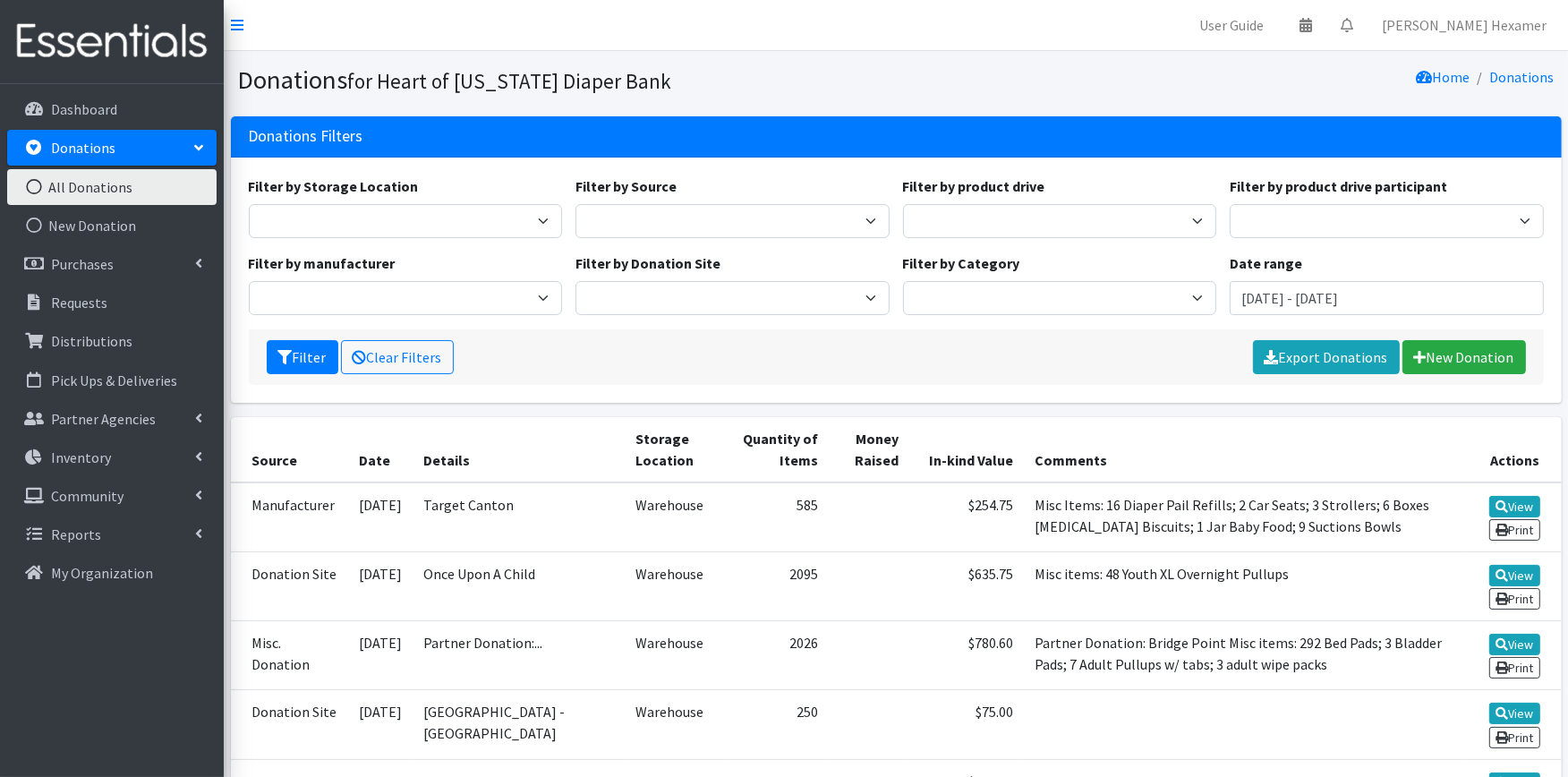
click at [106, 189] on link "All Donations" at bounding box center [112, 188] width 209 height 36
click at [1323, 358] on link "Export Donations" at bounding box center [1326, 357] width 147 height 34
click at [1370, 295] on input "July 8, 2025 - October 8, 2025" at bounding box center [1387, 298] width 314 height 34
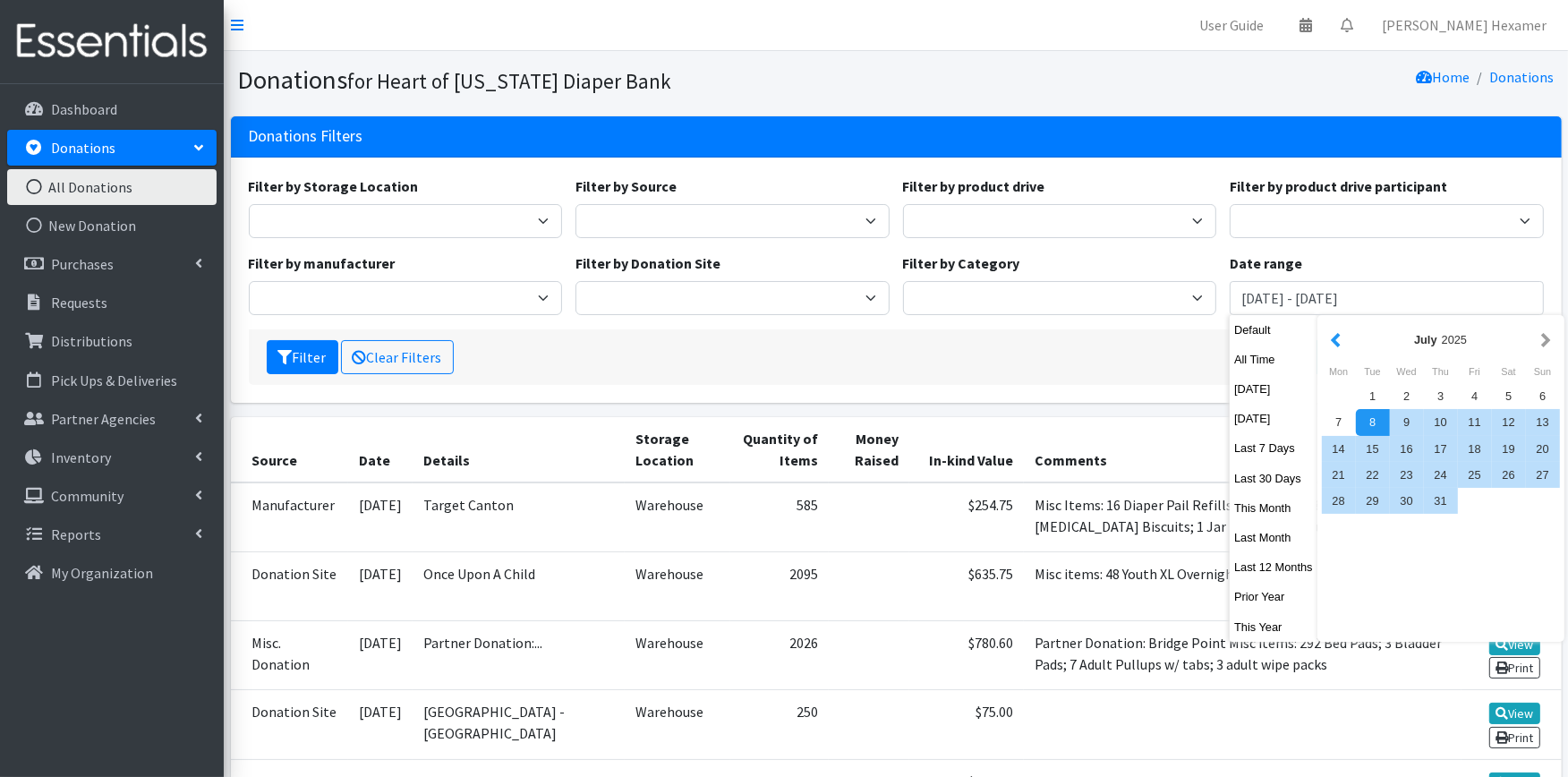
click at [1332, 342] on button "button" at bounding box center [1336, 340] width 19 height 23
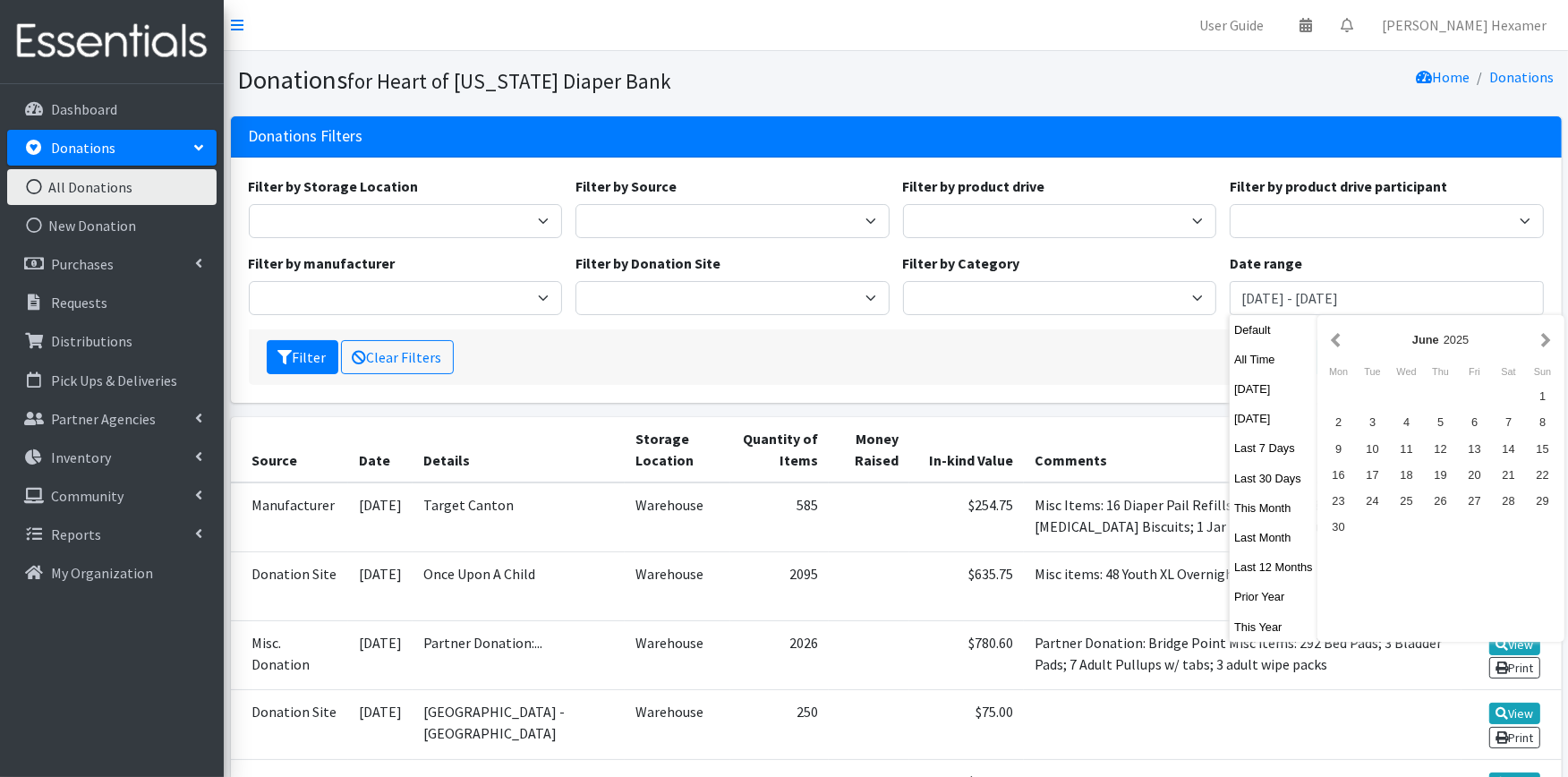
click at [1332, 342] on button "button" at bounding box center [1336, 340] width 19 height 23
click at [1334, 342] on button "button" at bounding box center [1336, 340] width 19 height 23
click at [1335, 343] on button "button" at bounding box center [1336, 340] width 19 height 23
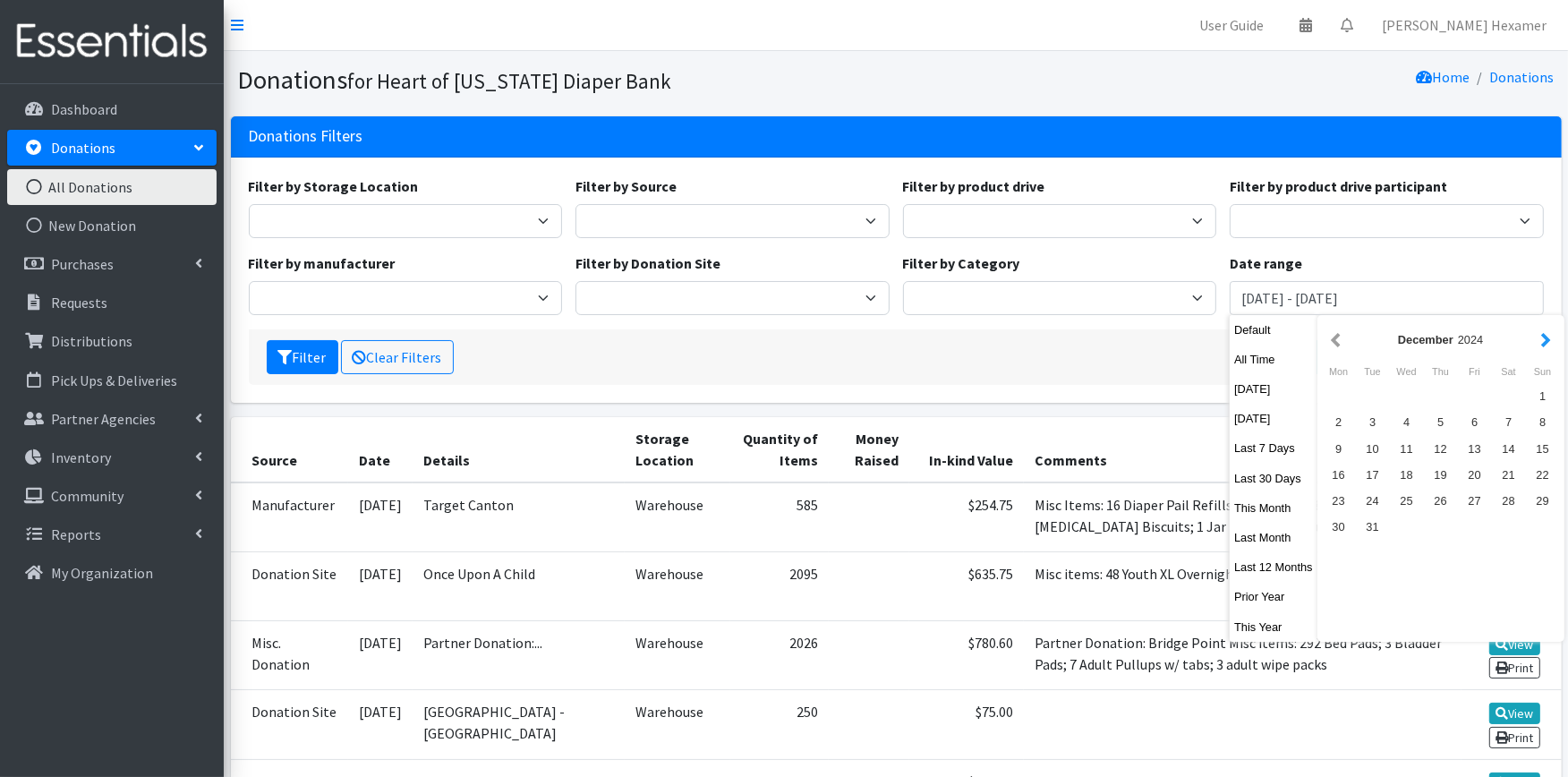
click at [1538, 342] on button "button" at bounding box center [1546, 340] width 19 height 23
click at [1400, 392] on div "1" at bounding box center [1407, 395] width 34 height 26
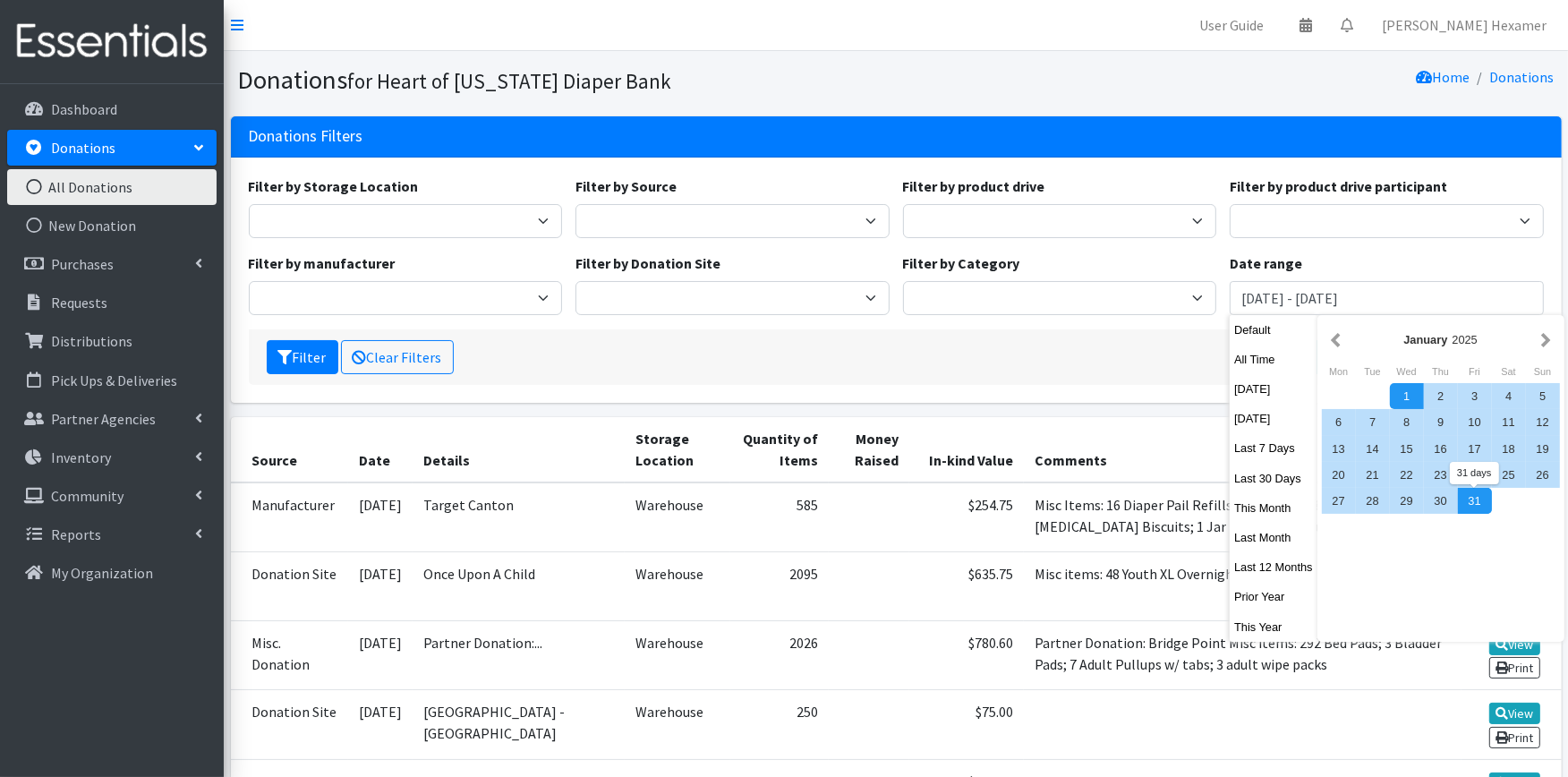
click at [1468, 498] on div "31" at bounding box center [1476, 500] width 34 height 26
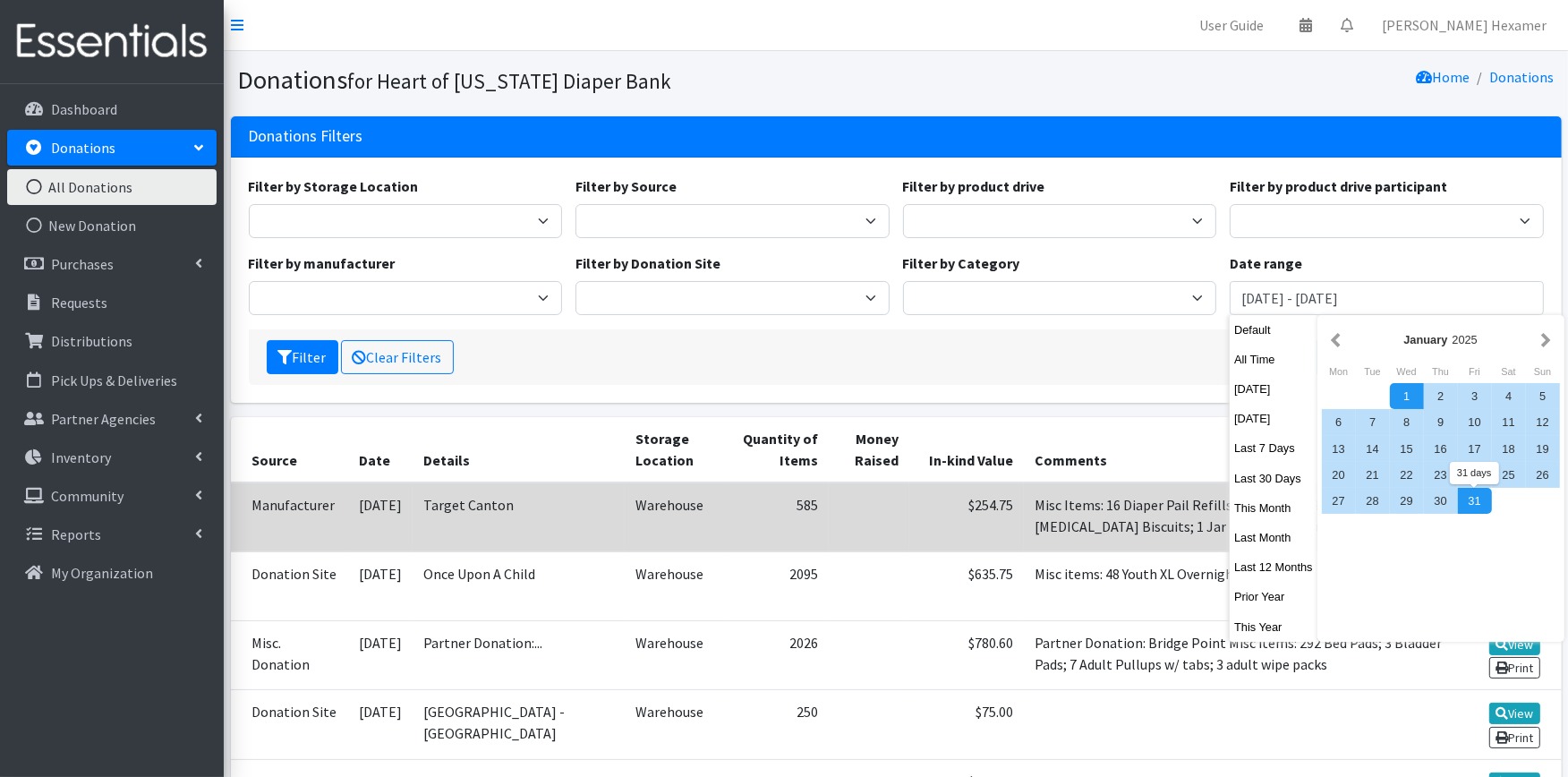
type input "January 1, 2025 - January 31, 2025"
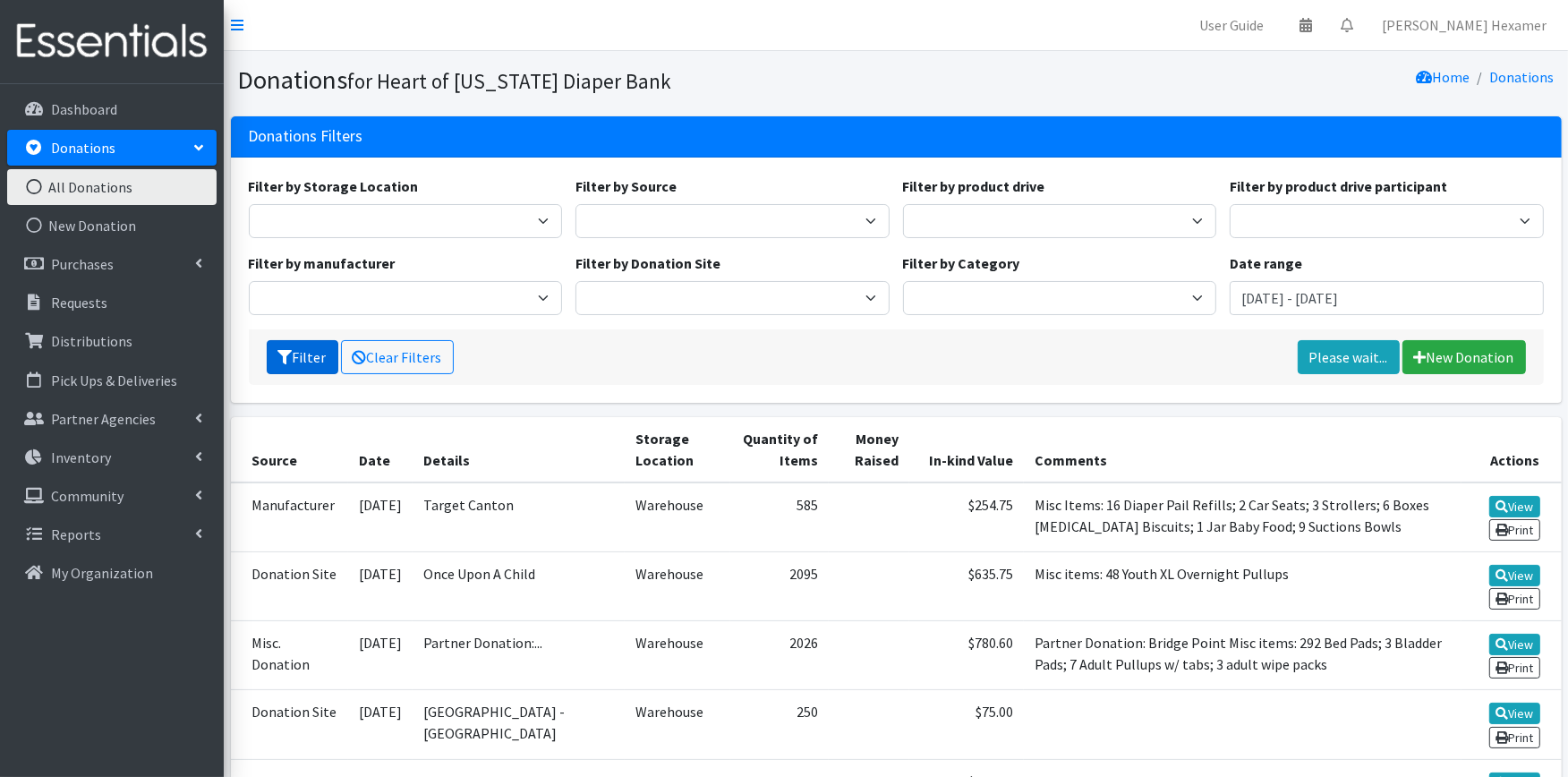
click at [297, 351] on button "Filter" at bounding box center [302, 357] width 71 height 34
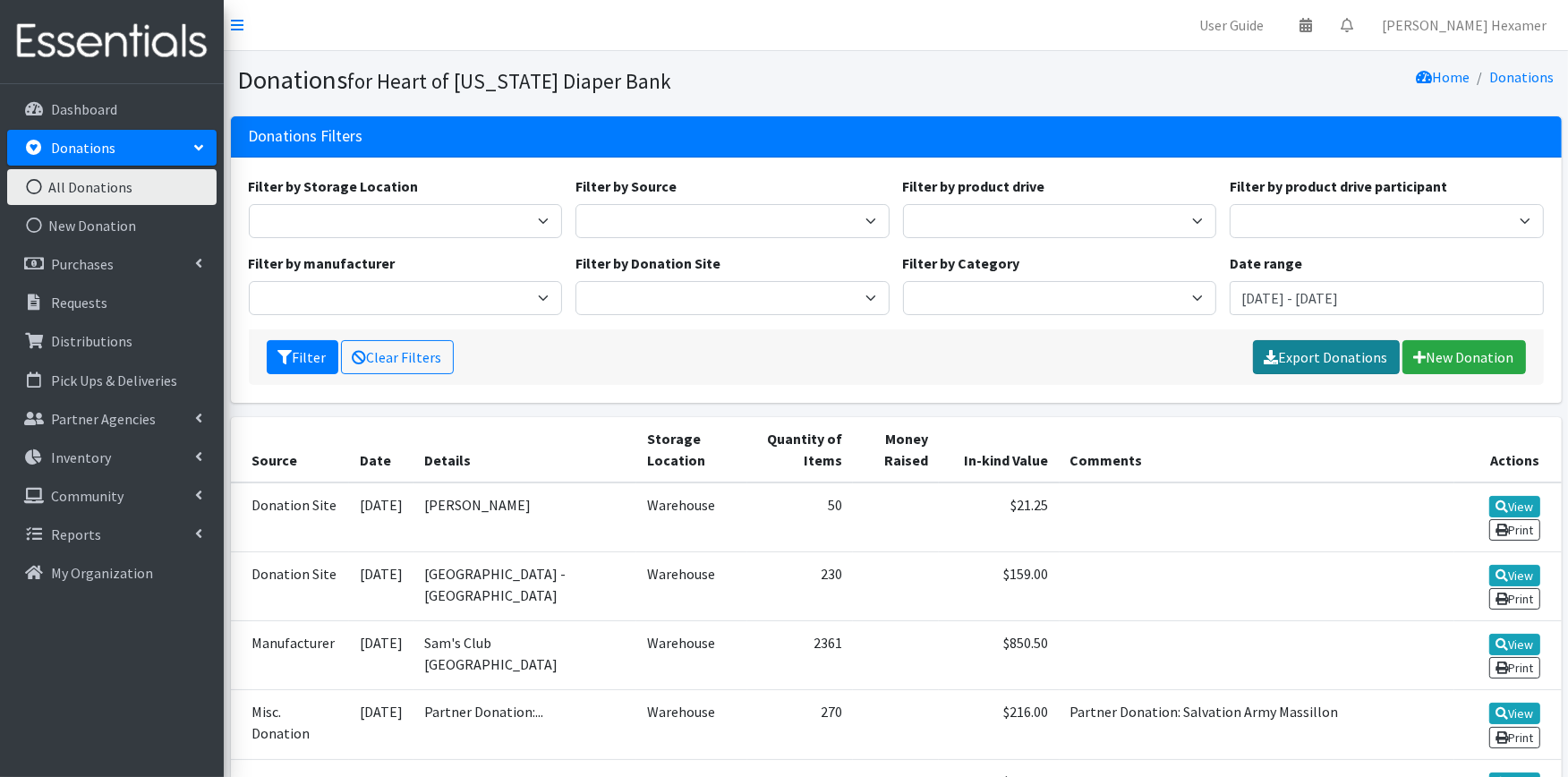
click at [1343, 366] on link "Export Donations" at bounding box center [1326, 357] width 147 height 34
click at [296, 361] on button "Filter" at bounding box center [302, 357] width 71 height 34
click at [1322, 355] on link "Export Donations" at bounding box center [1326, 357] width 147 height 34
click at [1248, 301] on input "January 1, 2025 - January 31, 2025" at bounding box center [1387, 298] width 314 height 34
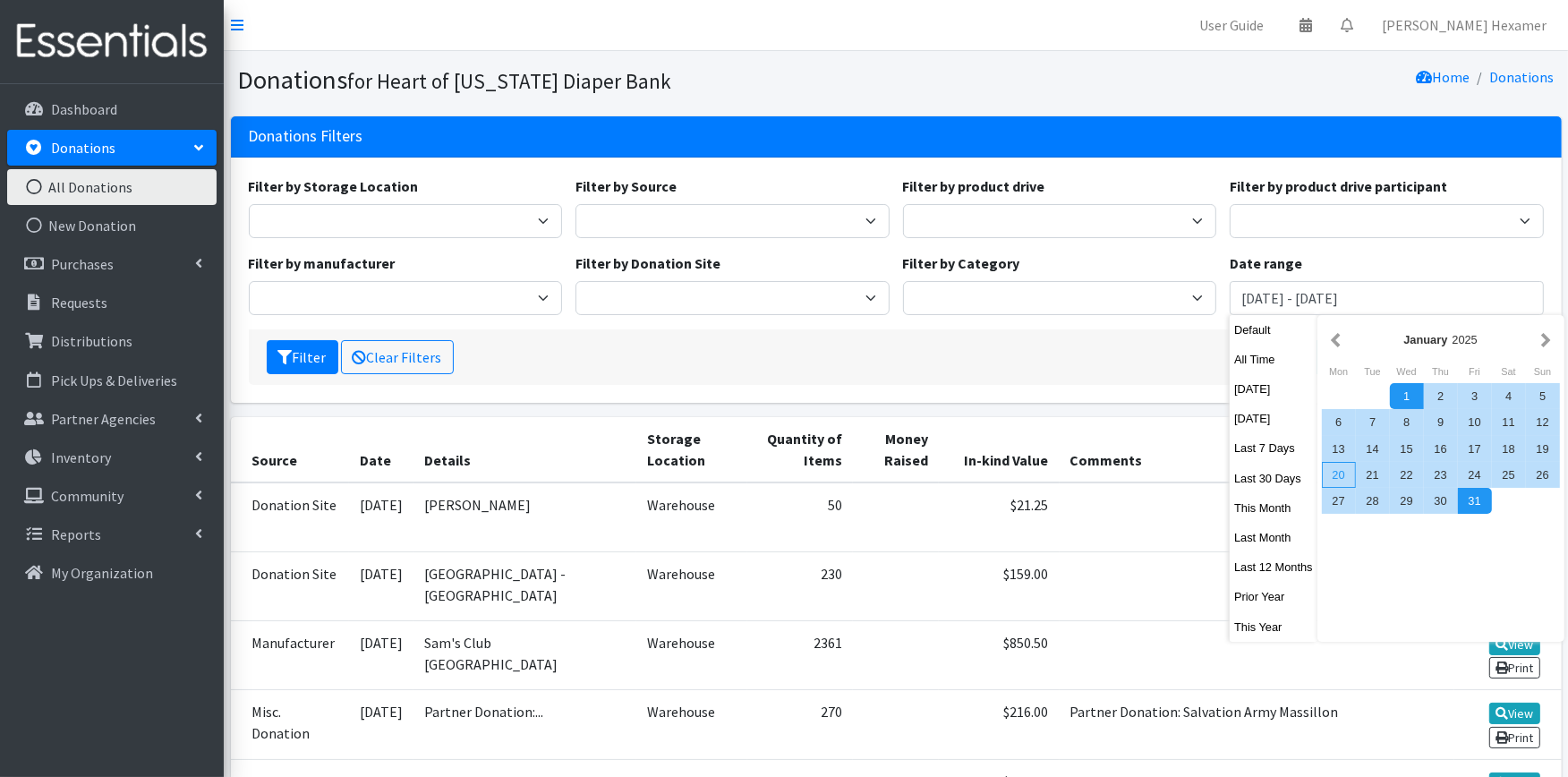
click at [1334, 475] on div "20" at bounding box center [1340, 474] width 34 height 26
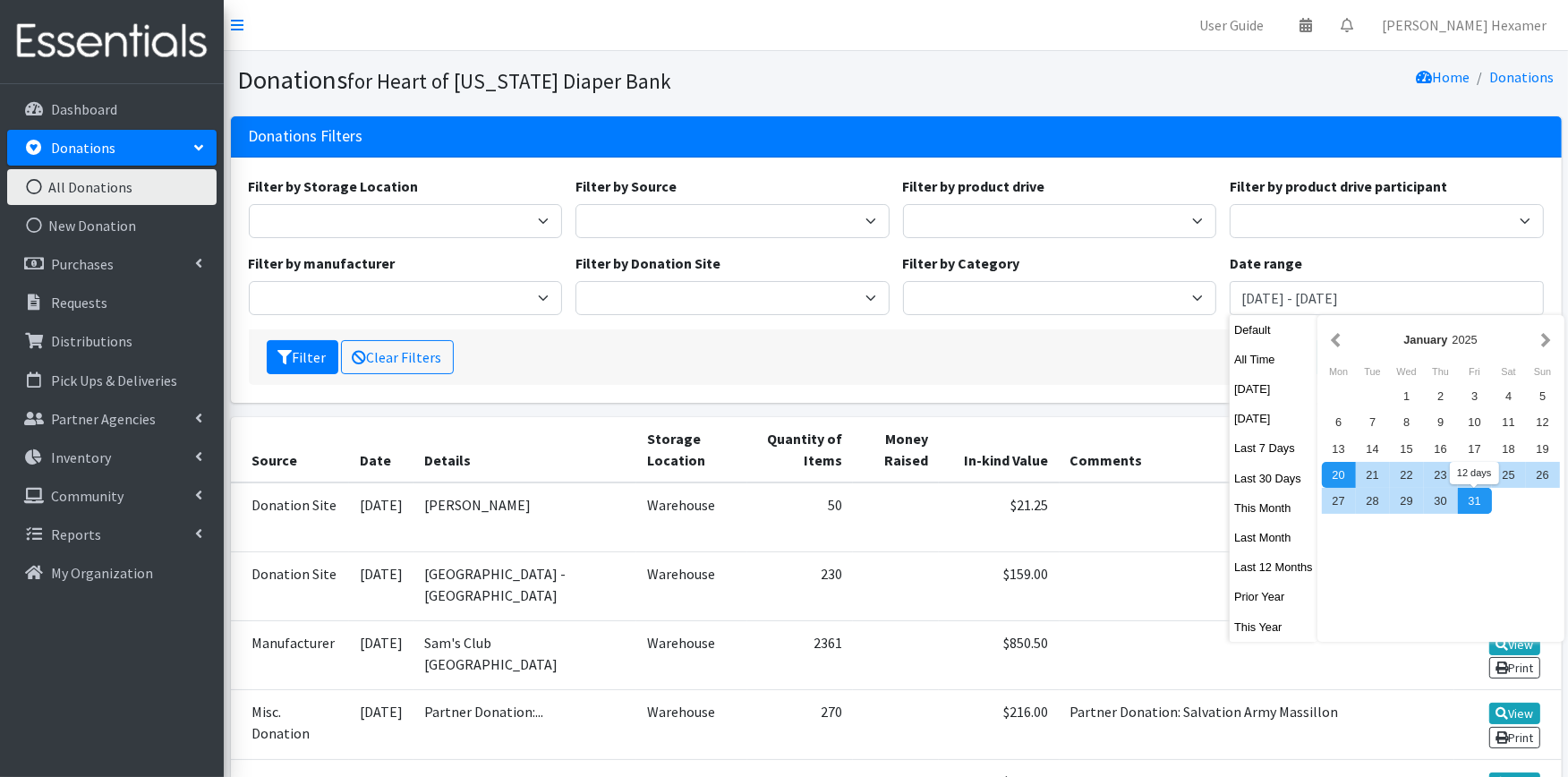
click at [1468, 507] on div "31" at bounding box center [1476, 500] width 34 height 26
type input "[DATE] - [DATE]"
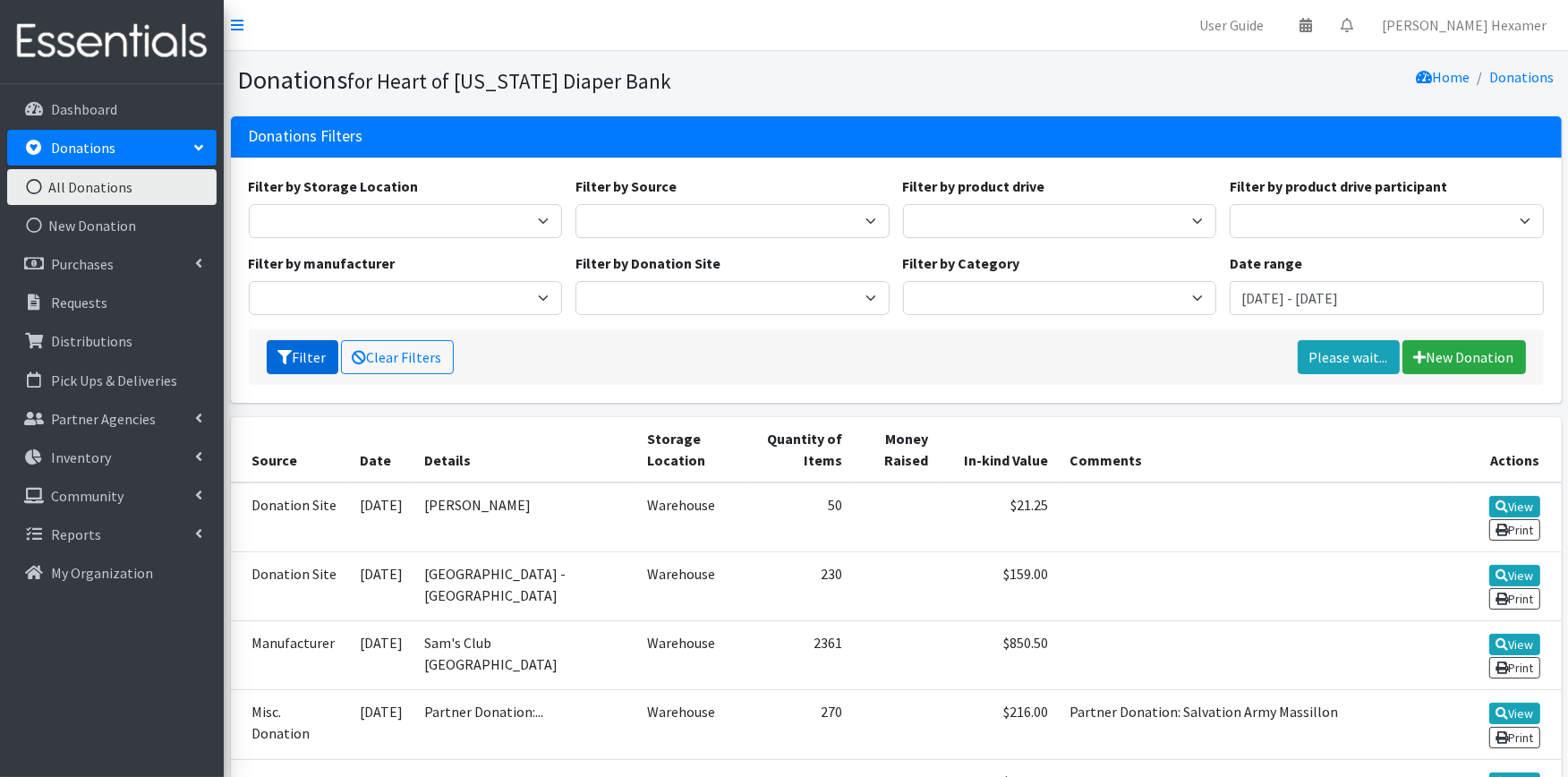
click at [309, 363] on button "Filter" at bounding box center [302, 357] width 71 height 34
click at [1311, 351] on link "Export Donations" at bounding box center [1326, 357] width 147 height 34
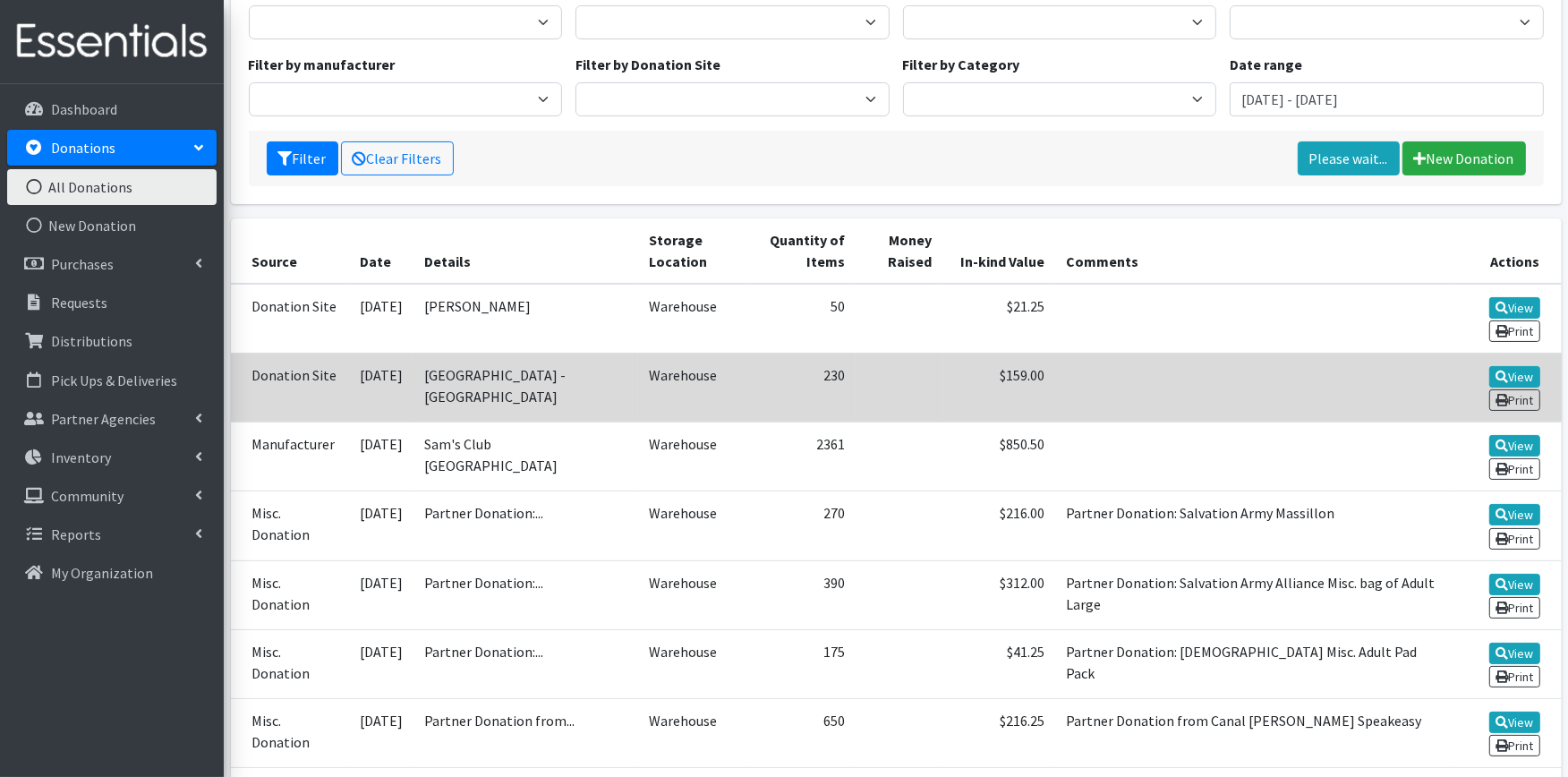
scroll to position [298, 0]
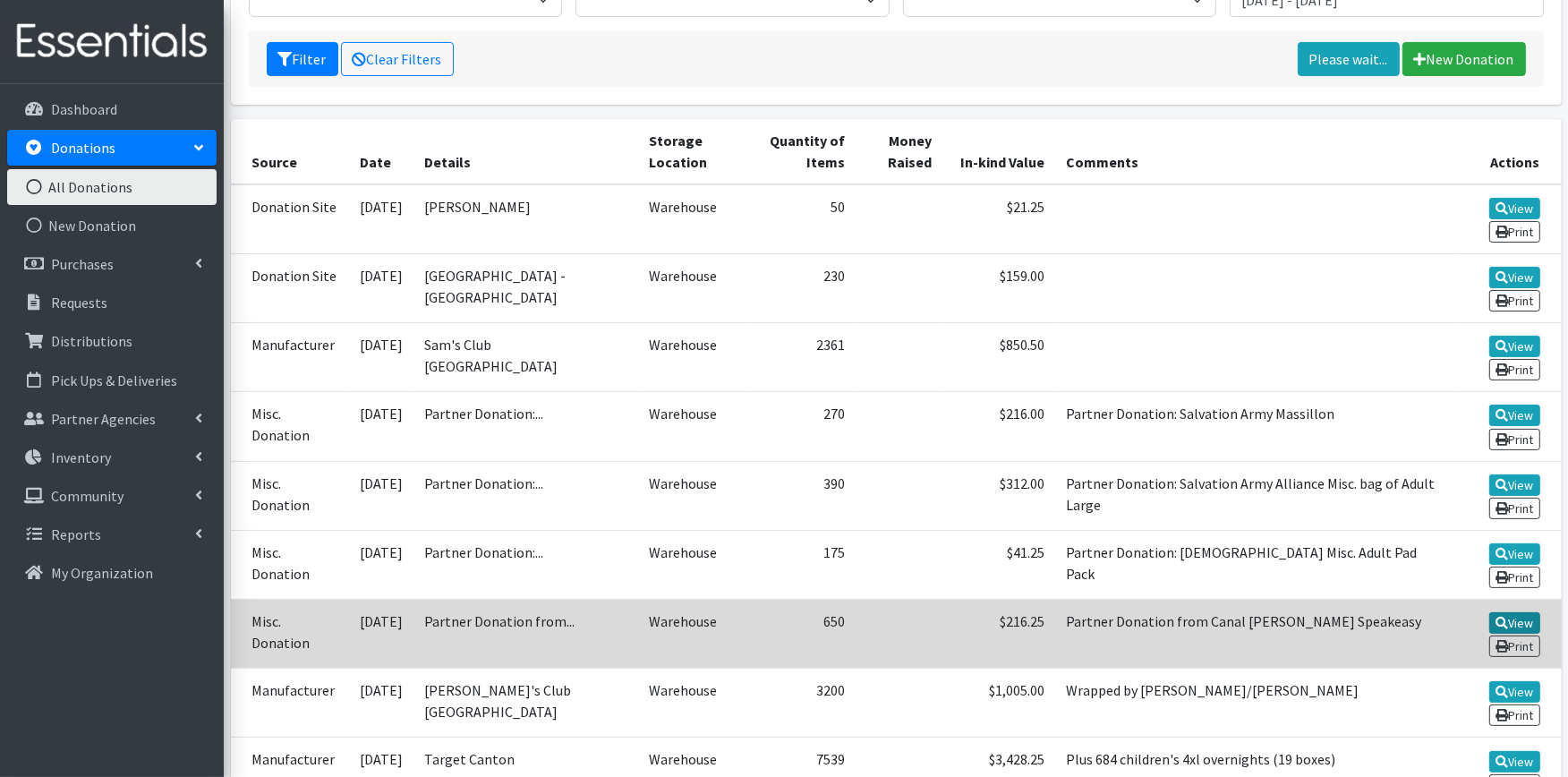
click at [1506, 612] on link "View" at bounding box center [1516, 623] width 51 height 22
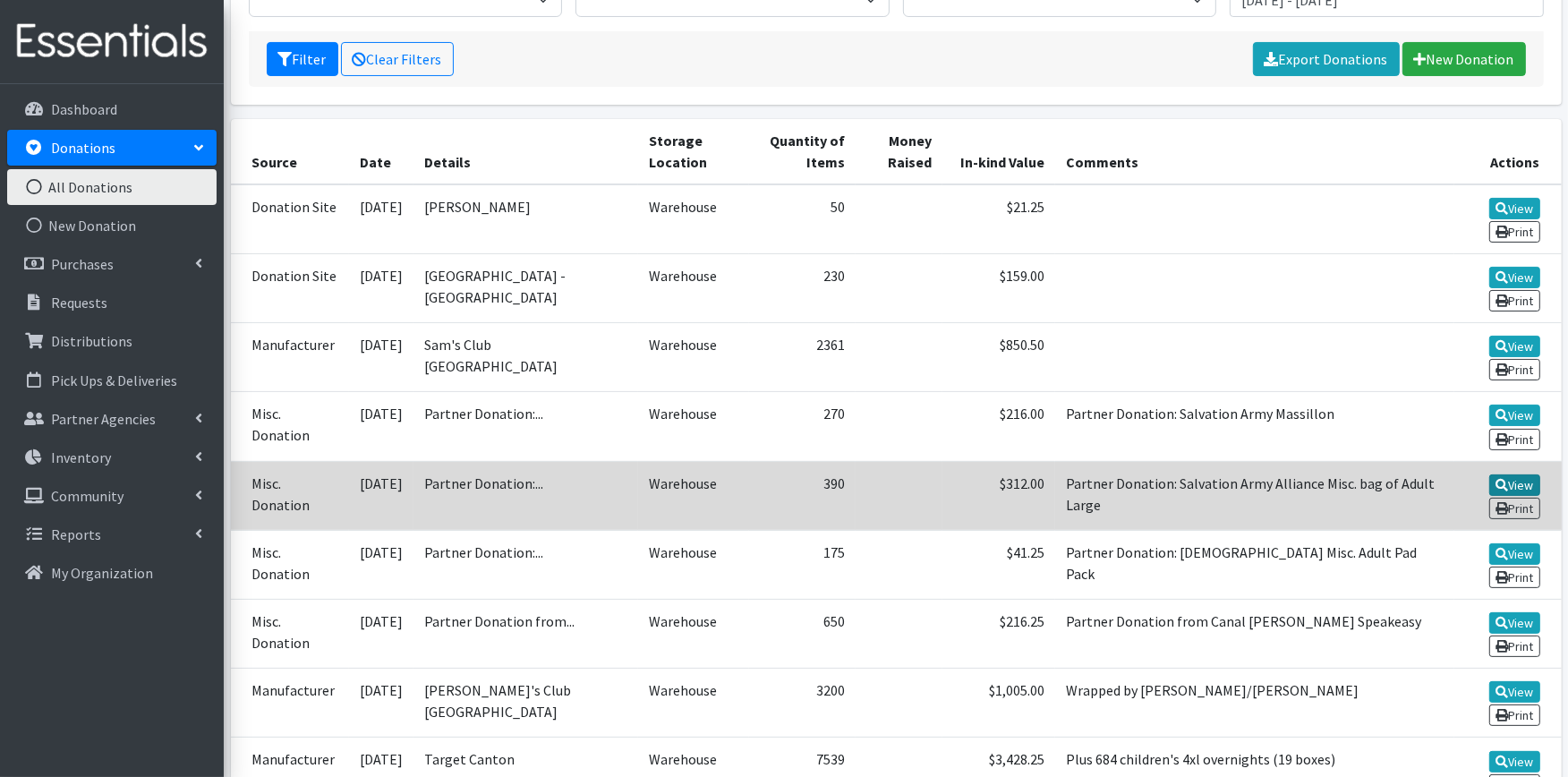
click at [1511, 474] on link "View" at bounding box center [1516, 485] width 51 height 22
click at [1491, 474] on link "View" at bounding box center [1516, 485] width 51 height 22
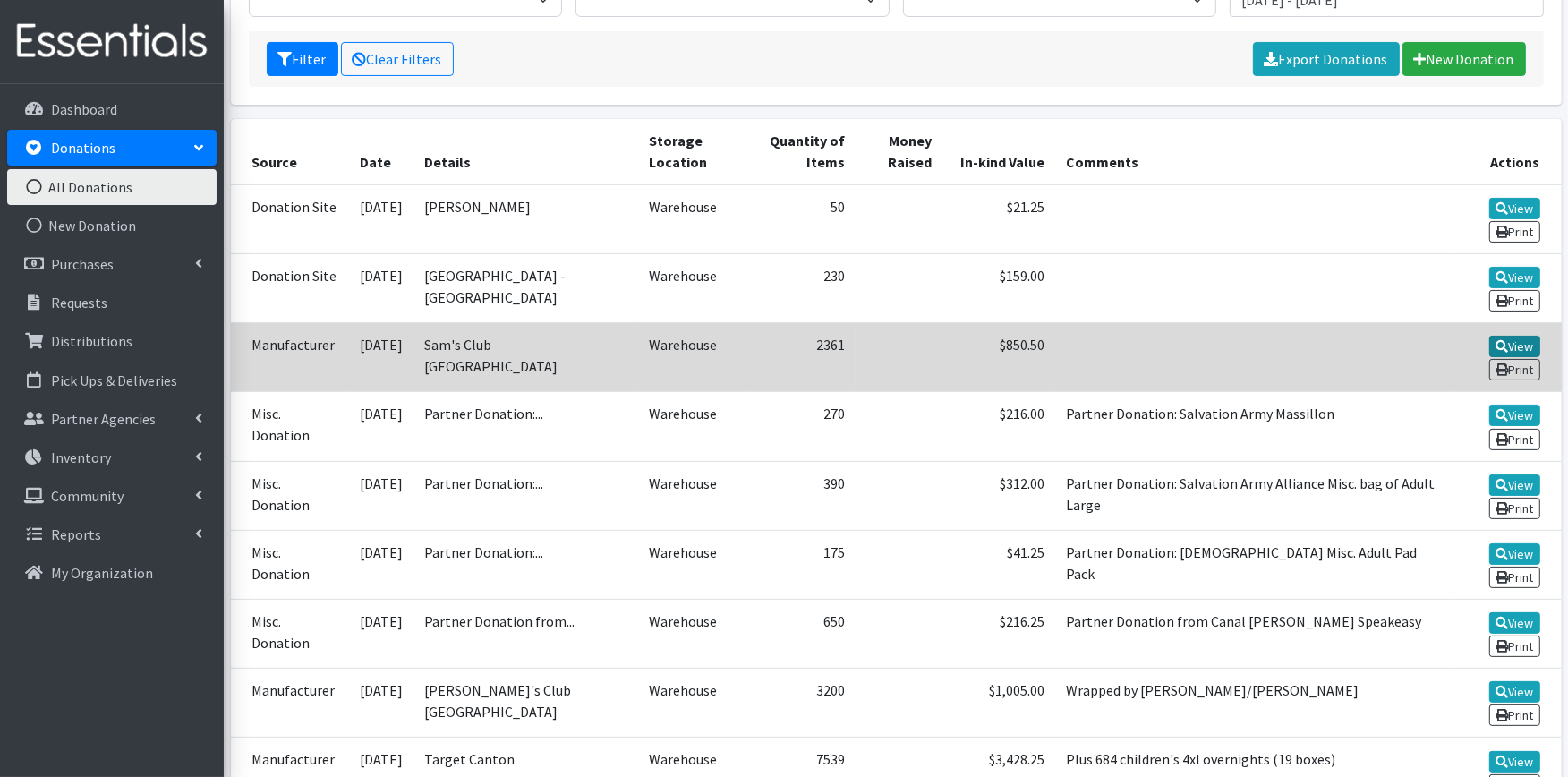
click at [1517, 336] on link "View" at bounding box center [1516, 347] width 51 height 22
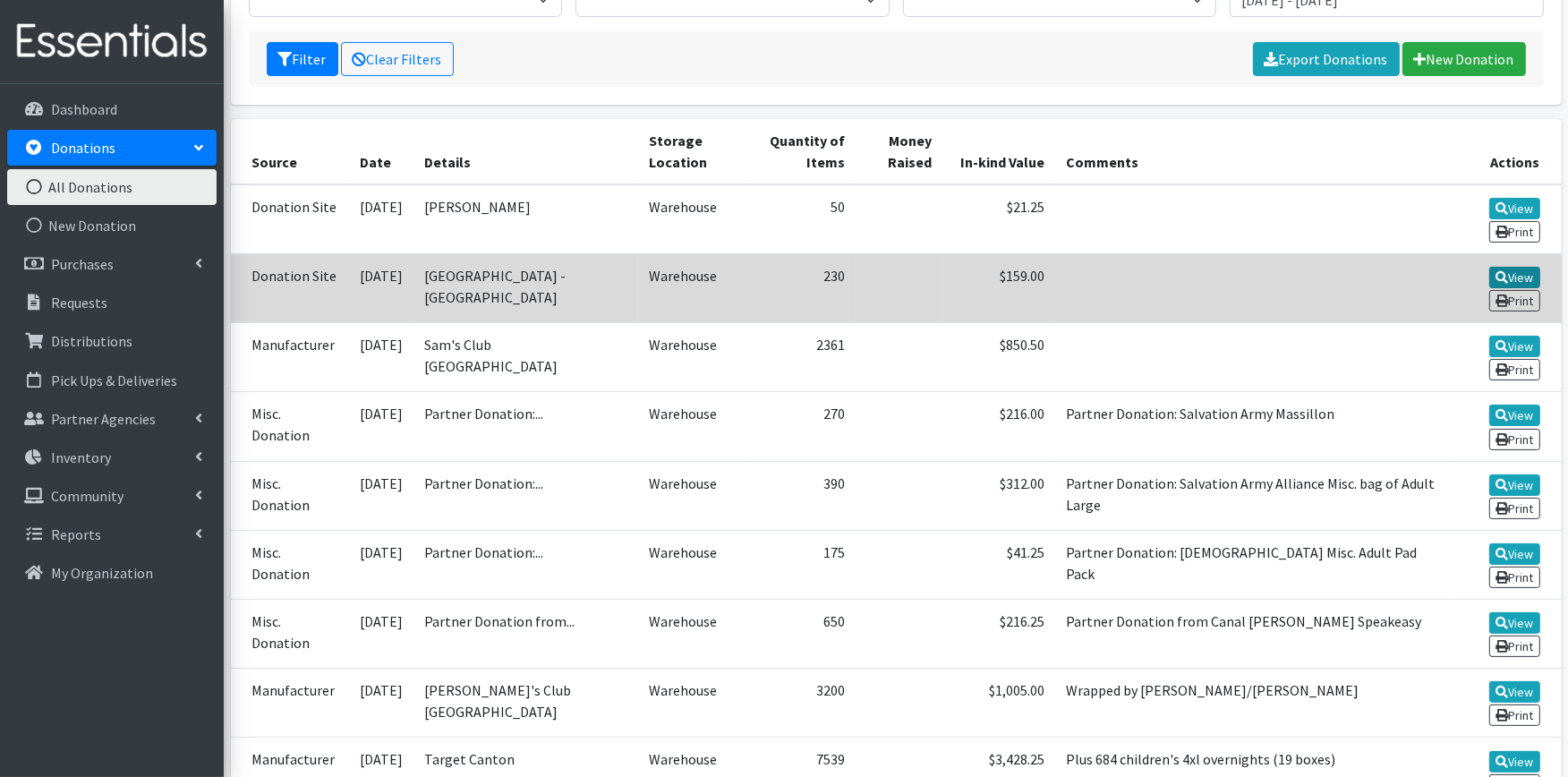
click at [1518, 270] on link "View" at bounding box center [1516, 277] width 51 height 22
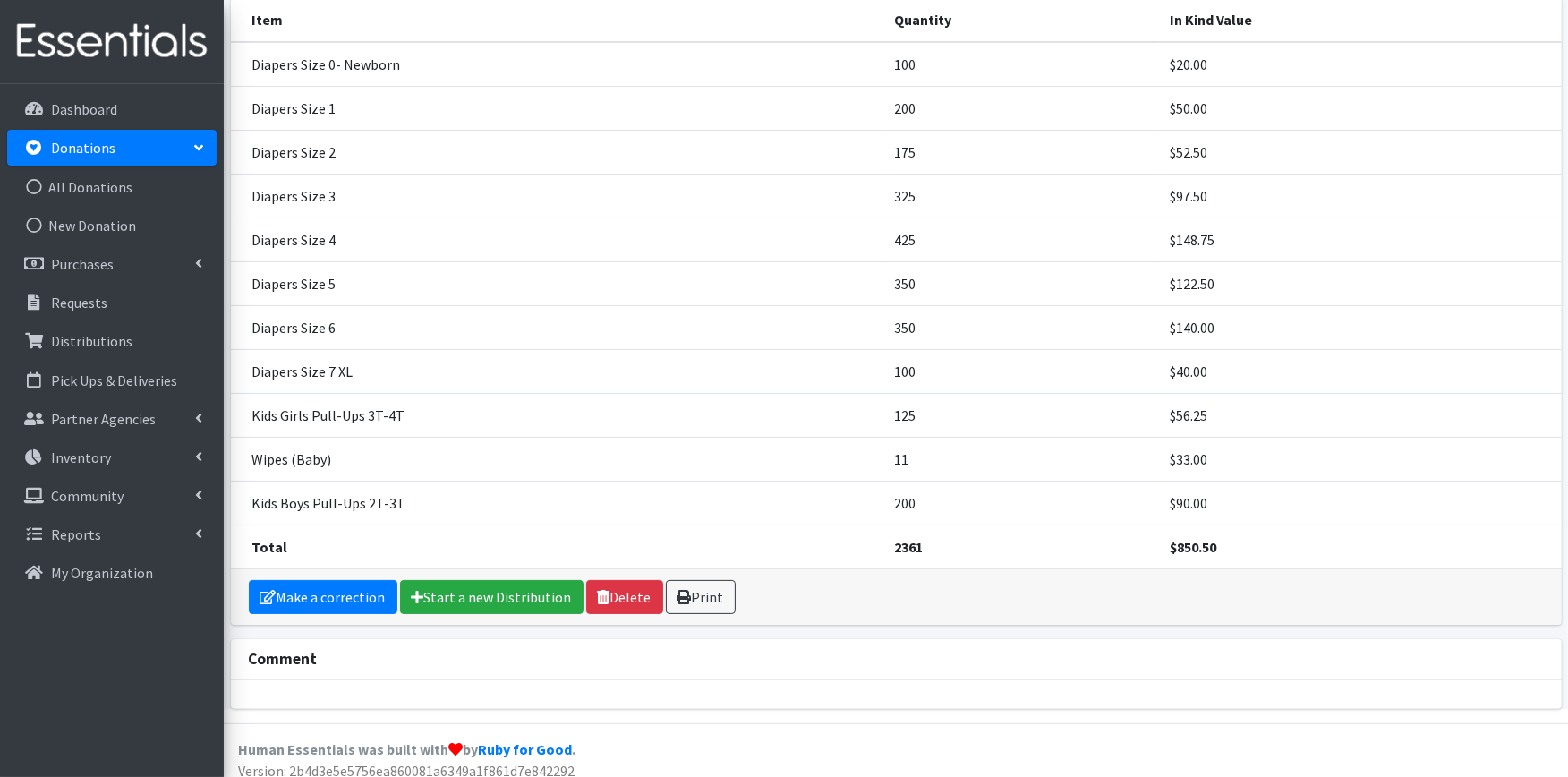
scroll to position [233, 0]
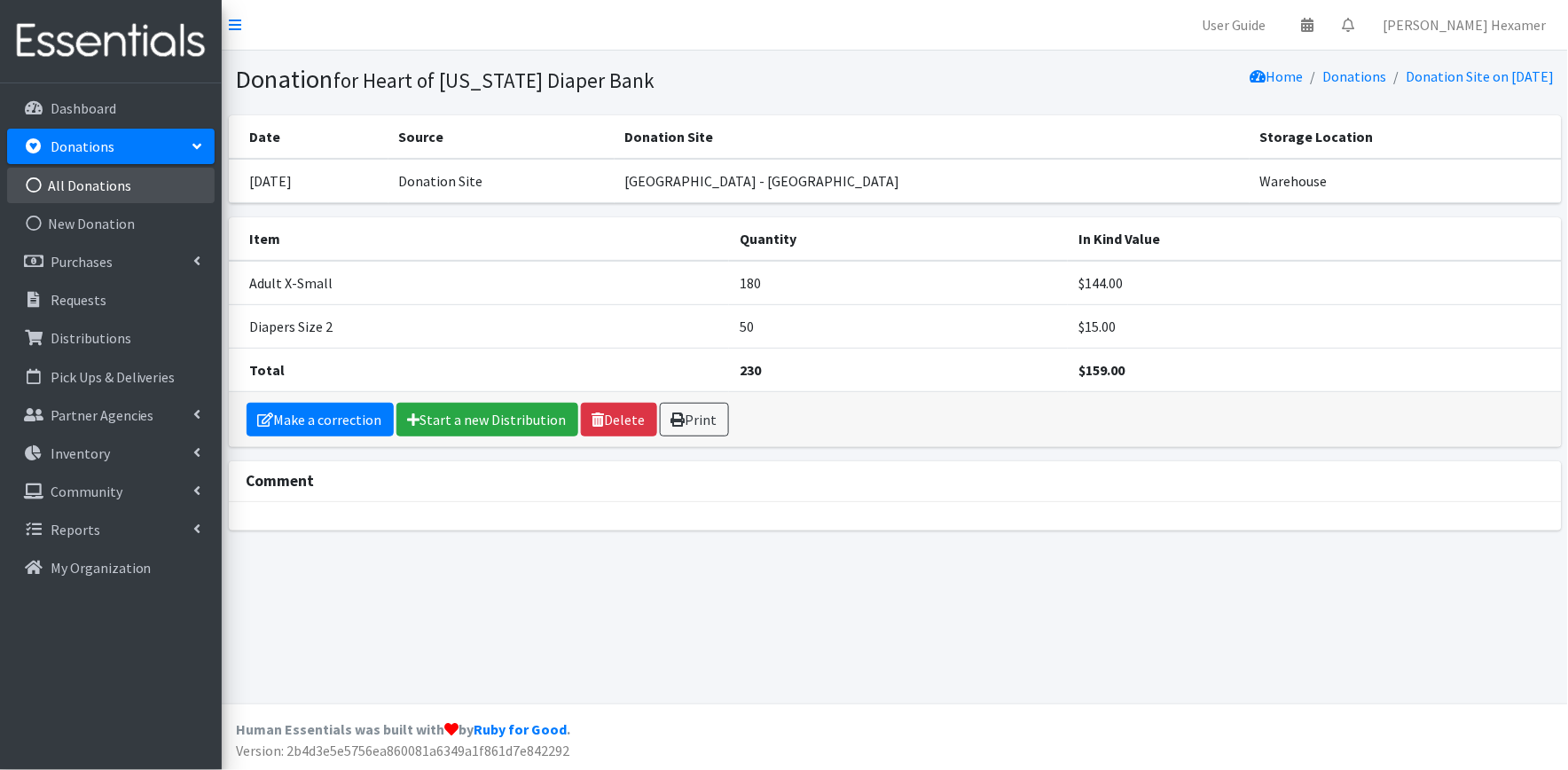
click at [76, 186] on link "All Donations" at bounding box center [111, 186] width 208 height 36
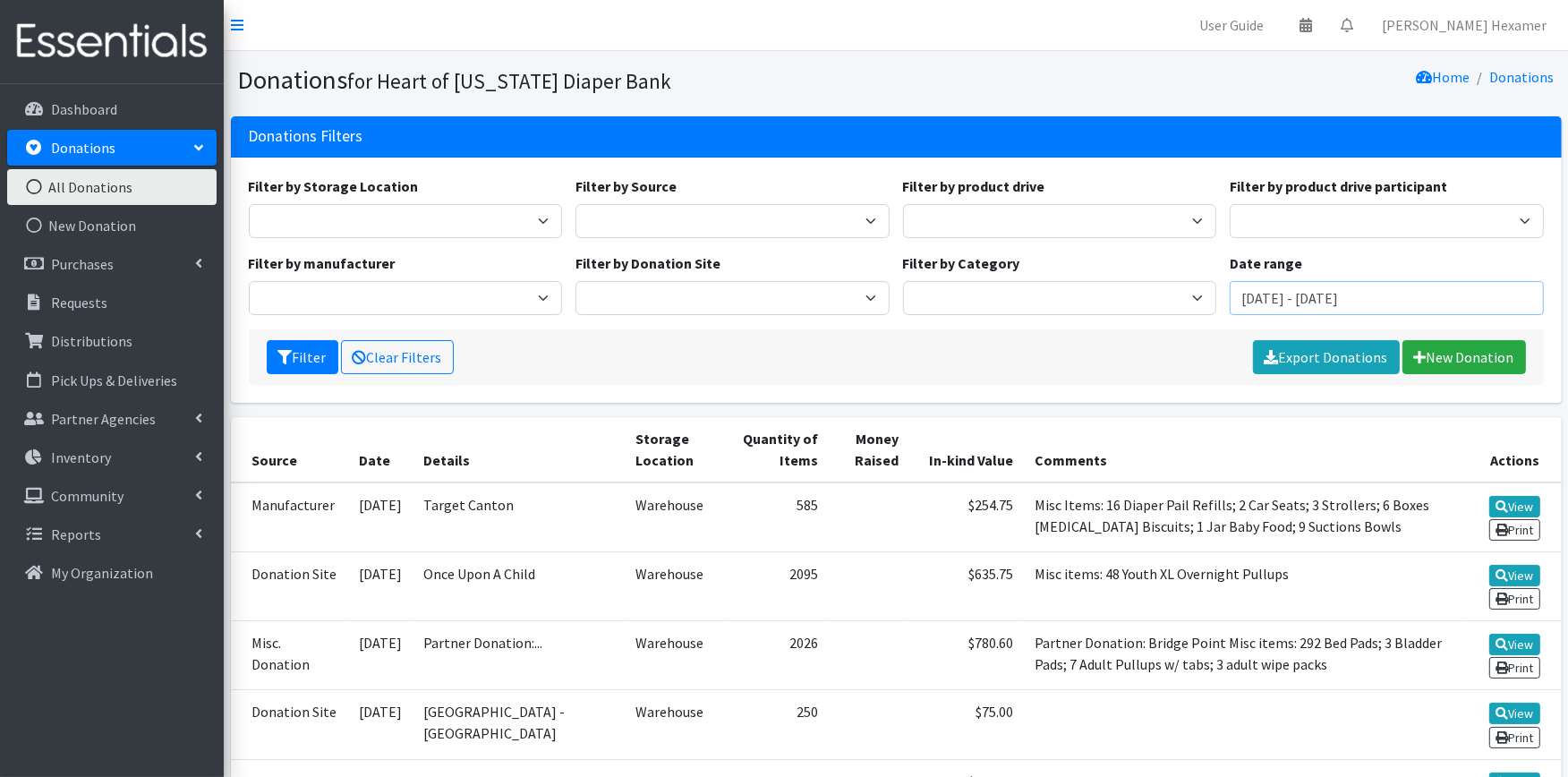
click at [1275, 303] on input "[DATE] - [DATE]" at bounding box center [1387, 298] width 314 height 34
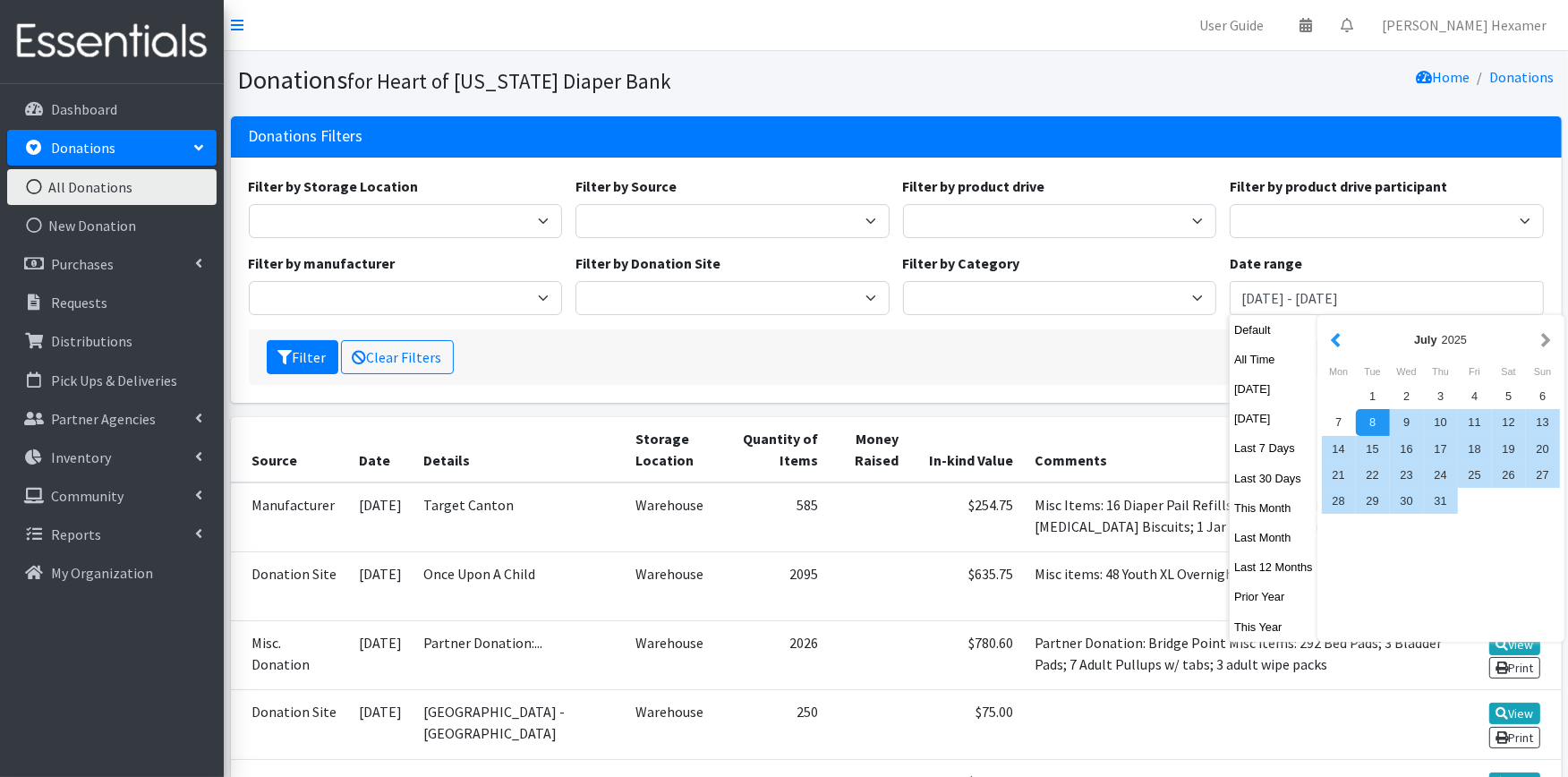
click at [1339, 342] on button "button" at bounding box center [1336, 340] width 19 height 23
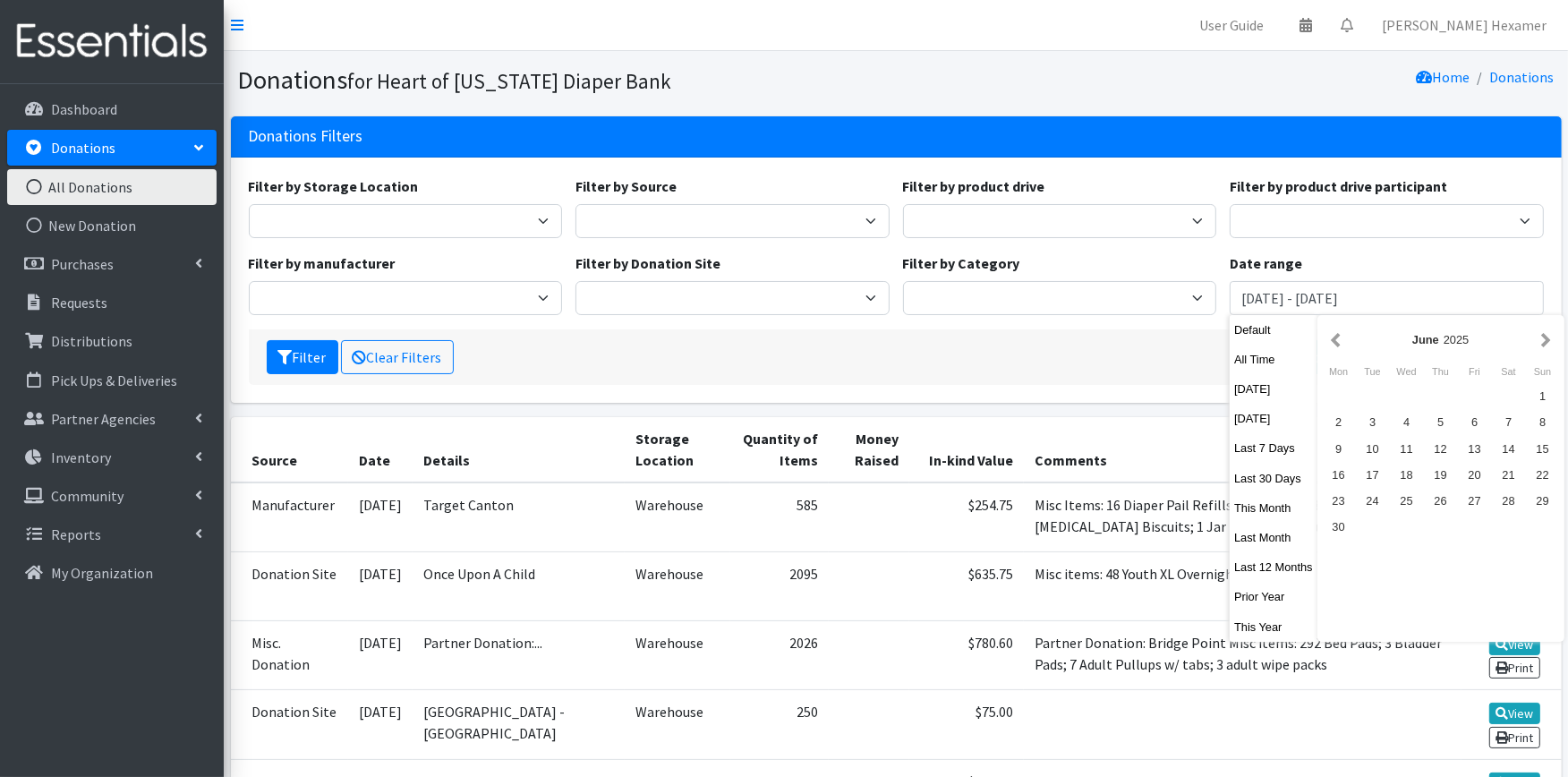
click at [1339, 342] on button "button" at bounding box center [1336, 340] width 19 height 23
click at [1335, 342] on button "button" at bounding box center [1336, 340] width 19 height 23
click at [1513, 386] on div "1" at bounding box center [1509, 395] width 34 height 26
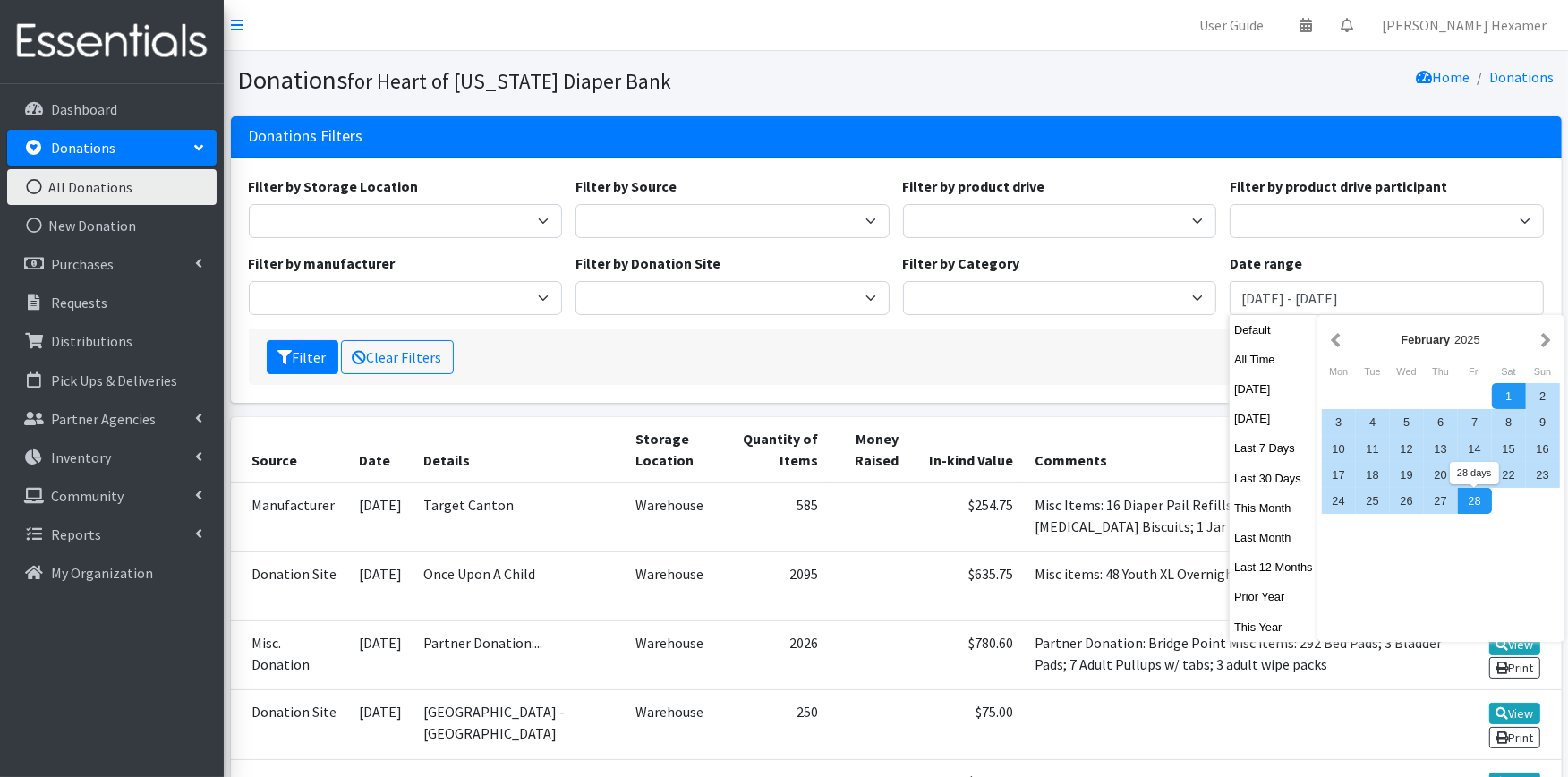
click at [1481, 498] on div "28" at bounding box center [1476, 500] width 34 height 26
type input "[DATE] - [DATE]"
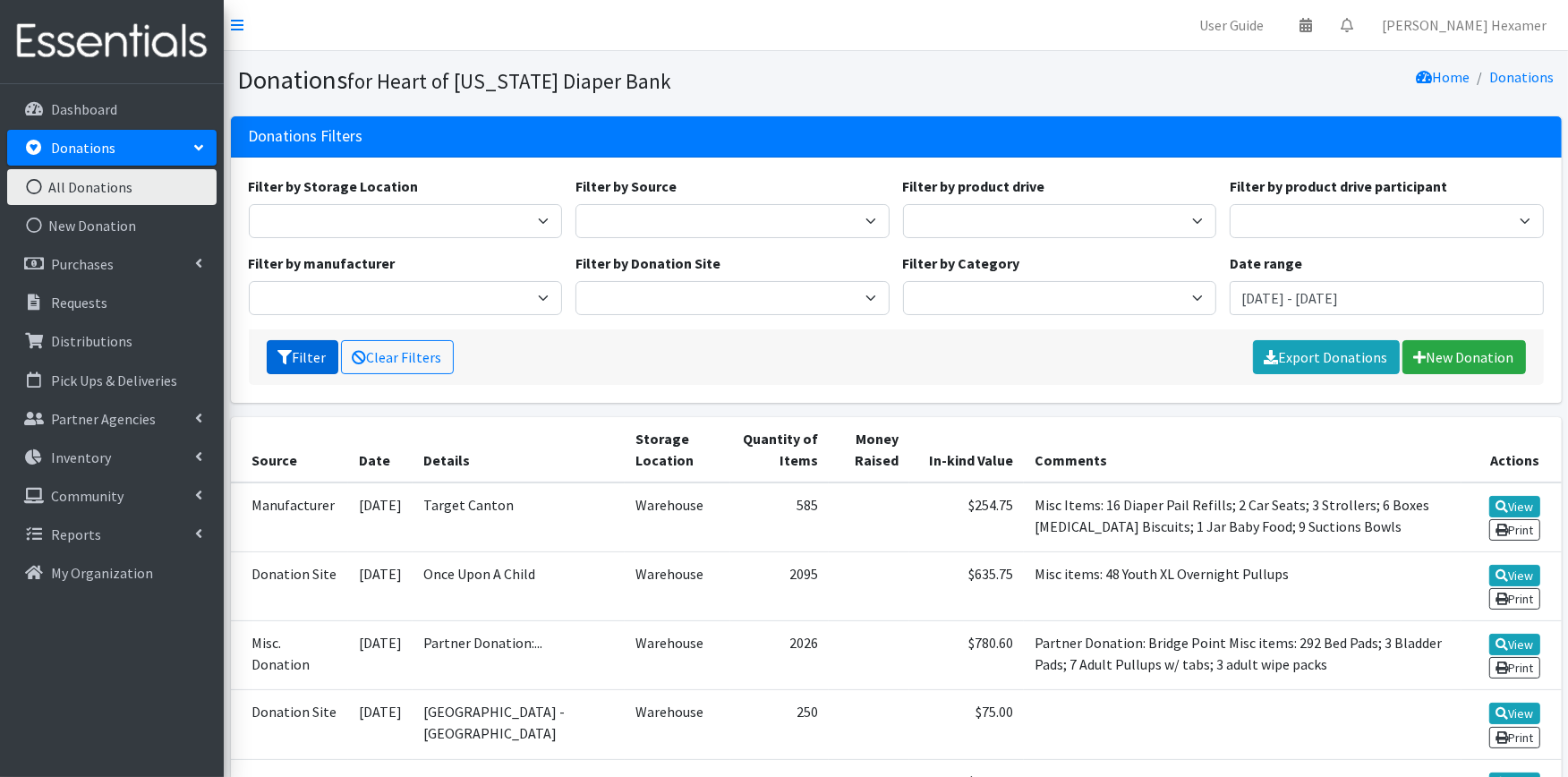
click at [325, 343] on button "Filter" at bounding box center [302, 357] width 71 height 34
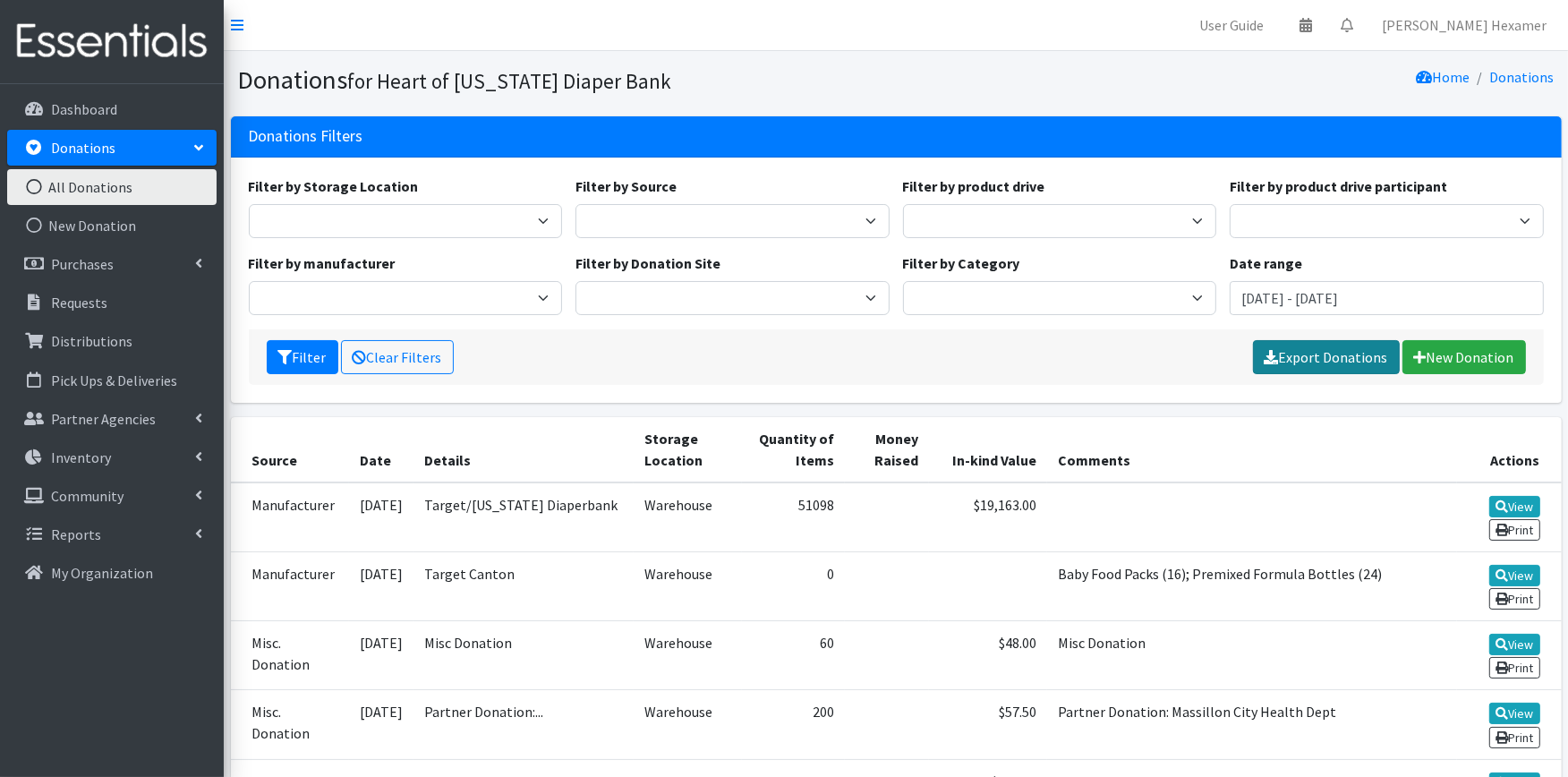
click at [1304, 353] on link "Export Donations" at bounding box center [1326, 357] width 147 height 34
click at [1216, 362] on div "Filter Clear Filters Please wait... New Donation" at bounding box center [896, 357] width 1296 height 55
click at [1438, 292] on input "February 1, 2025 - February 28, 2025" at bounding box center [1387, 298] width 314 height 34
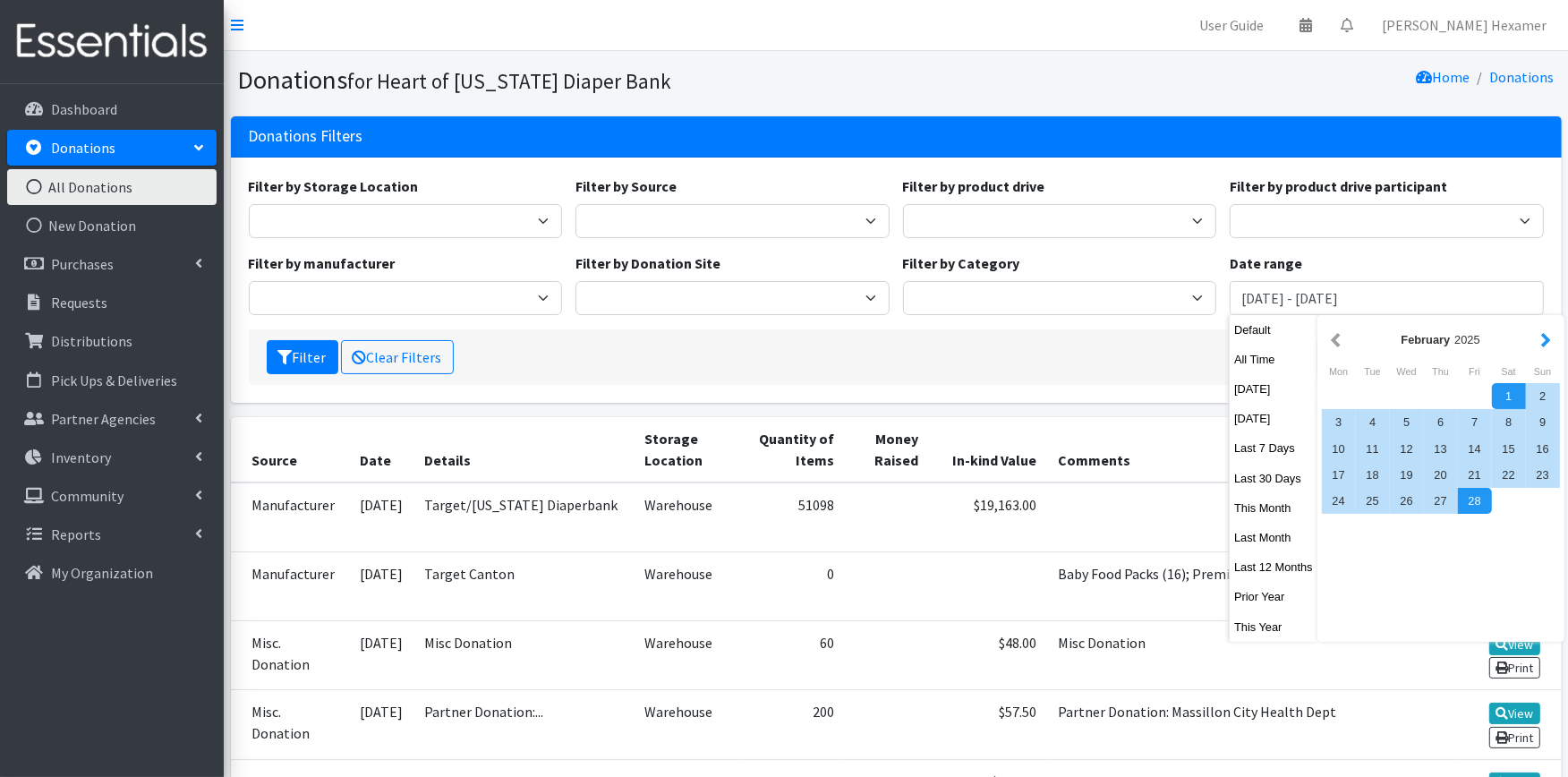
click at [1545, 338] on button "button" at bounding box center [1546, 340] width 19 height 23
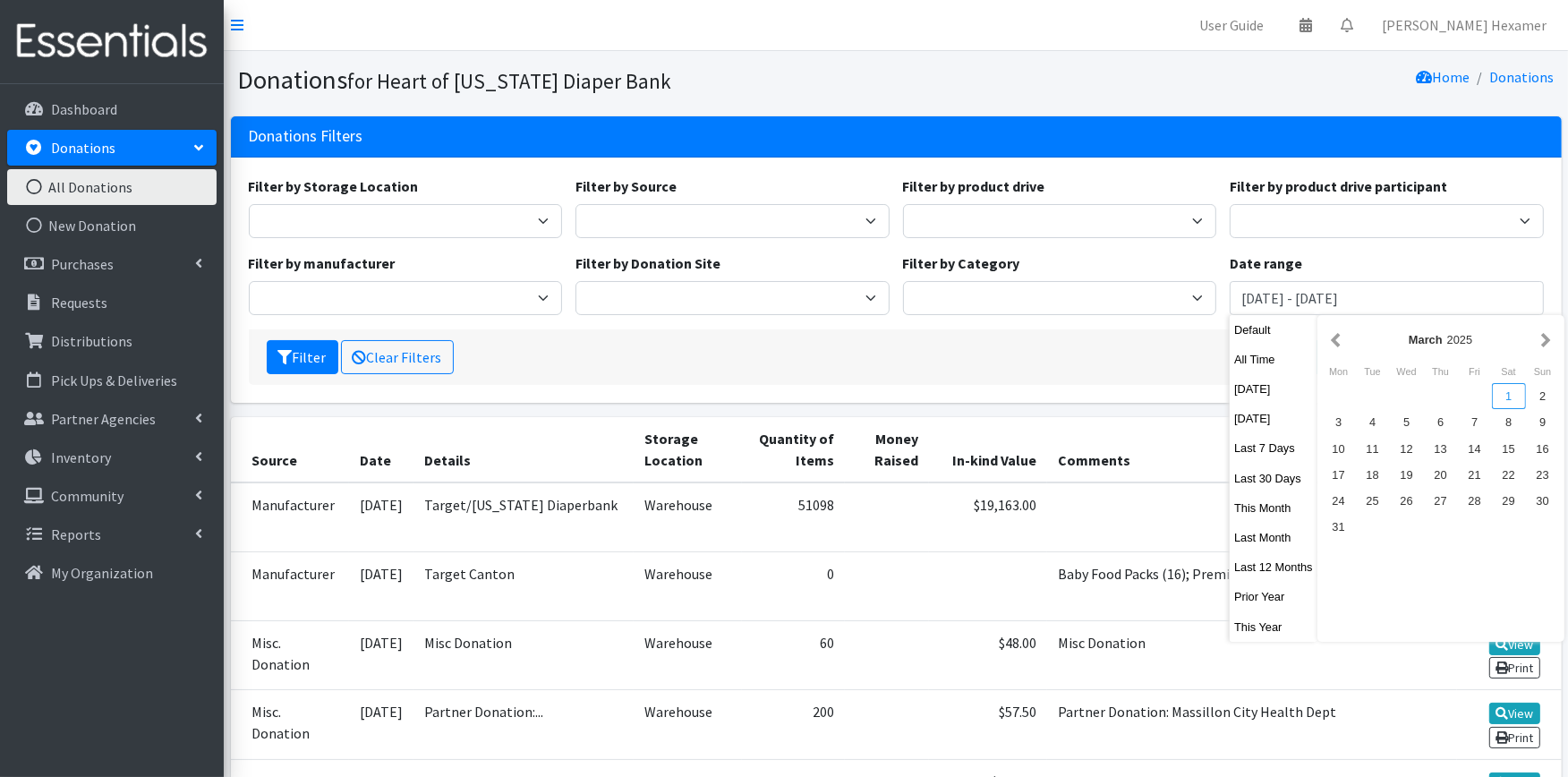
click at [1502, 390] on div "1" at bounding box center [1509, 395] width 34 height 26
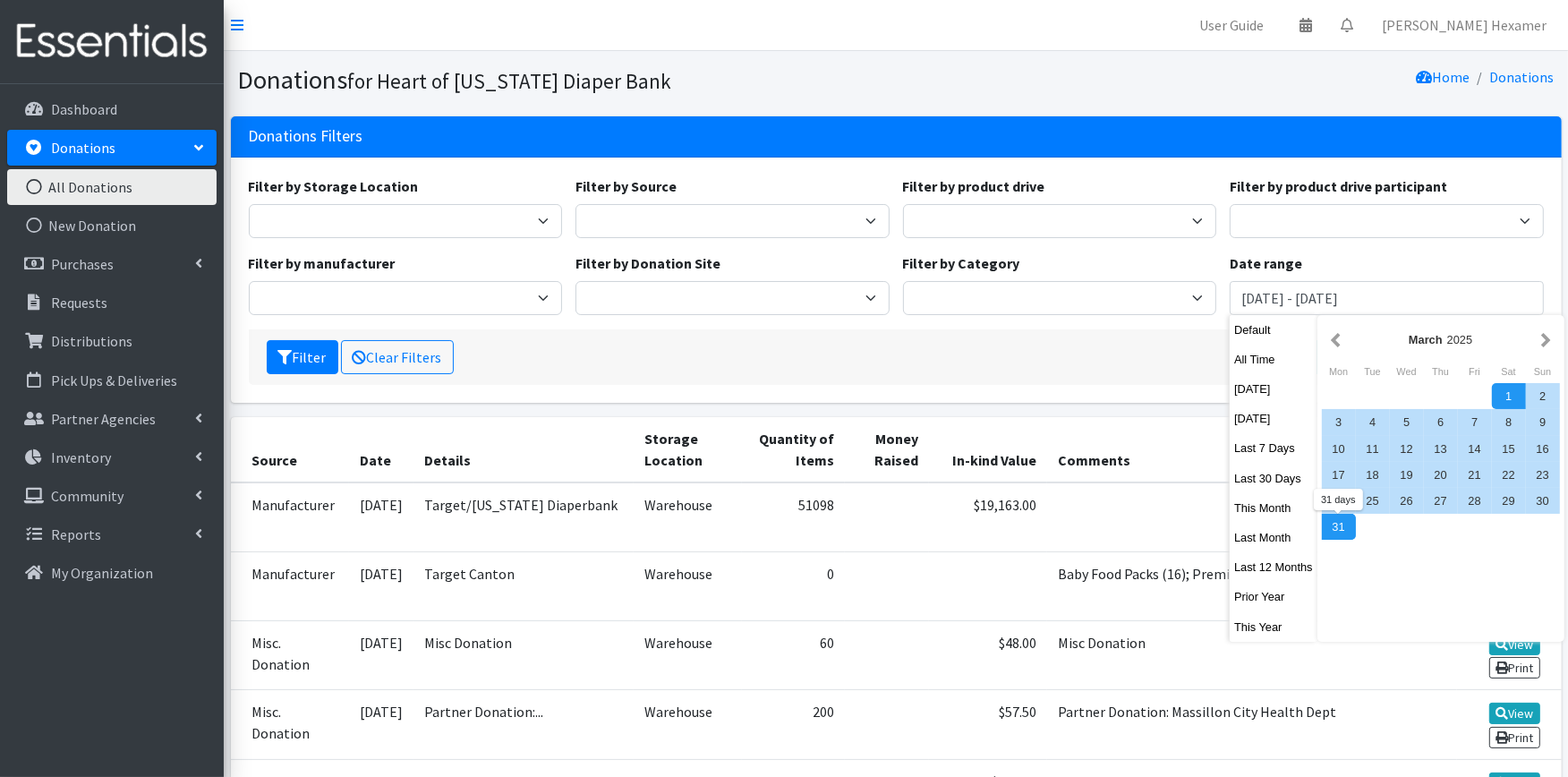
click at [1334, 521] on div "31" at bounding box center [1340, 527] width 34 height 26
type input "March 1, 2025 - March 31, 2025"
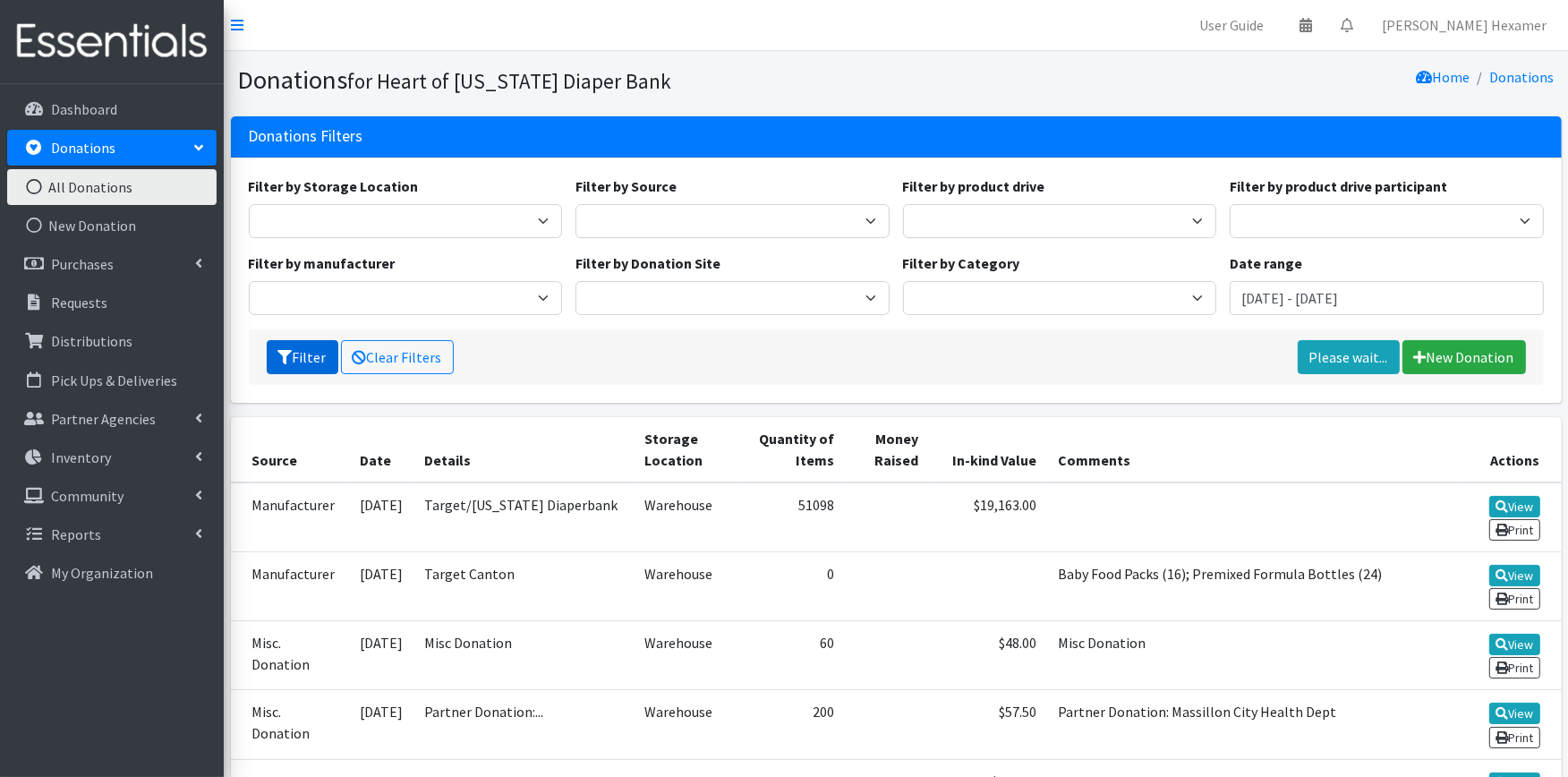
click at [290, 353] on icon "submit" at bounding box center [285, 357] width 14 height 14
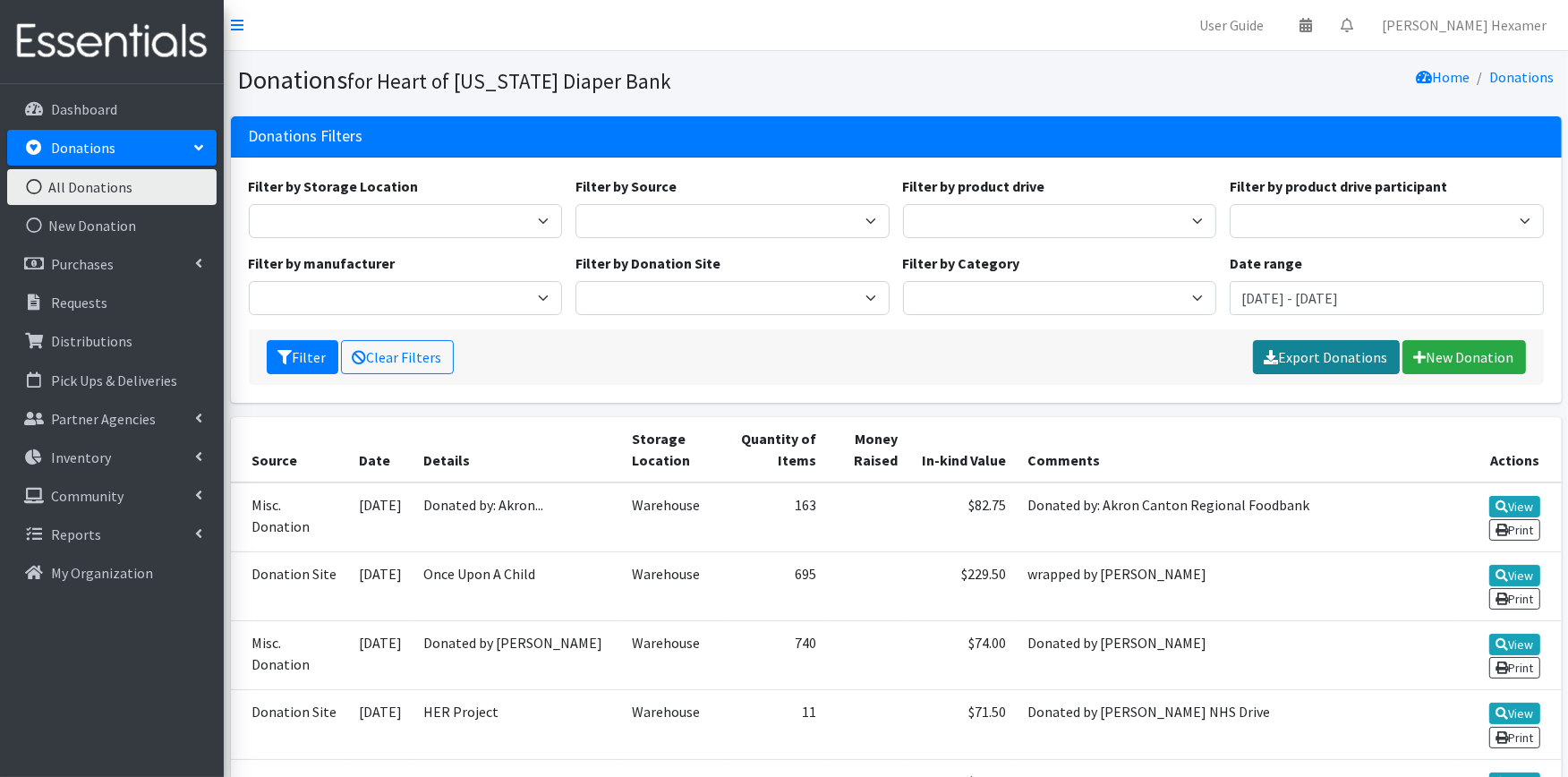
click at [1336, 358] on link "Export Donations" at bounding box center [1326, 357] width 147 height 34
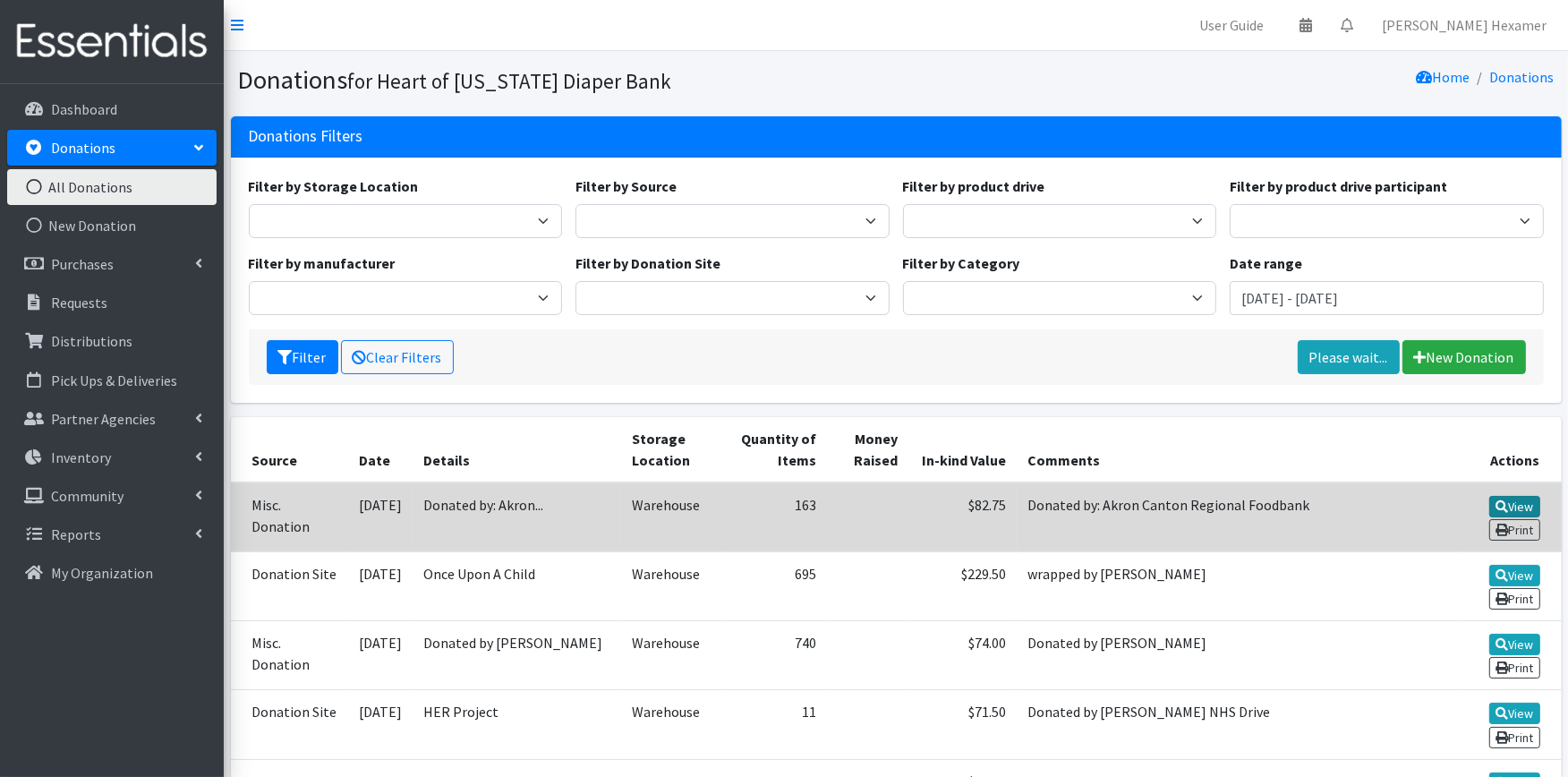
click at [1515, 497] on link "View" at bounding box center [1516, 507] width 51 height 22
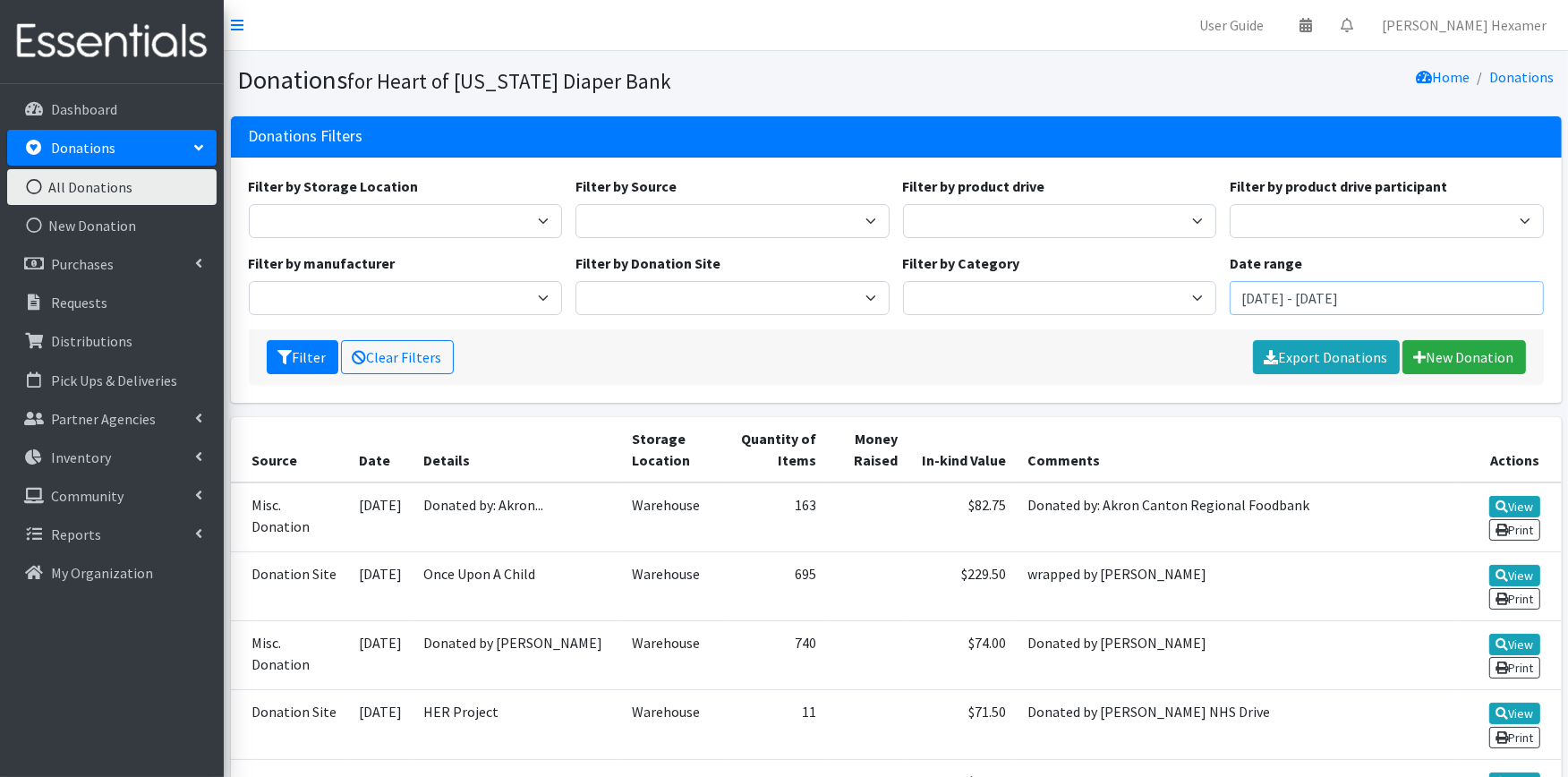
click at [1353, 292] on input "[DATE] - [DATE]" at bounding box center [1387, 298] width 314 height 34
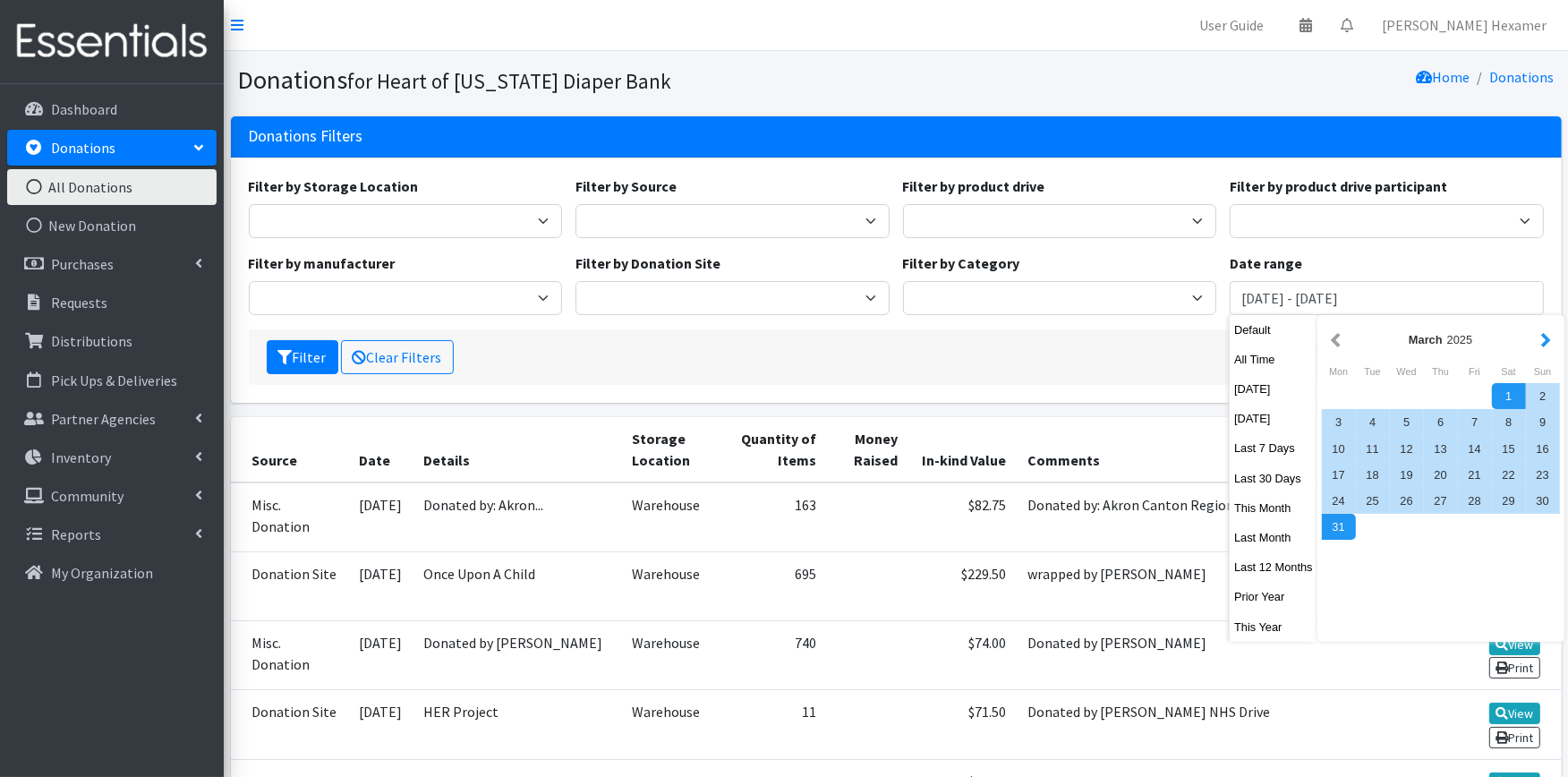
click at [1540, 329] on button "button" at bounding box center [1546, 340] width 19 height 23
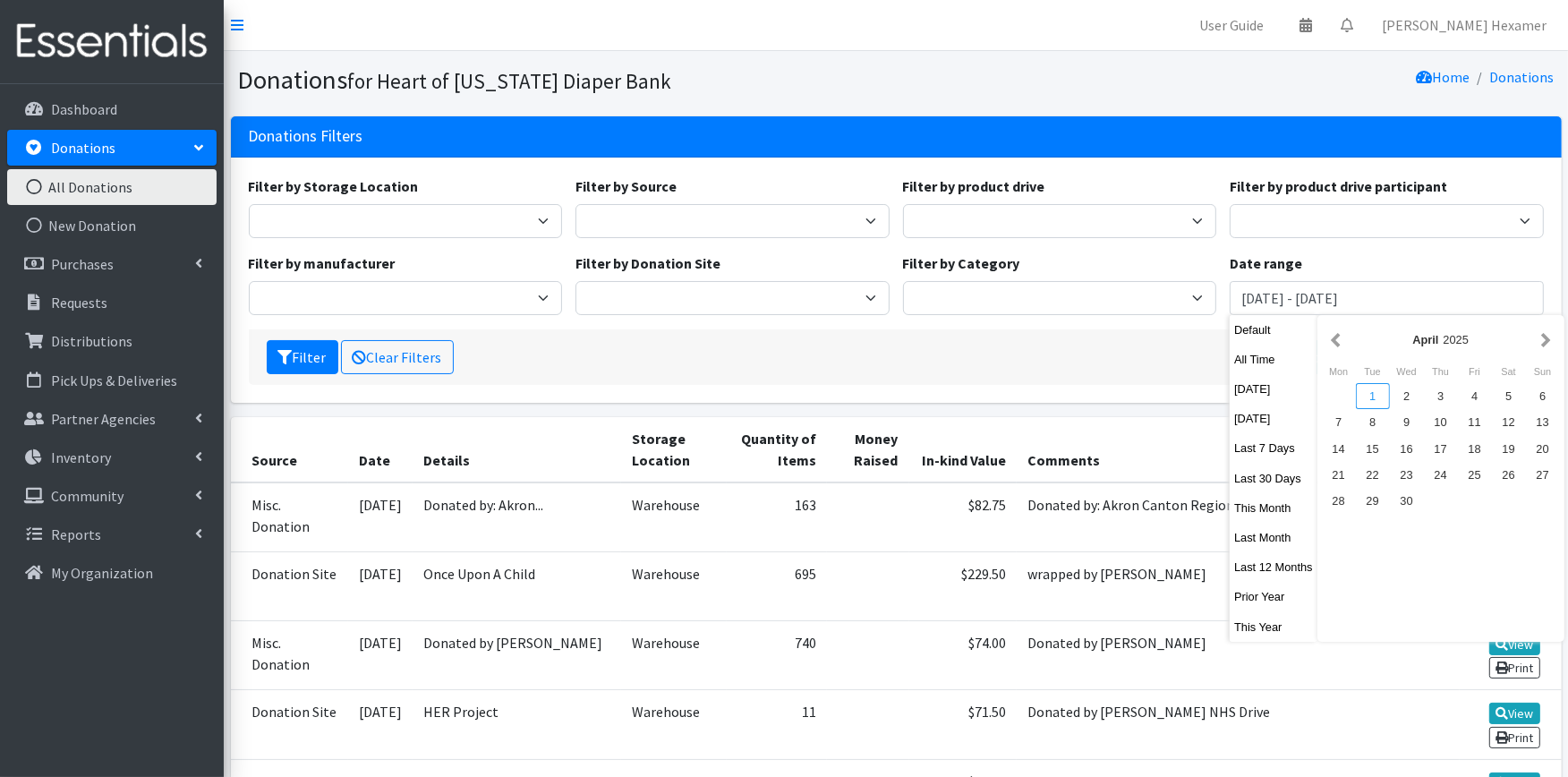
click at [1371, 394] on div "1" at bounding box center [1373, 395] width 34 height 26
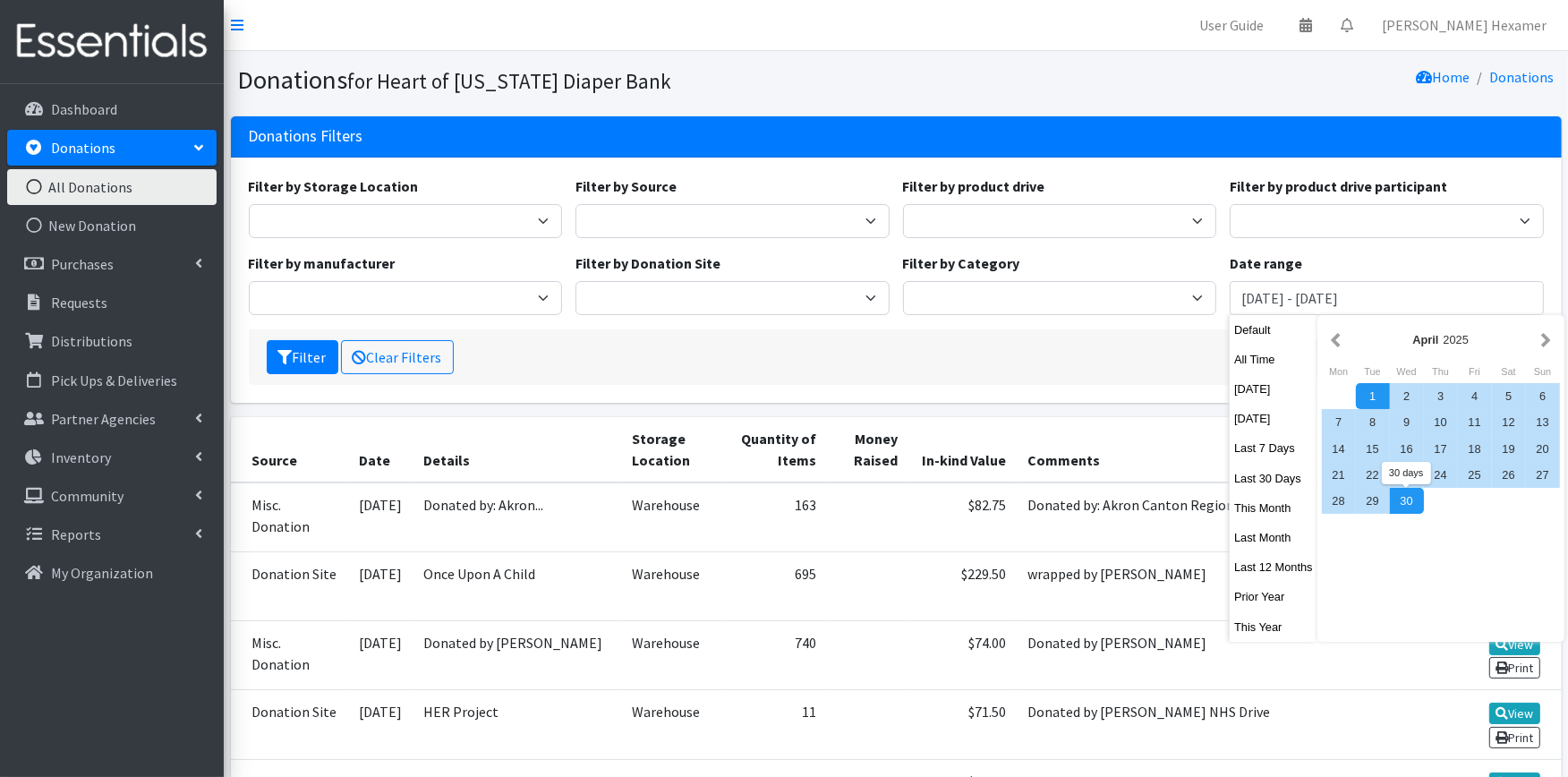
click at [1400, 504] on div "30" at bounding box center [1407, 500] width 34 height 26
type input "[DATE] - [DATE]"
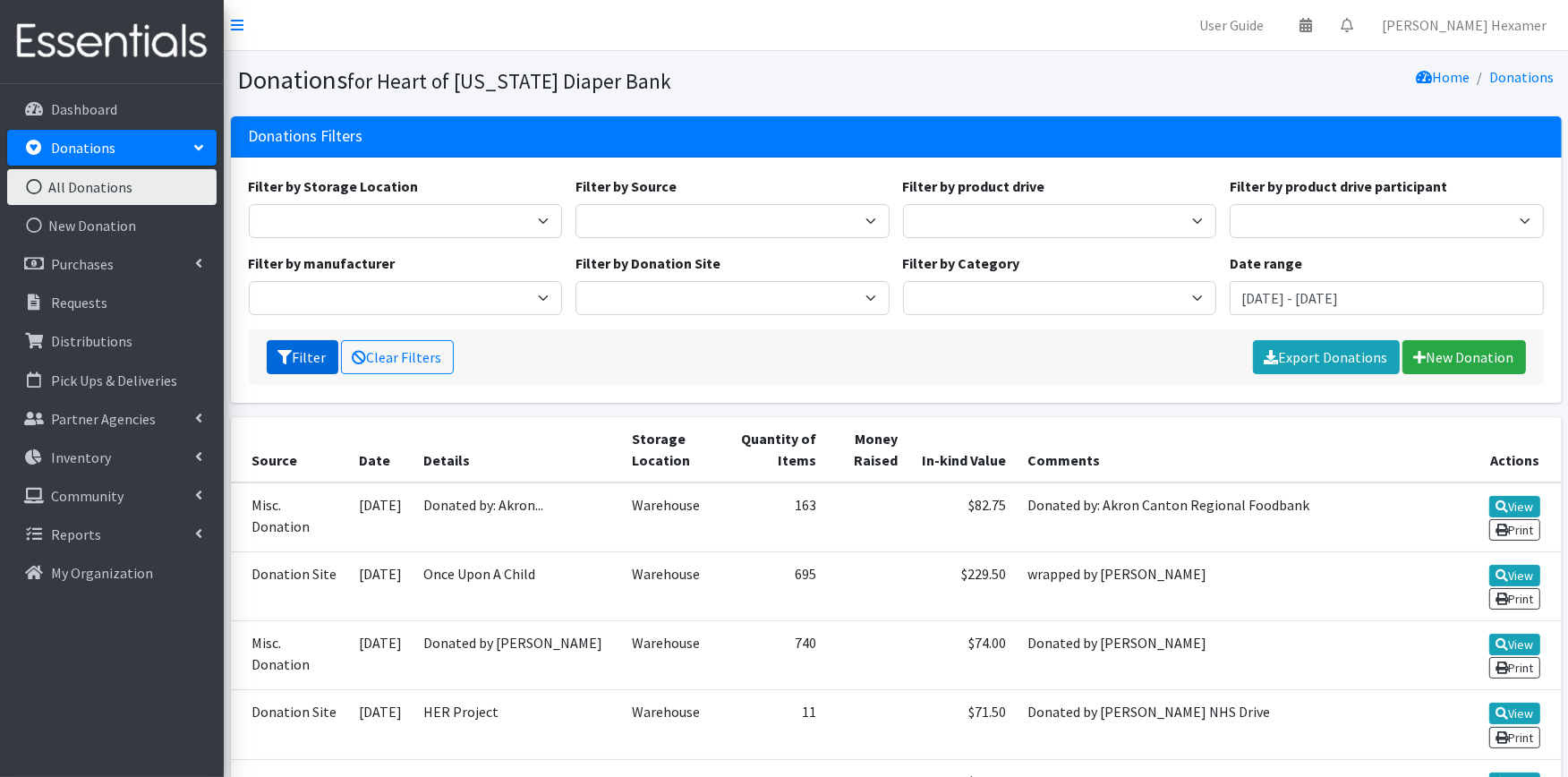
click at [316, 349] on button "Filter" at bounding box center [302, 357] width 71 height 34
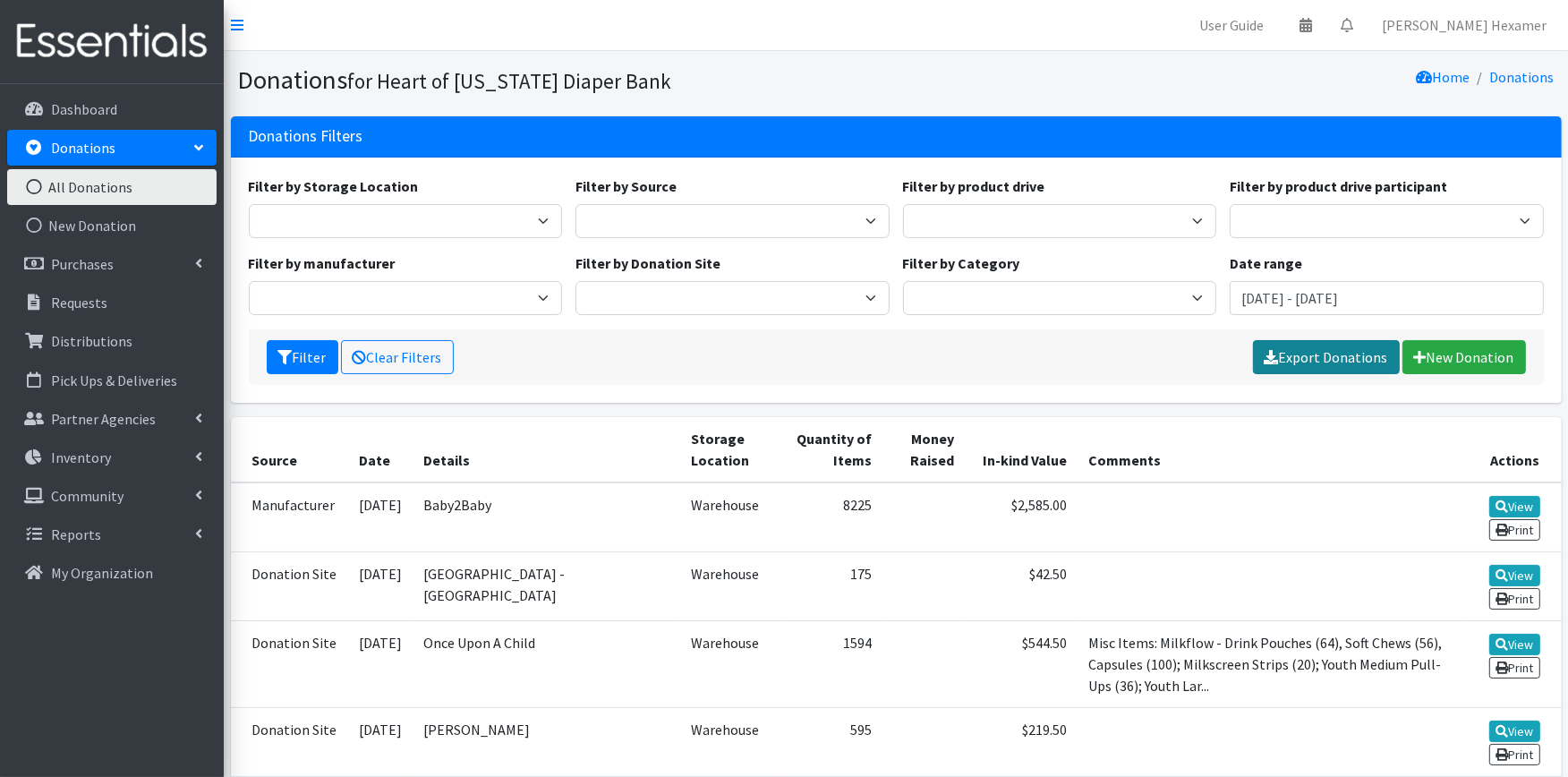
click at [1301, 365] on link "Export Donations" at bounding box center [1326, 357] width 147 height 34
click at [108, 212] on link "New Donation" at bounding box center [112, 226] width 209 height 36
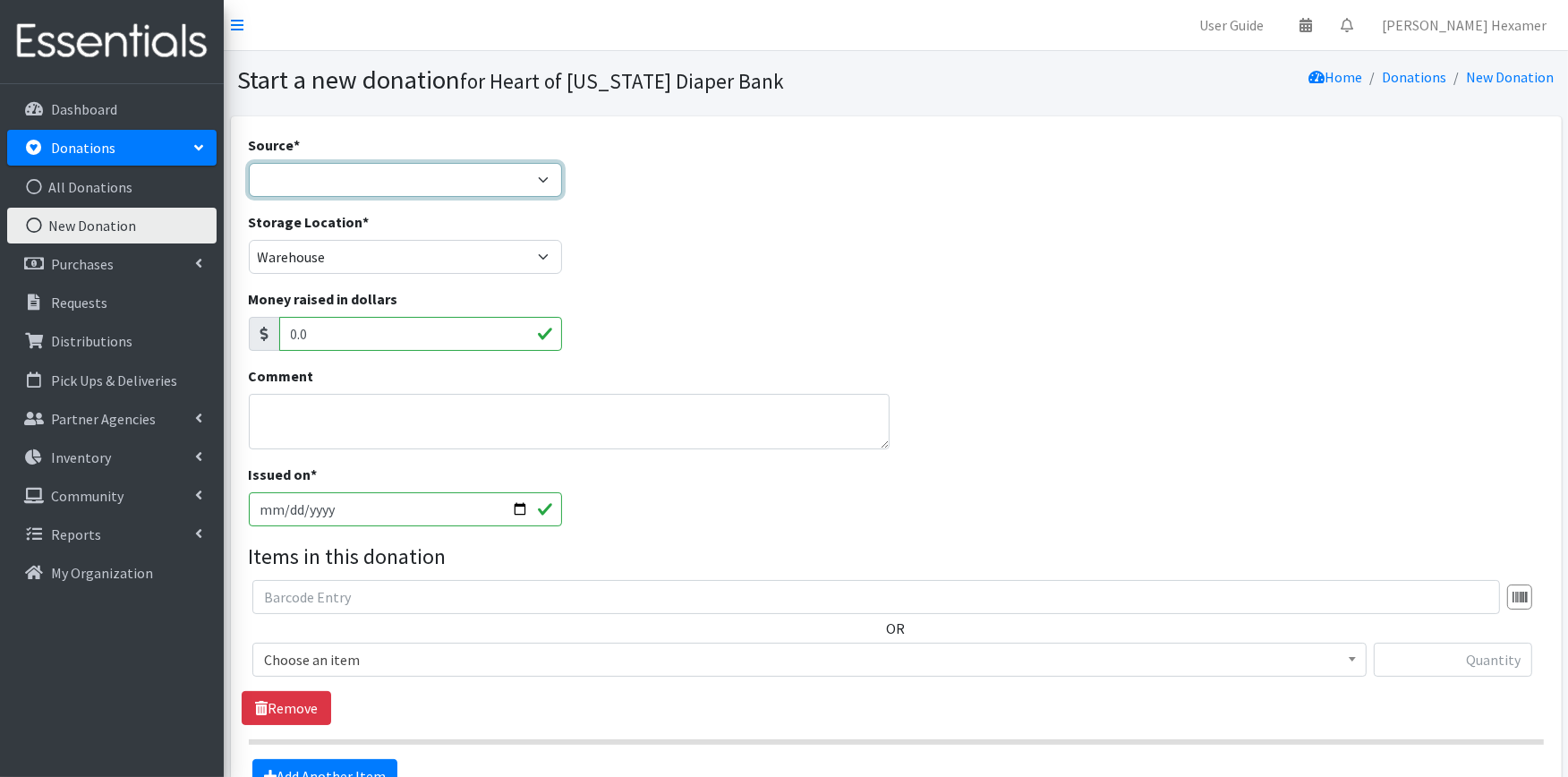
click at [315, 172] on select "Product Drive Manufacturer Donation Site Misc. Donation" at bounding box center [406, 180] width 314 height 34
select select "Manufacturer"
click at [248, 163] on select "Product Drive Manufacturer Donation Site Misc. Donation" at bounding box center [406, 180] width 314 height 34
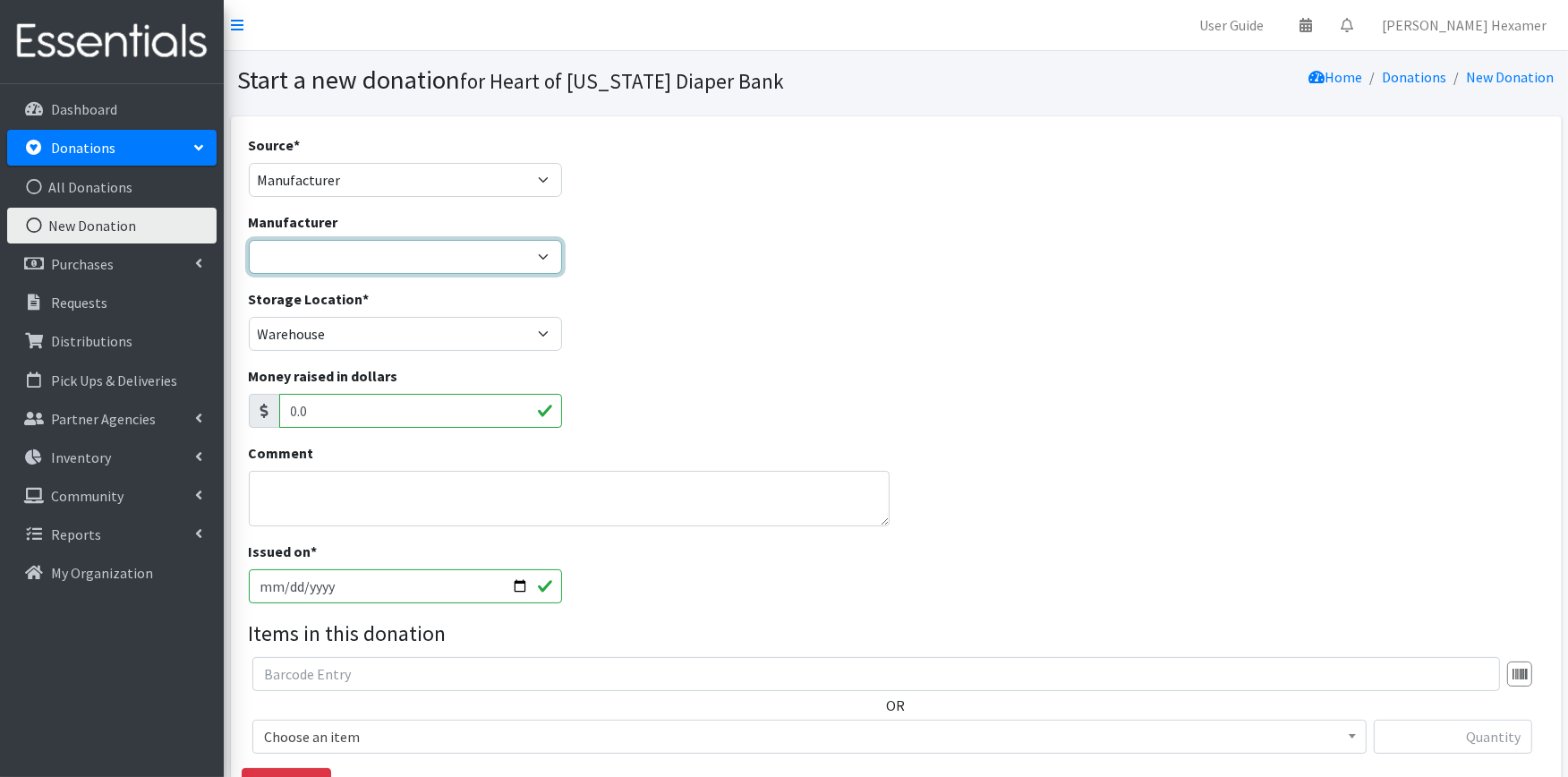
click at [315, 258] on select "Baby2Baby National Diaper Bank Sam's Club Cuyahoga Falls Sam's Club North Canto…" at bounding box center [406, 257] width 314 height 34
click at [248, 240] on select "Baby2Baby National Diaper Bank Sam's Club Cuyahoga Falls Sam's Club North Canto…" at bounding box center [406, 257] width 314 height 34
click at [340, 256] on select "Baby2Baby National Diaper Bank Sam's Club Cuyahoga Falls Sam's Club North Canto…" at bounding box center [406, 257] width 314 height 34
select select "283"
click at [248, 240] on select "Baby2Baby National Diaper Bank Sam's Club Cuyahoga Falls Sam's Club North Canto…" at bounding box center [406, 257] width 314 height 34
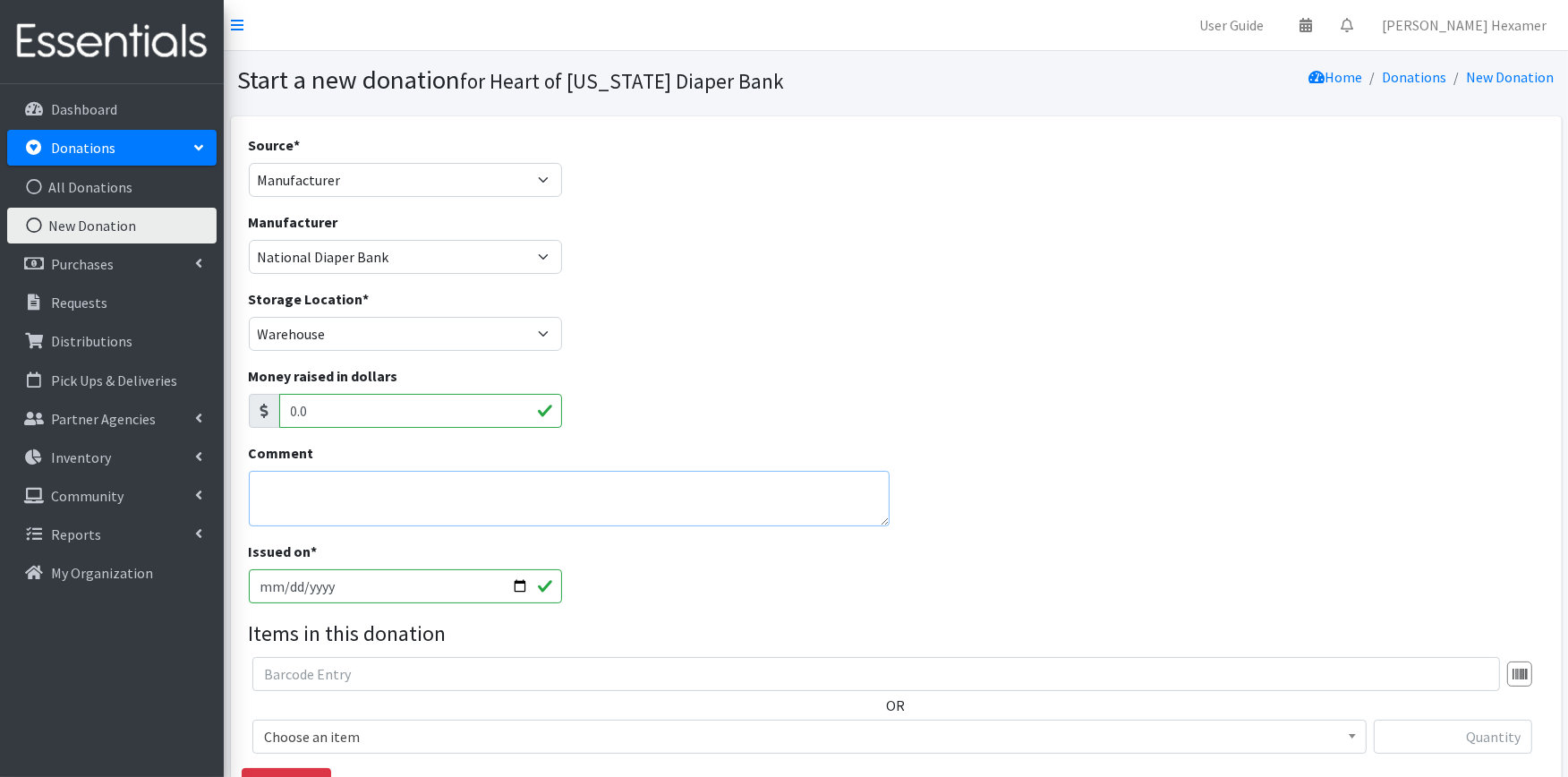
click at [321, 492] on textarea "Comment" at bounding box center [568, 499] width 641 height 55
click at [522, 579] on input "2025-09-08" at bounding box center [406, 587] width 314 height 34
type input "[DATE]"
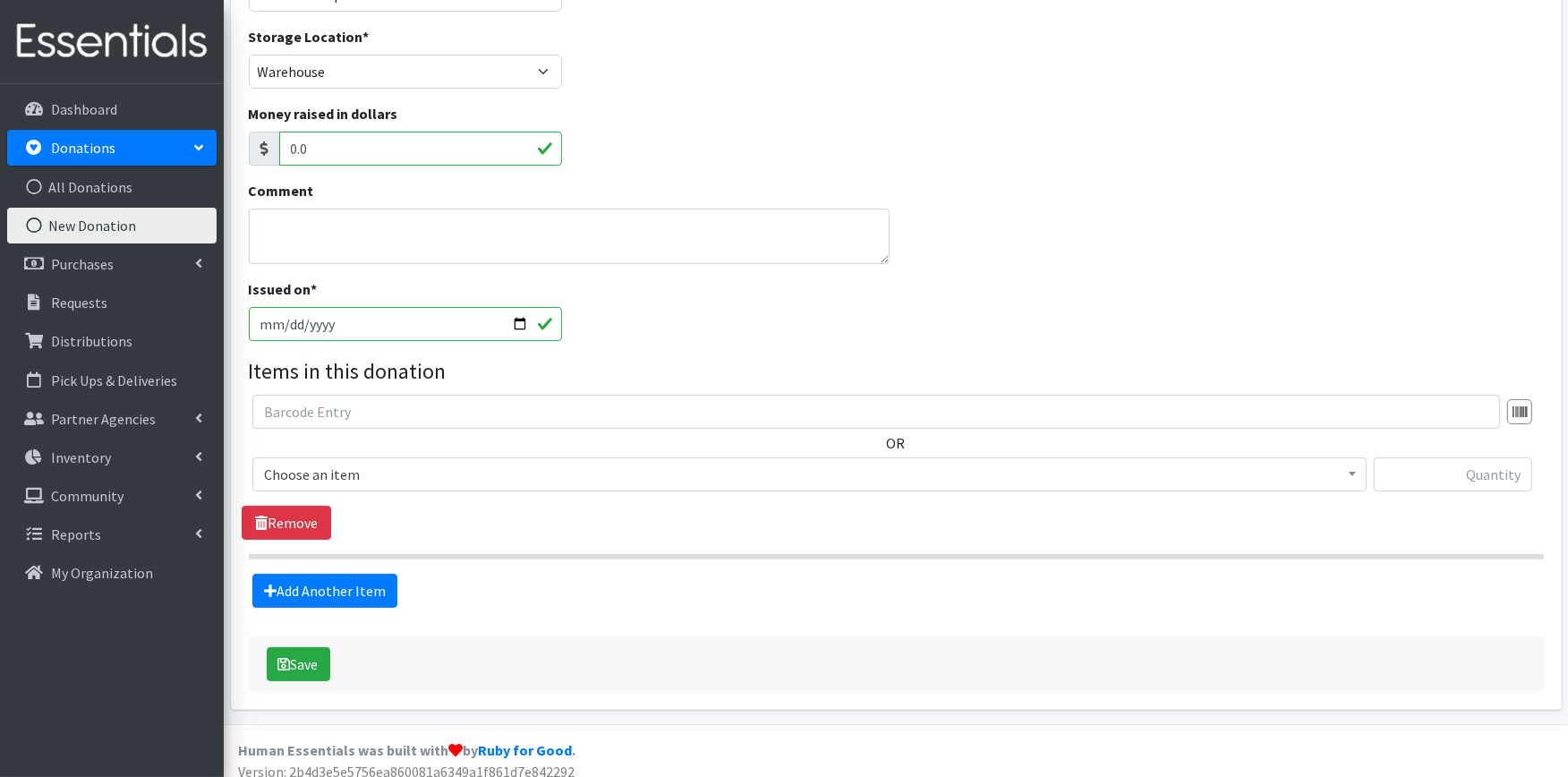
scroll to position [275, 0]
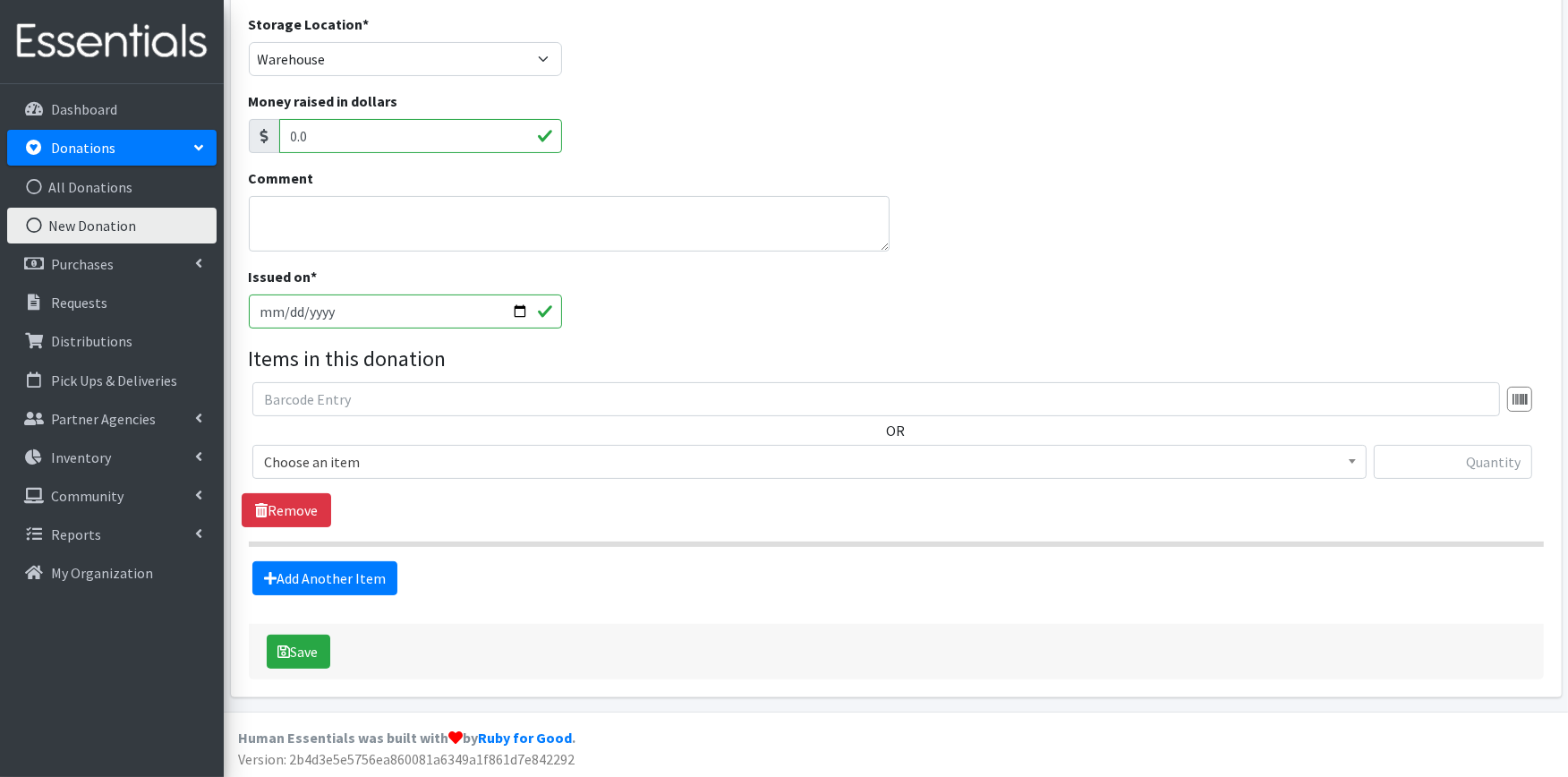
click at [332, 455] on span "Choose an item" at bounding box center [809, 462] width 1091 height 25
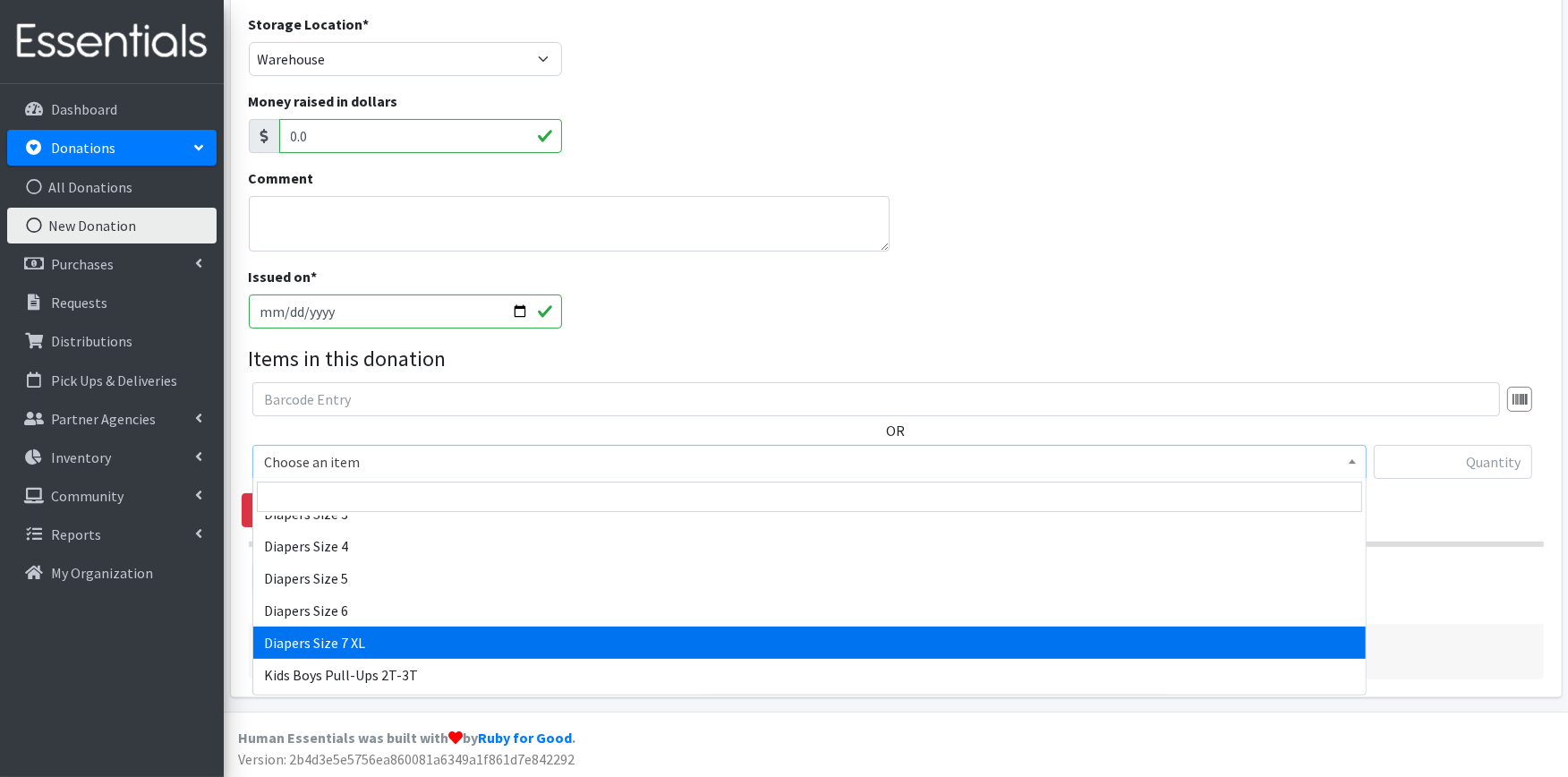
scroll to position [497, 0]
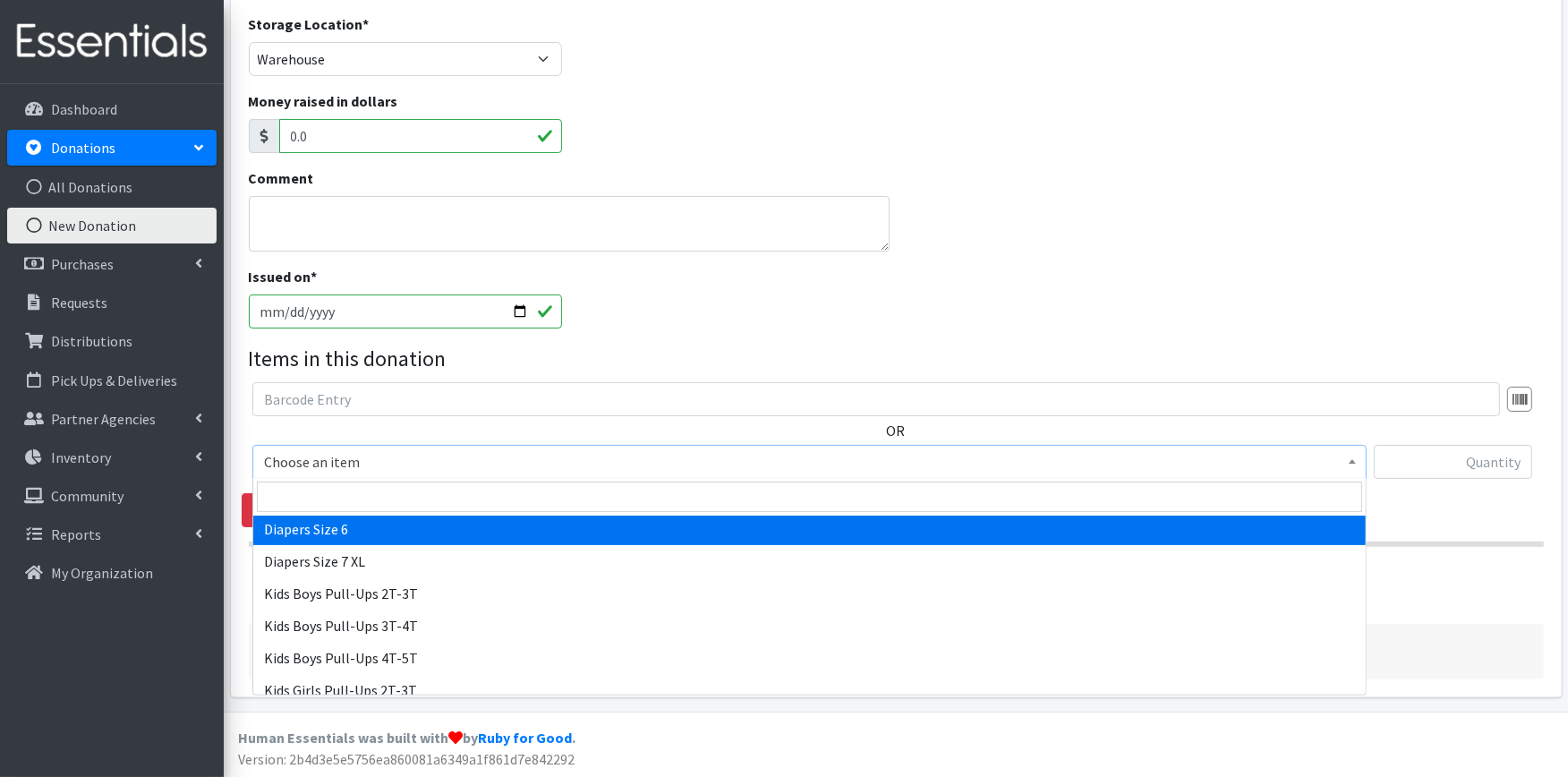
select select "417"
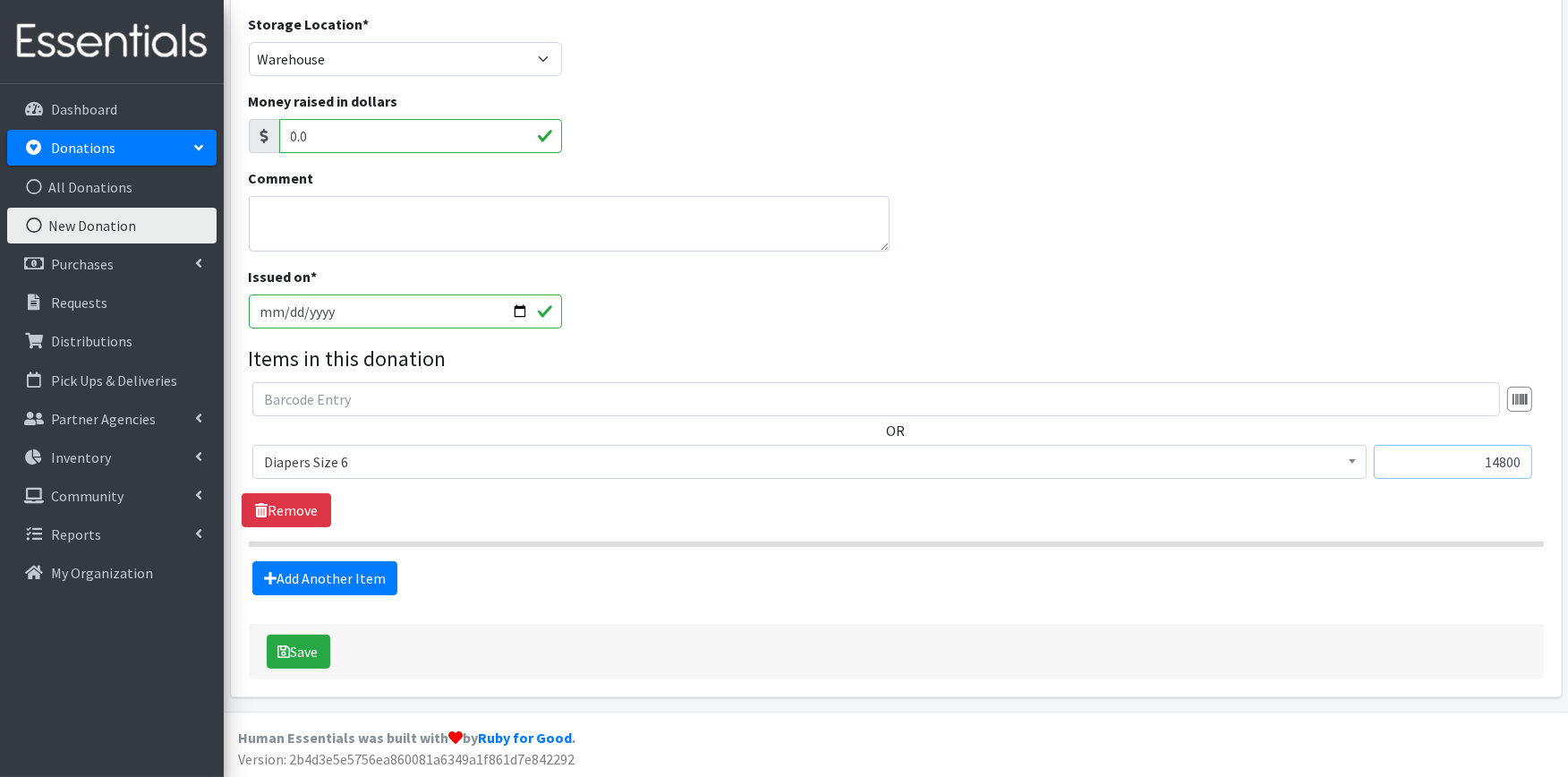
type input "14800"
click at [364, 226] on textarea "Comment" at bounding box center [568, 224] width 641 height 55
type textarea "w"
type textarea "Wrapped by Stark Community Foundation"
click at [290, 652] on button "Save" at bounding box center [298, 652] width 64 height 34
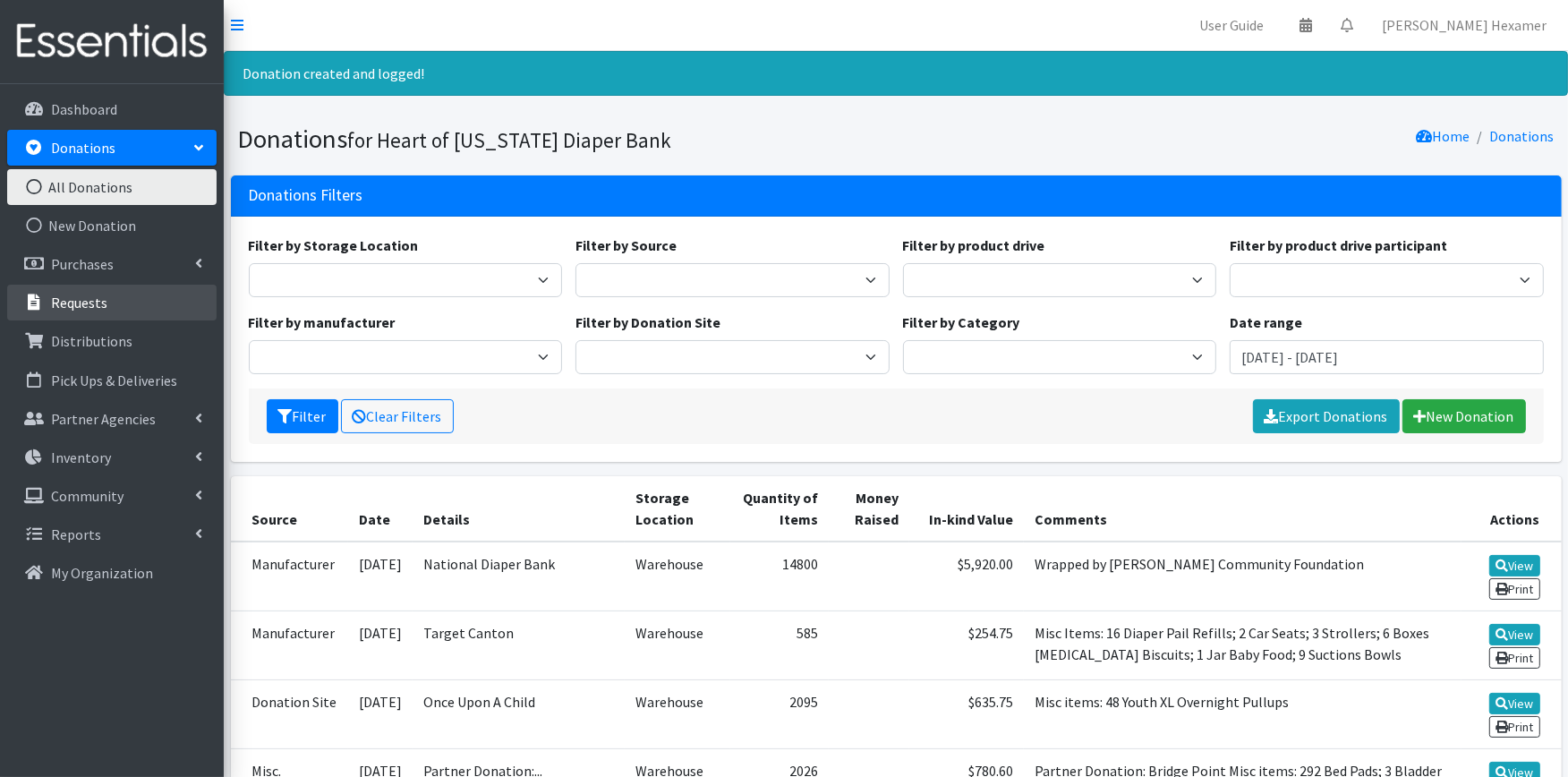
click at [86, 293] on p "Requests" at bounding box center [79, 302] width 56 height 18
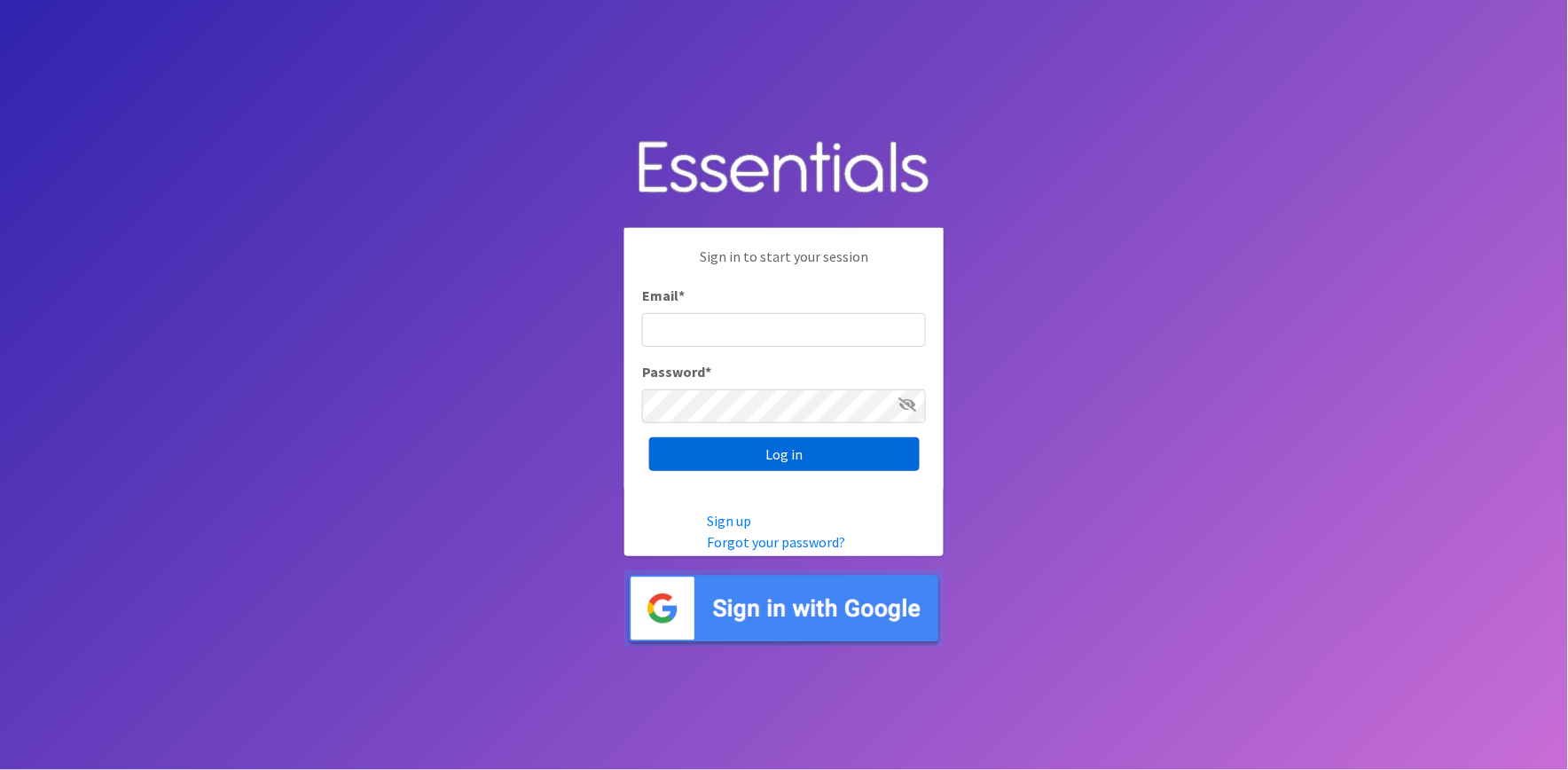
type input "[PERSON_NAME][EMAIL_ADDRESS][DOMAIN_NAME]"
click at [716, 461] on input "Log in" at bounding box center [784, 455] width 271 height 34
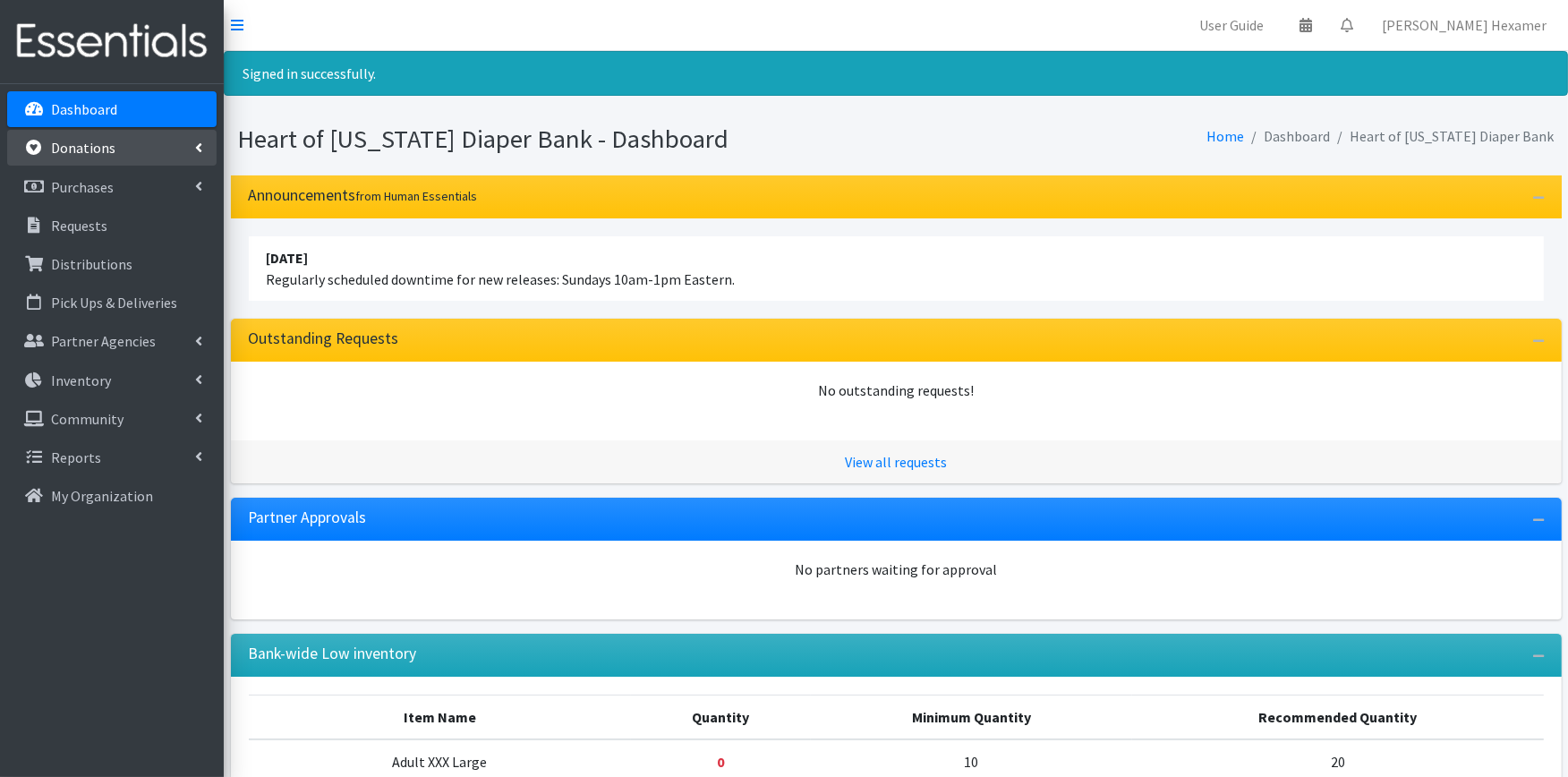
click at [96, 132] on link "Donations" at bounding box center [112, 148] width 209 height 36
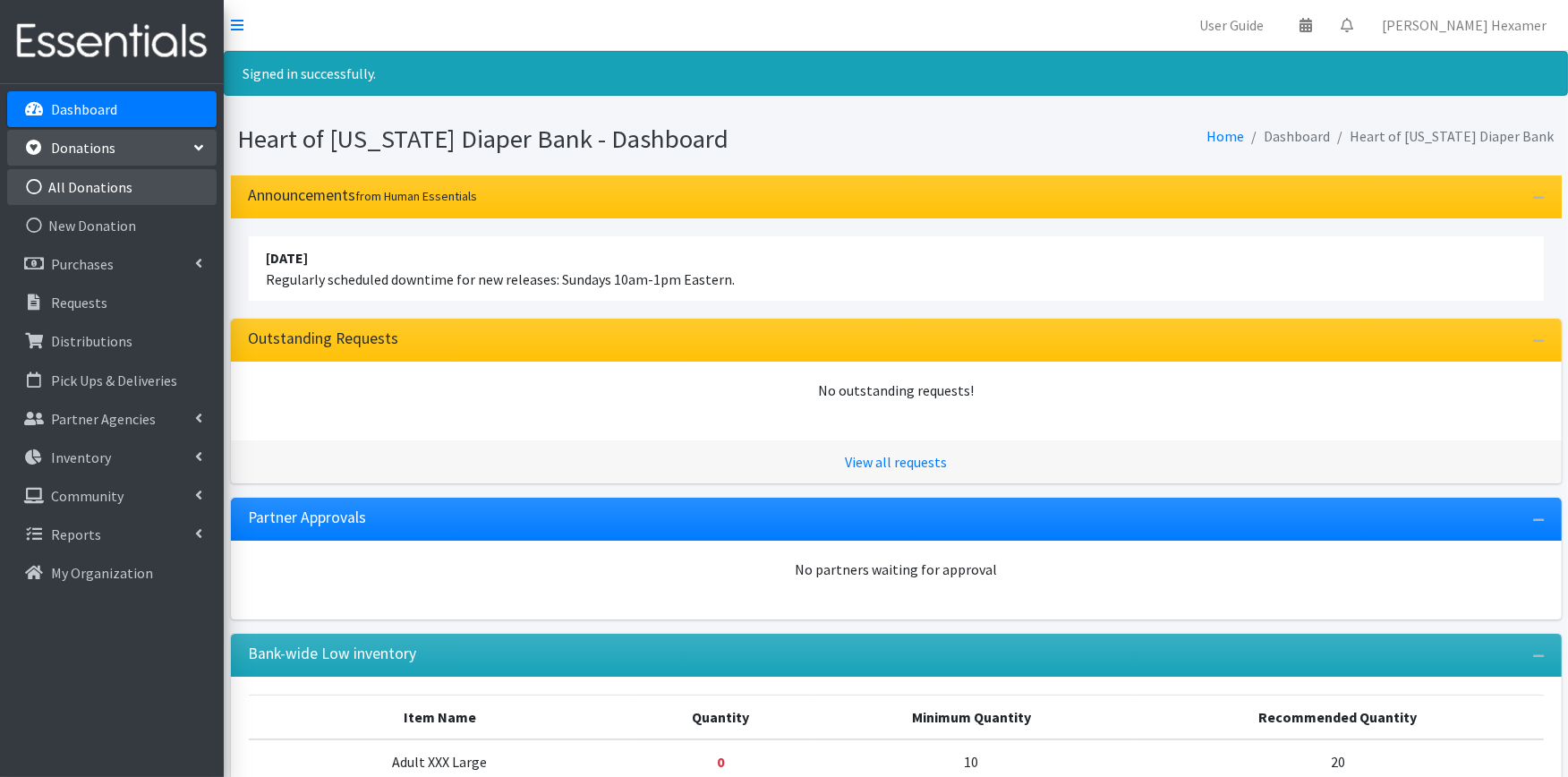
click at [142, 189] on link "All Donations" at bounding box center [112, 188] width 209 height 36
